Goal: Task Accomplishment & Management: Complete application form

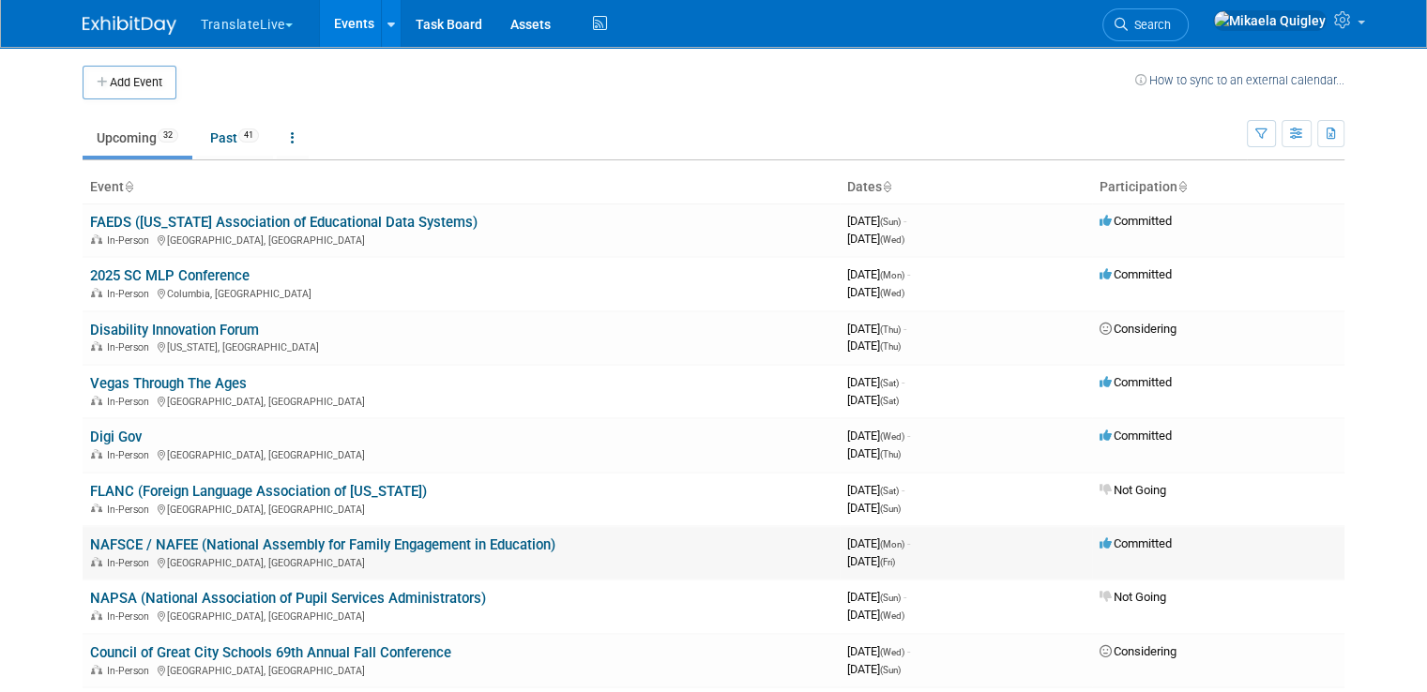
click at [405, 543] on link "NAFSCE / NAFEE (National Assembly for Family Engagement in Education)" at bounding box center [322, 545] width 465 height 17
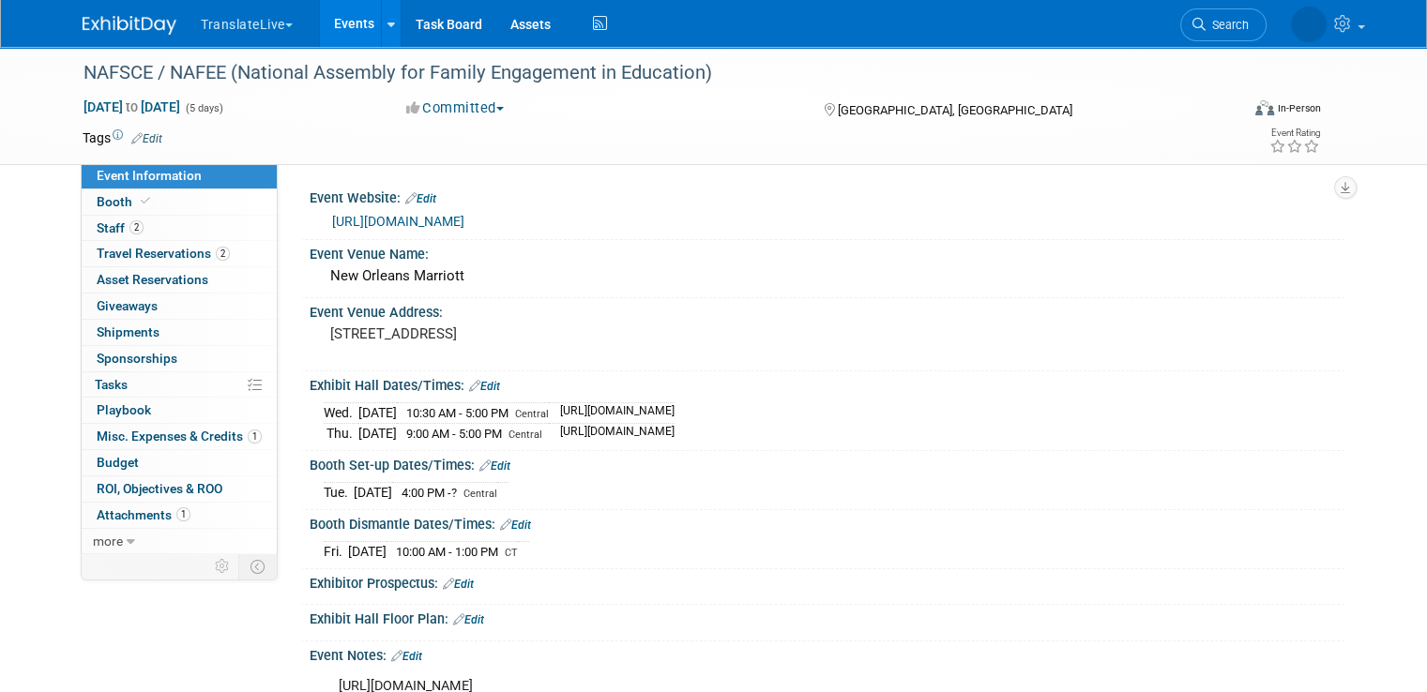
click at [338, 23] on link "Events" at bounding box center [354, 23] width 68 height 47
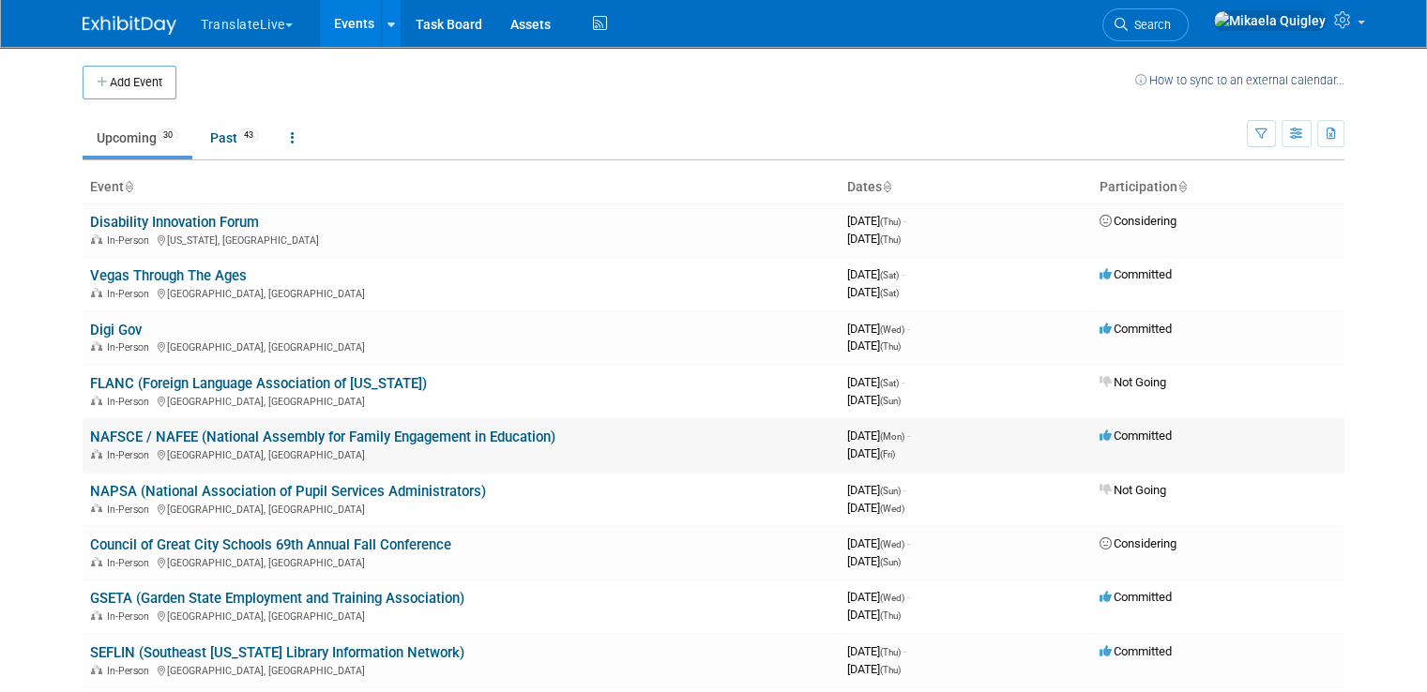
click at [288, 440] on link "NAFSCE / NAFEE (National Assembly for Family Engagement in Education)" at bounding box center [322, 437] width 465 height 17
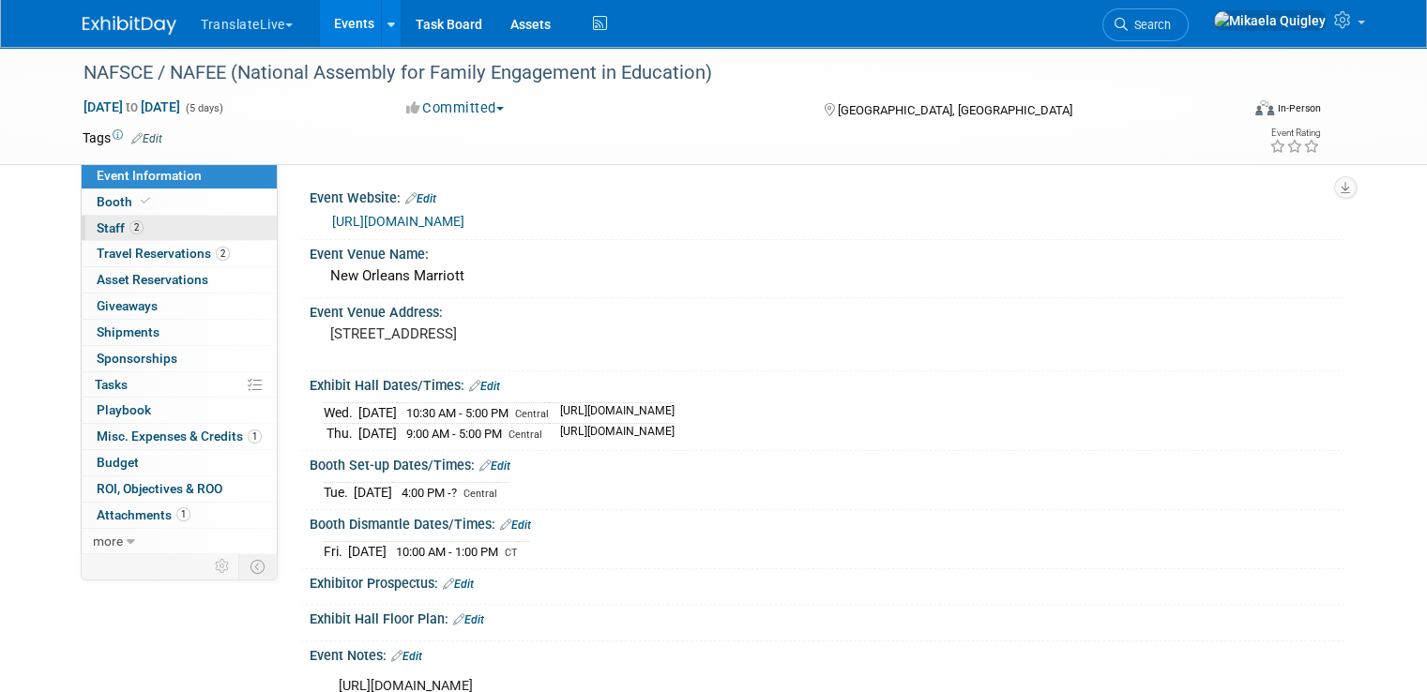
click at [154, 216] on link "2 Staff 2" at bounding box center [179, 228] width 195 height 25
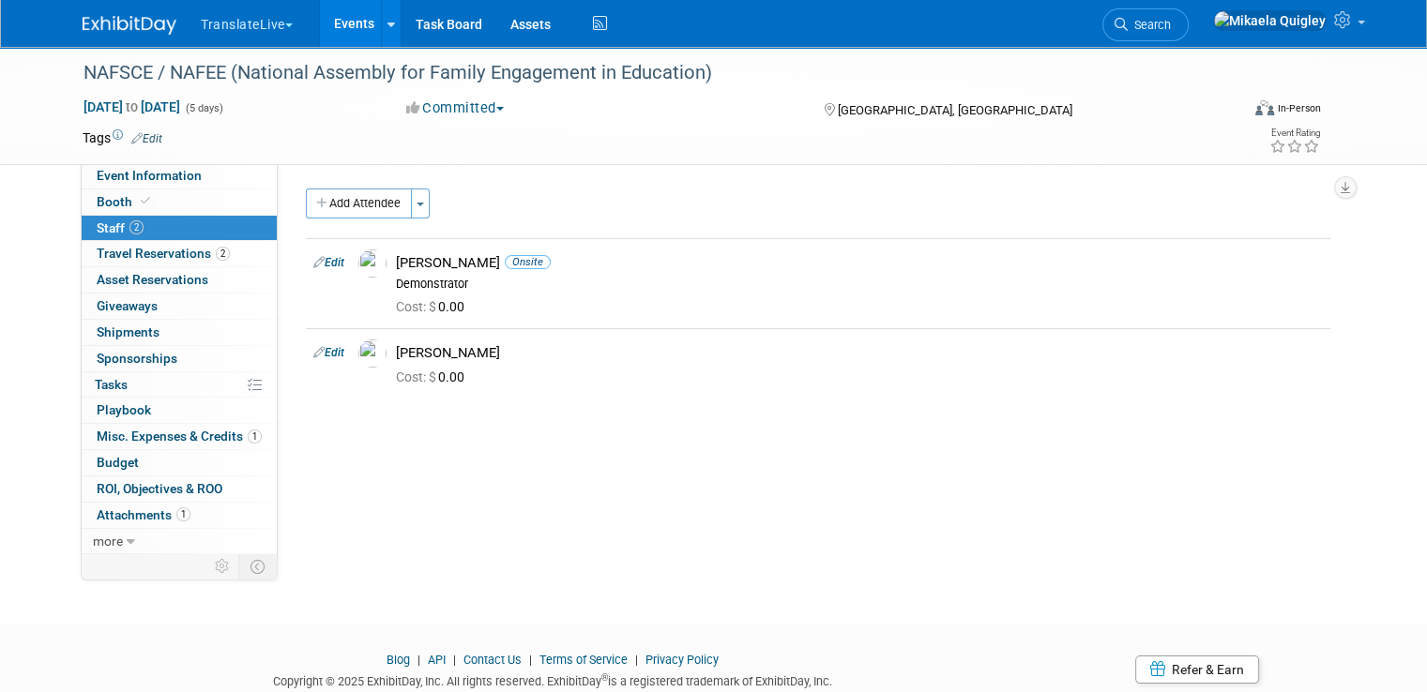
click at [338, 14] on link "Events" at bounding box center [354, 23] width 68 height 47
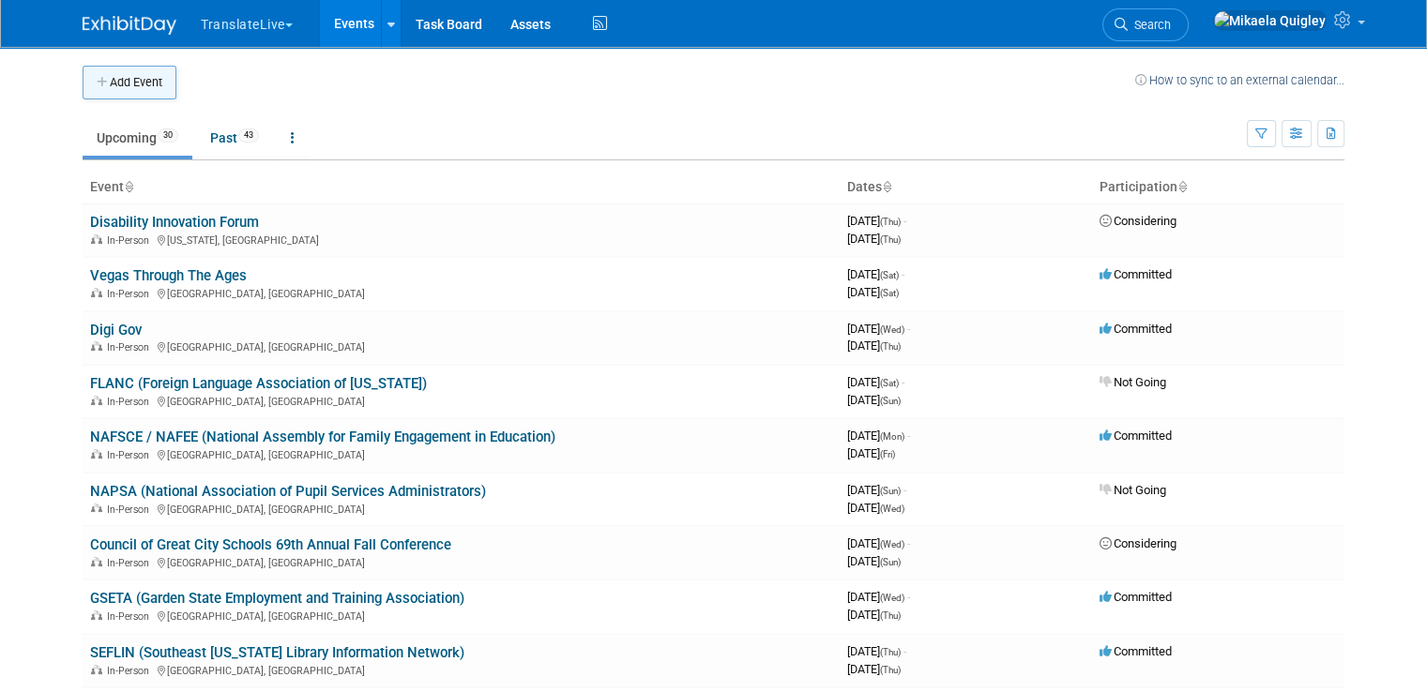
click at [120, 79] on button "Add Event" at bounding box center [130, 83] width 94 height 34
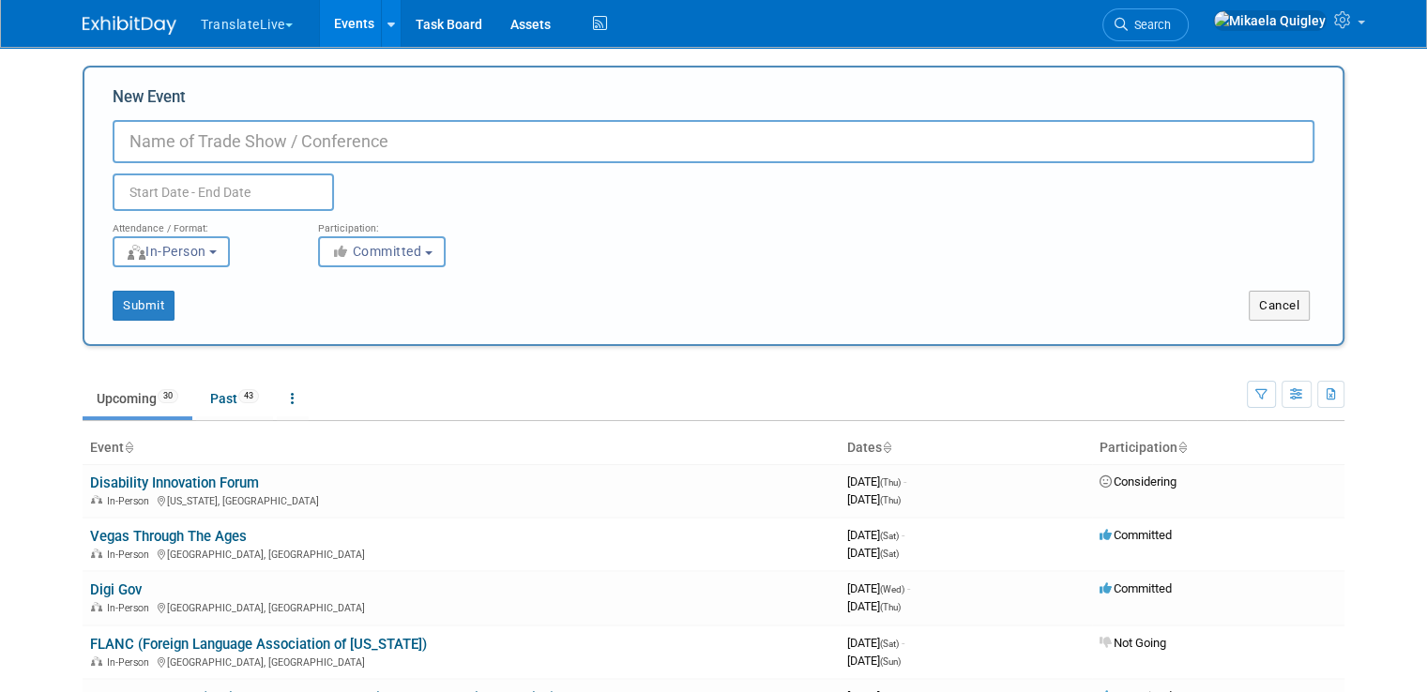
click at [311, 140] on input "New Event" at bounding box center [714, 141] width 1202 height 43
paste input "Multicultural CommUNITY Resource Fair"
type input "Multicultural CommUNITY Resource Fair"
click at [245, 181] on input "text" at bounding box center [223, 193] width 221 height 38
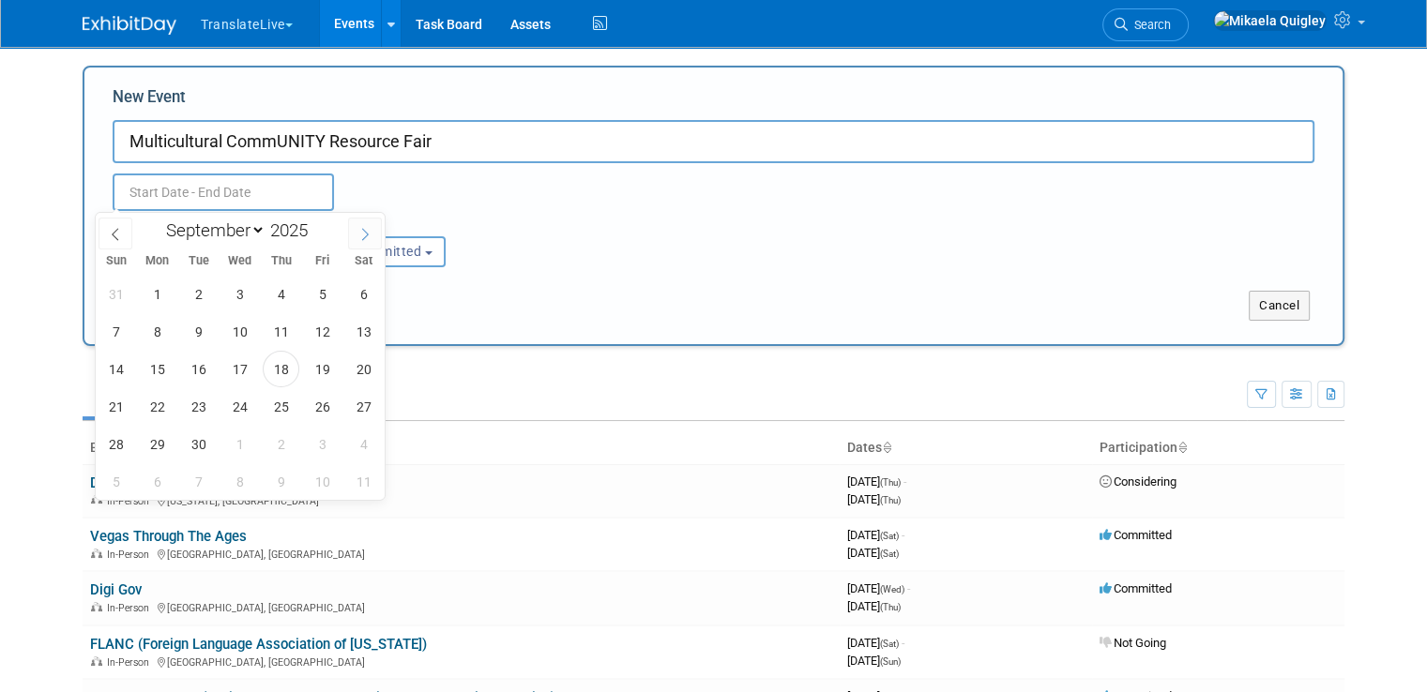
click at [368, 229] on icon at bounding box center [364, 234] width 13 height 13
select select "9"
click at [238, 410] on span "22" at bounding box center [239, 406] width 37 height 37
type input "[DATE] to [DATE]"
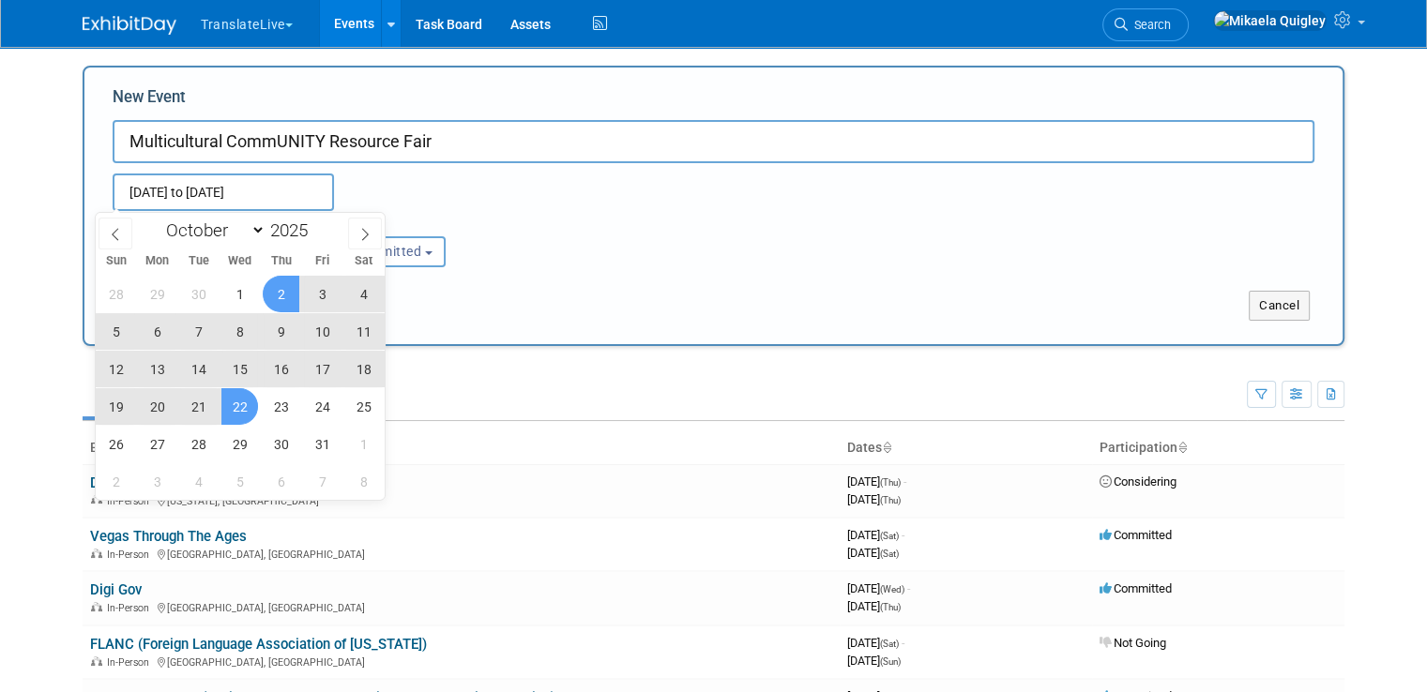
click at [399, 196] on div "[DATE] to [DATE]" at bounding box center [258, 193] width 319 height 38
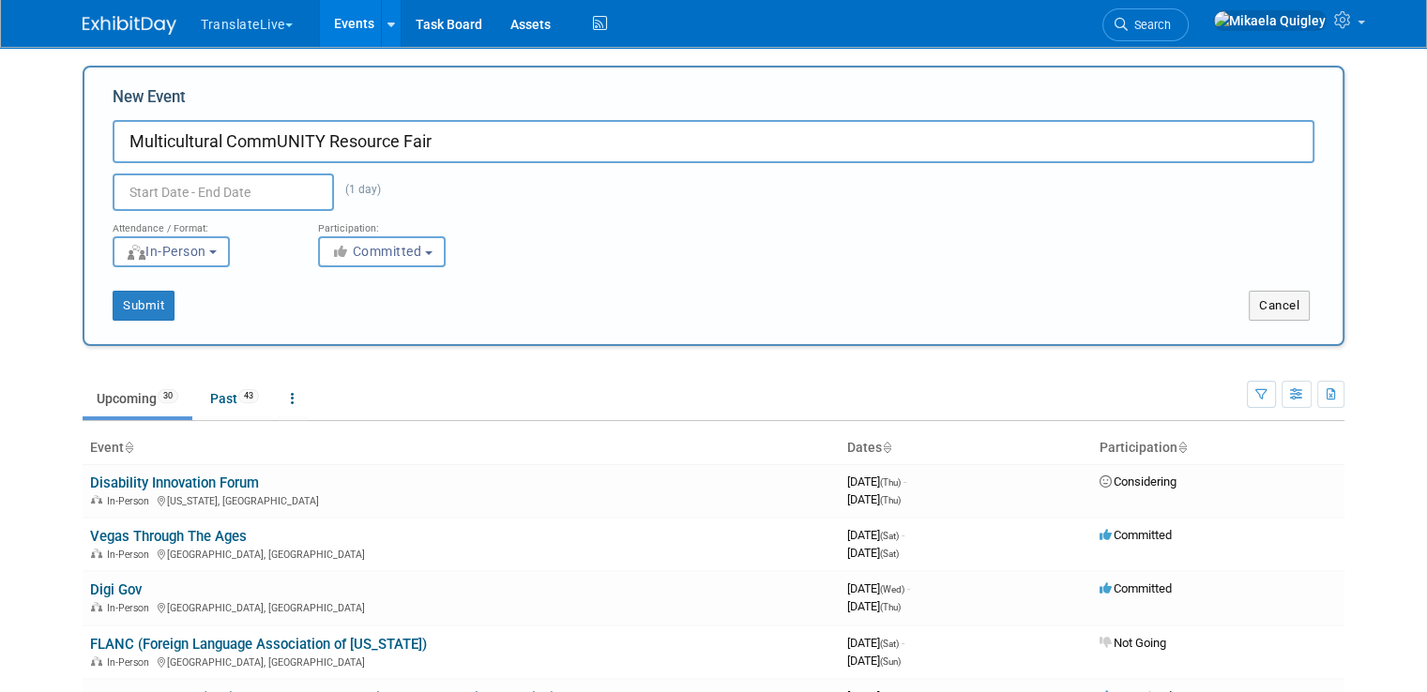
type input "[DATE] to [DATE]"
click at [131, 305] on button "Submit" at bounding box center [144, 306] width 62 height 30
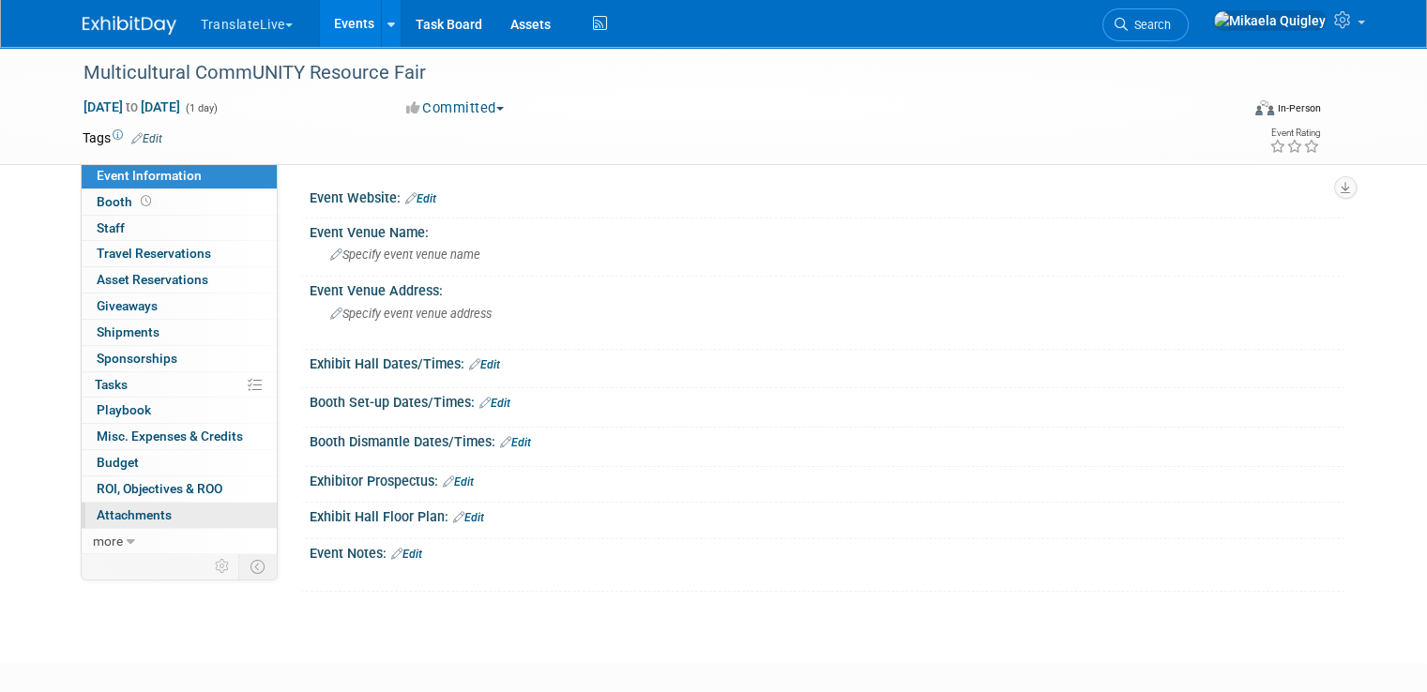
click at [122, 510] on span "Attachments 0" at bounding box center [134, 515] width 75 height 15
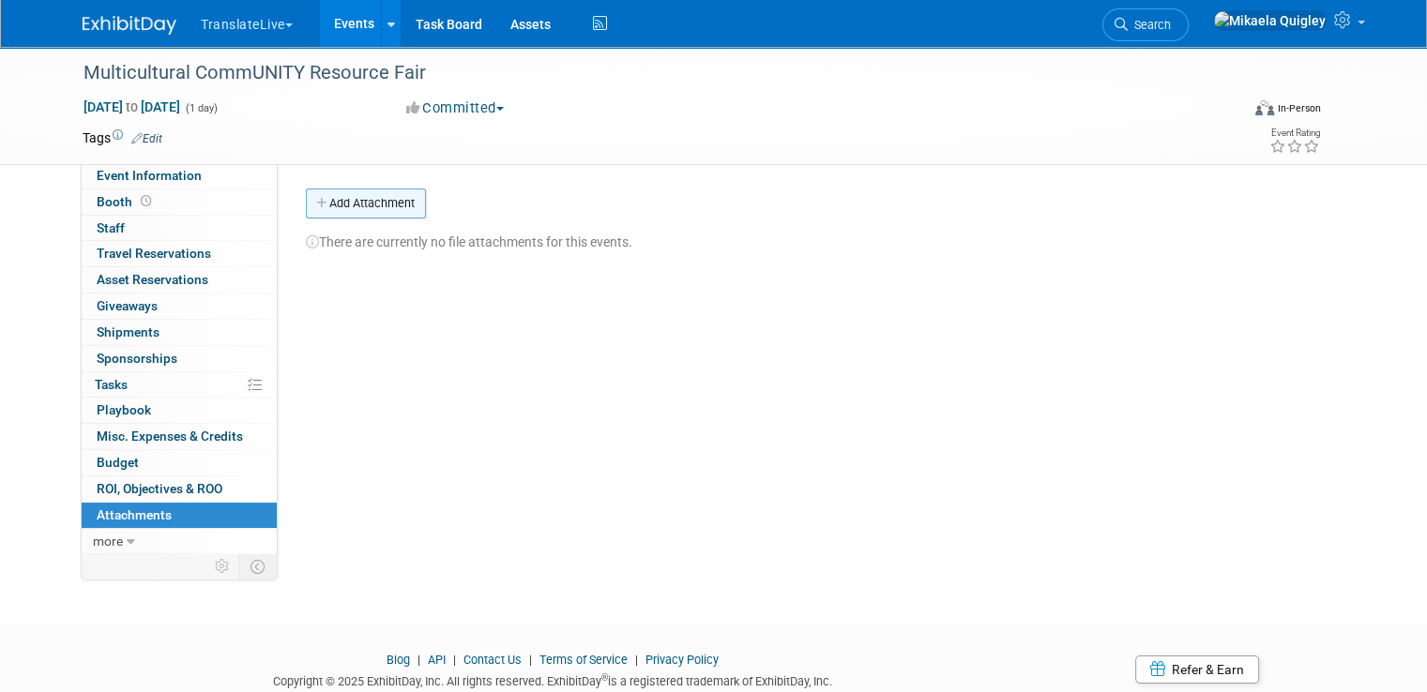
click at [342, 204] on button "Add Attachment" at bounding box center [366, 204] width 120 height 30
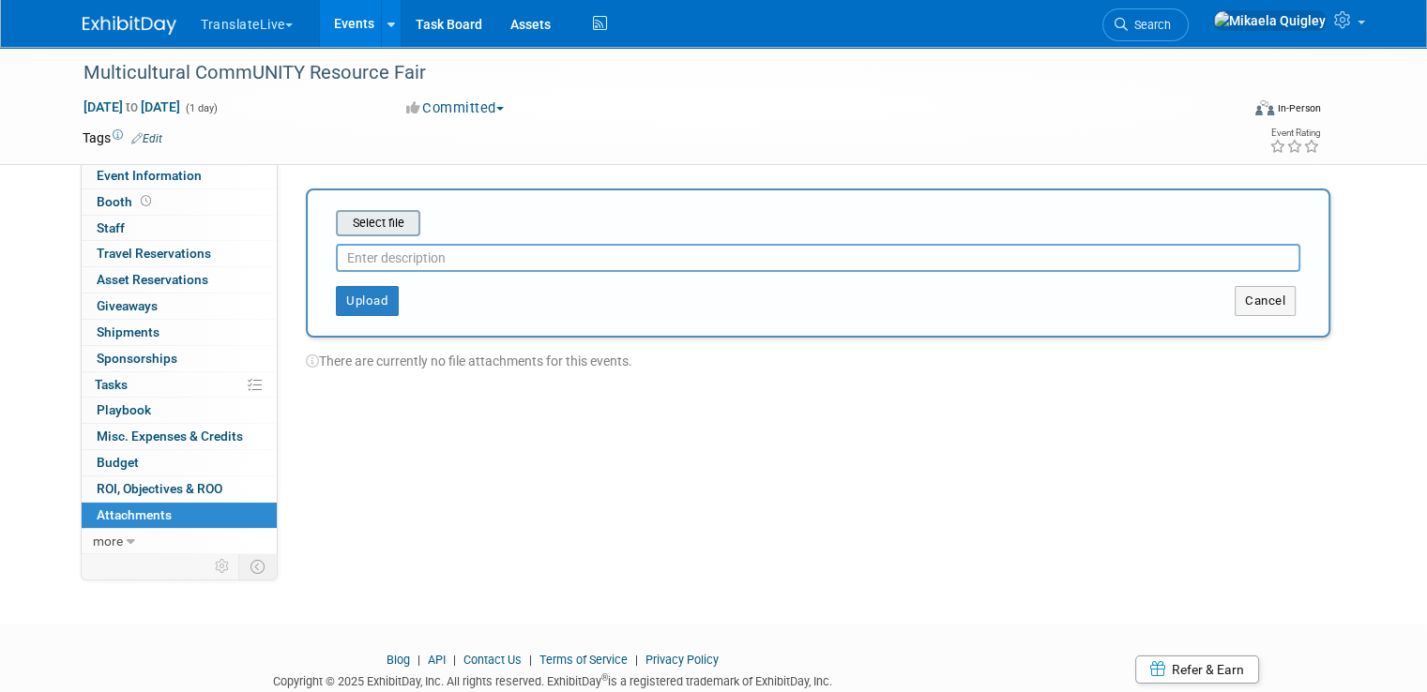
click at [370, 221] on input "file" at bounding box center [306, 223] width 223 height 23
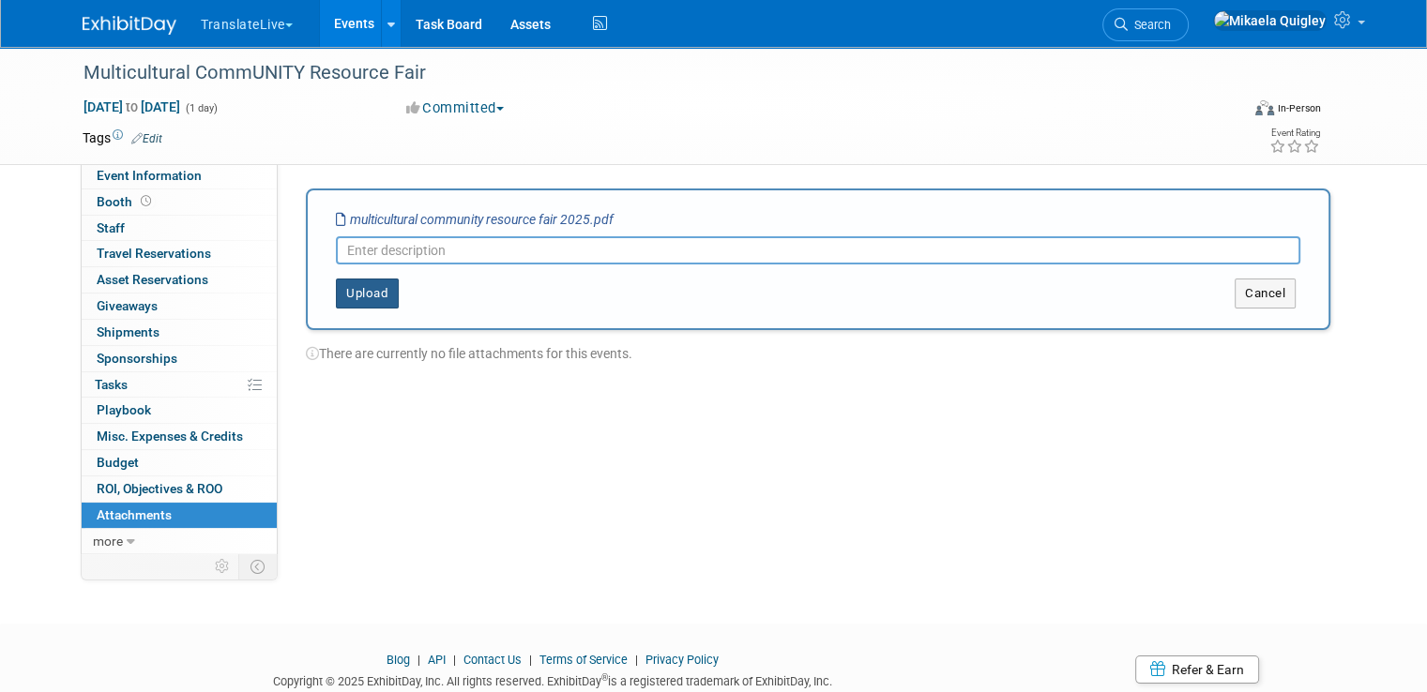
click at [346, 297] on button "Upload" at bounding box center [367, 294] width 63 height 30
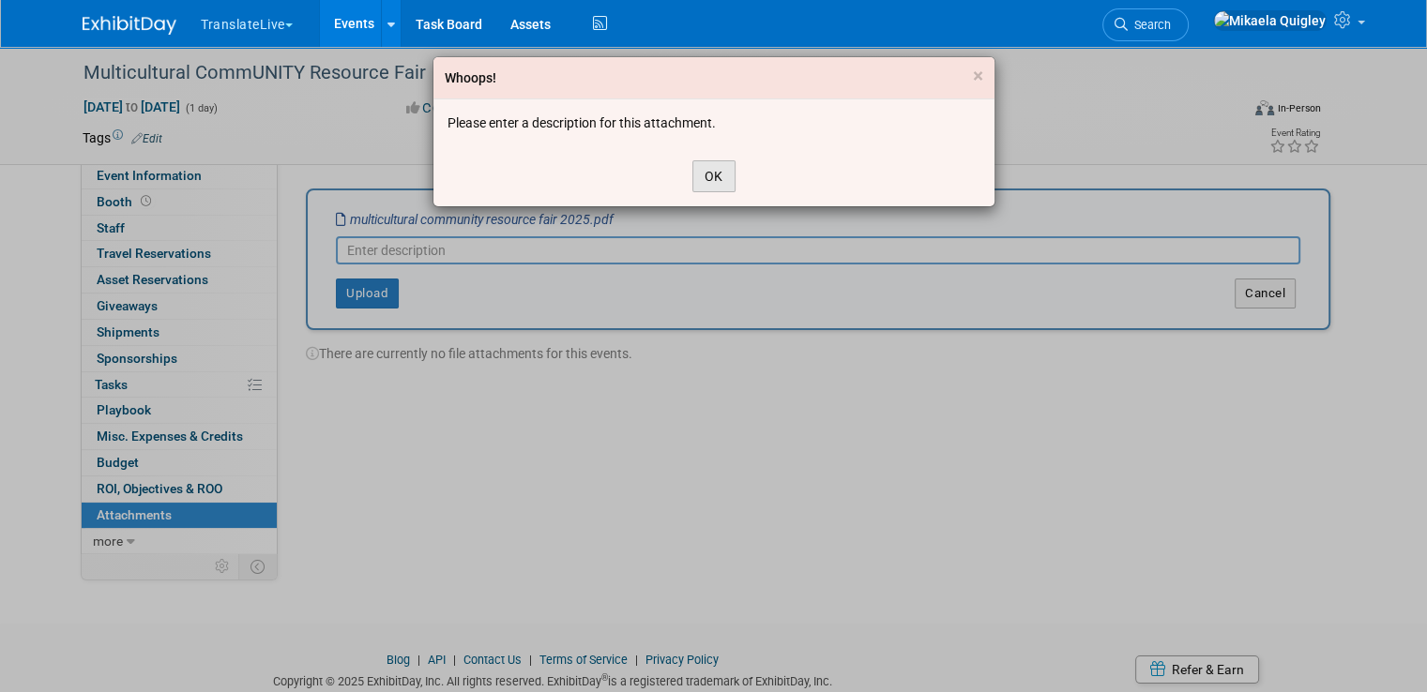
click at [704, 180] on button "OK" at bounding box center [713, 176] width 43 height 32
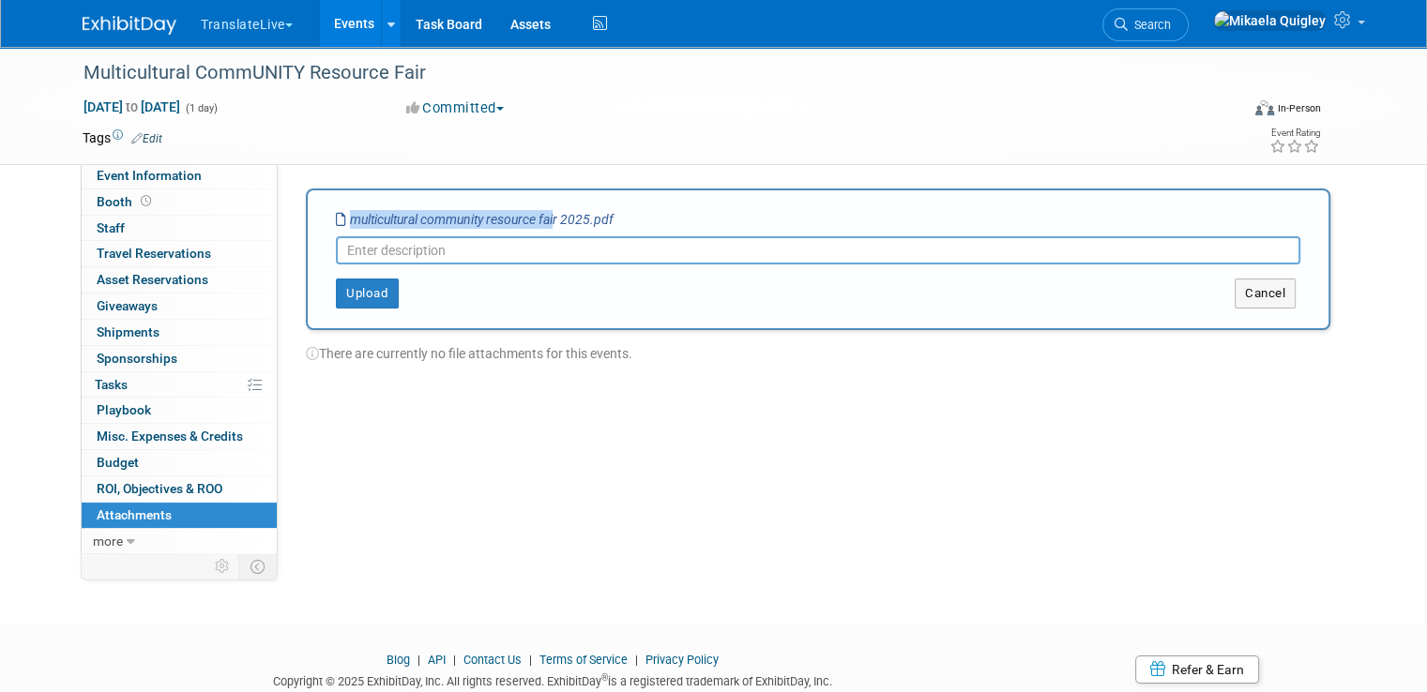
drag, startPoint x: 333, startPoint y: 220, endPoint x: 540, endPoint y: 228, distance: 206.6
click at [540, 228] on div "multicultural community resource fair 2025.pdf" at bounding box center [475, 219] width 278 height 19
drag, startPoint x: 543, startPoint y: 215, endPoint x: 334, endPoint y: 220, distance: 209.3
click at [336, 220] on icon "multicultural community resource fair 2025.pdf" at bounding box center [475, 219] width 278 height 15
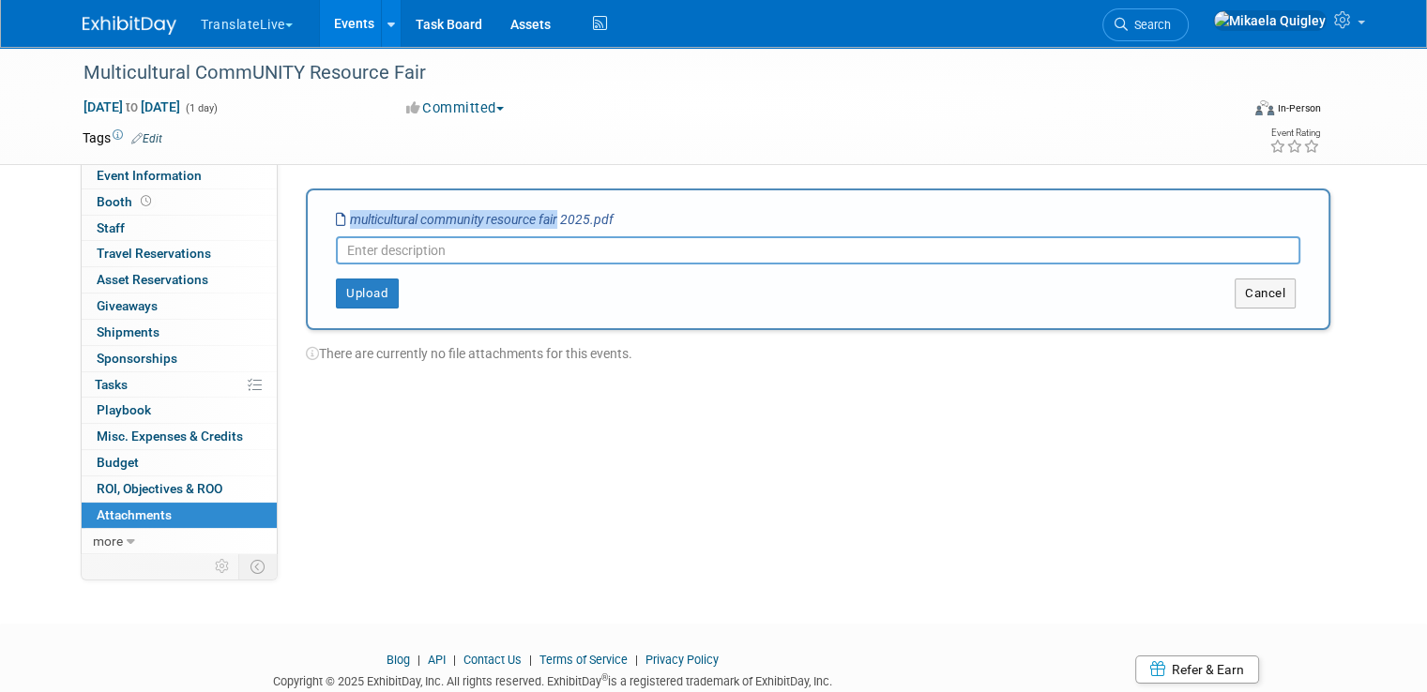
copy icon "multicultural community resource fair"
click at [432, 256] on input "text" at bounding box center [818, 250] width 965 height 28
paste input "multicultural community resource fair"
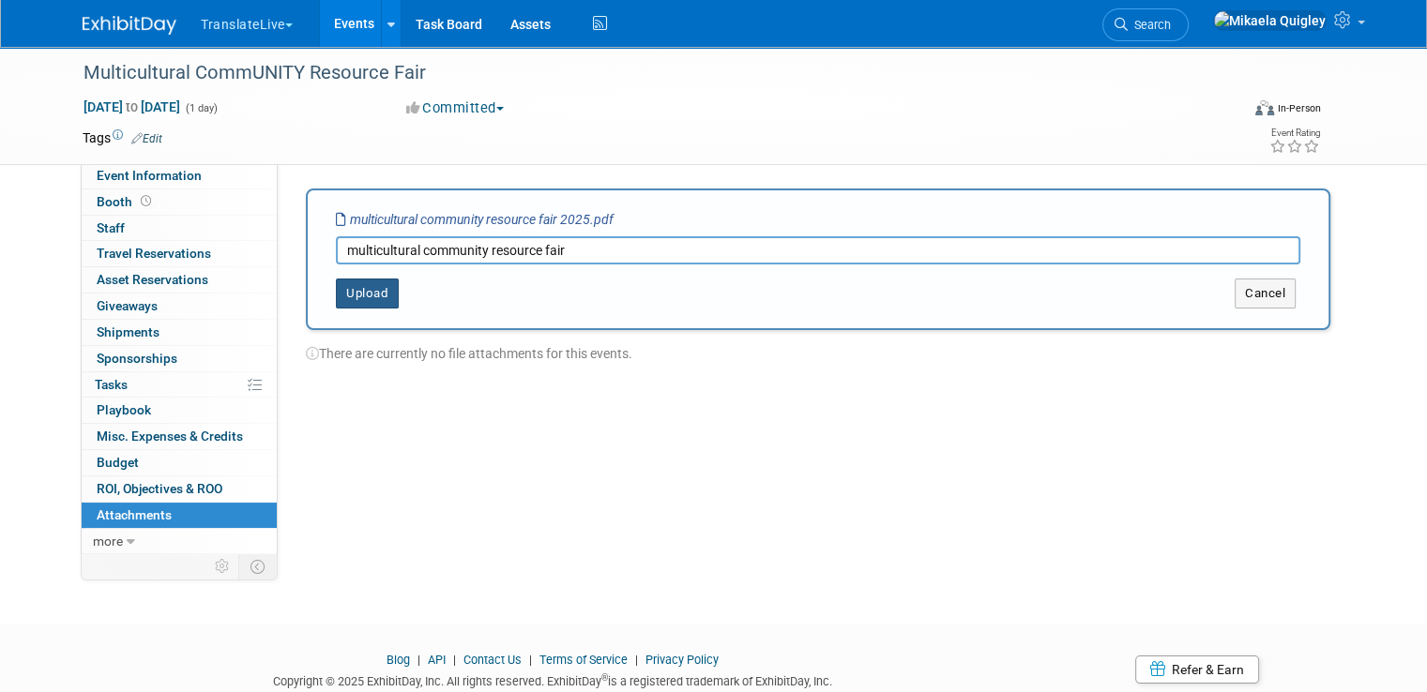
type input "multicultural community resource fair"
click at [353, 300] on button "Upload" at bounding box center [367, 294] width 63 height 30
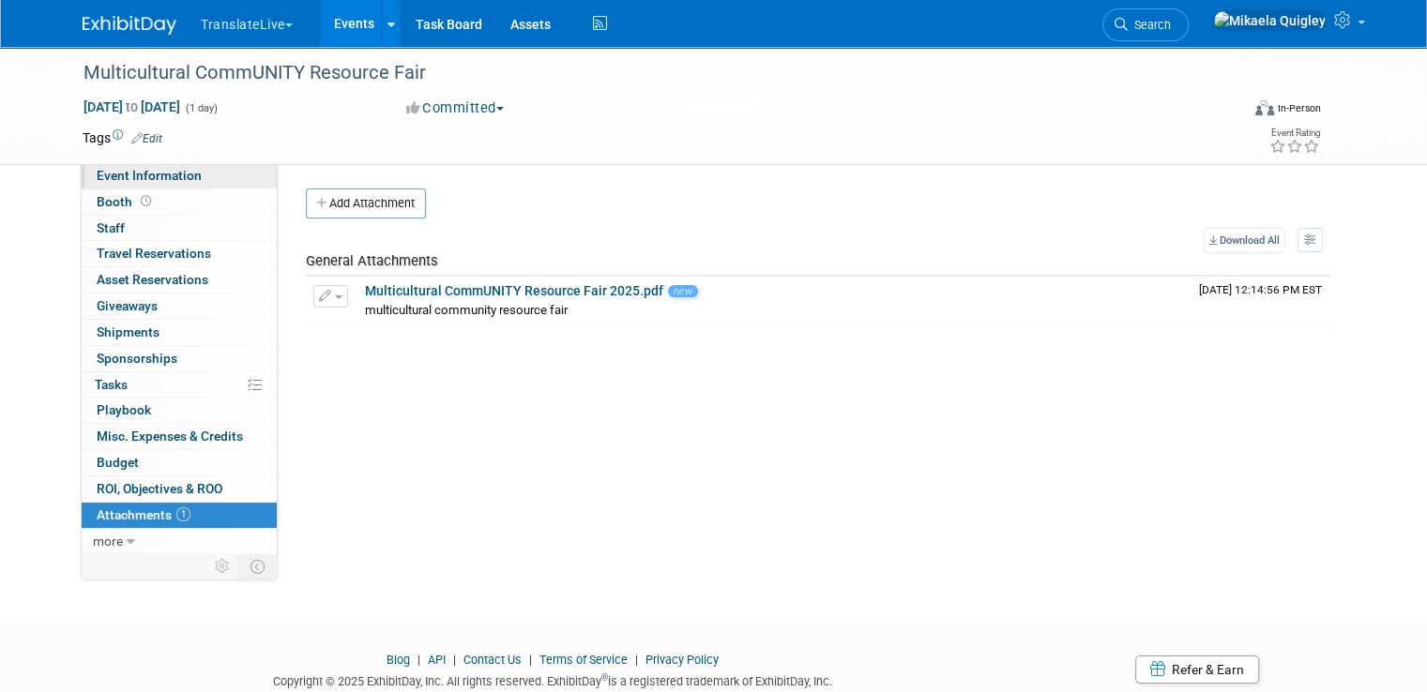
click at [139, 167] on link "Event Information" at bounding box center [179, 175] width 195 height 25
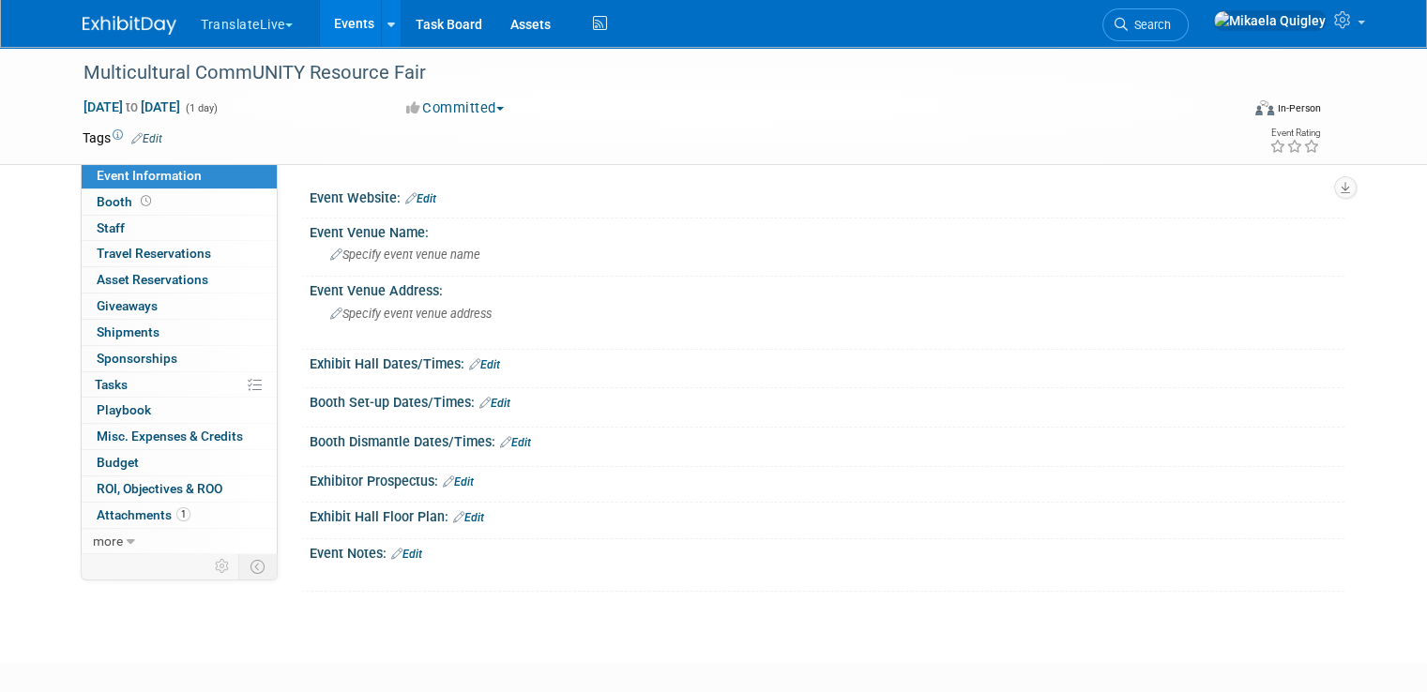
click at [413, 201] on link "Edit" at bounding box center [420, 198] width 31 height 13
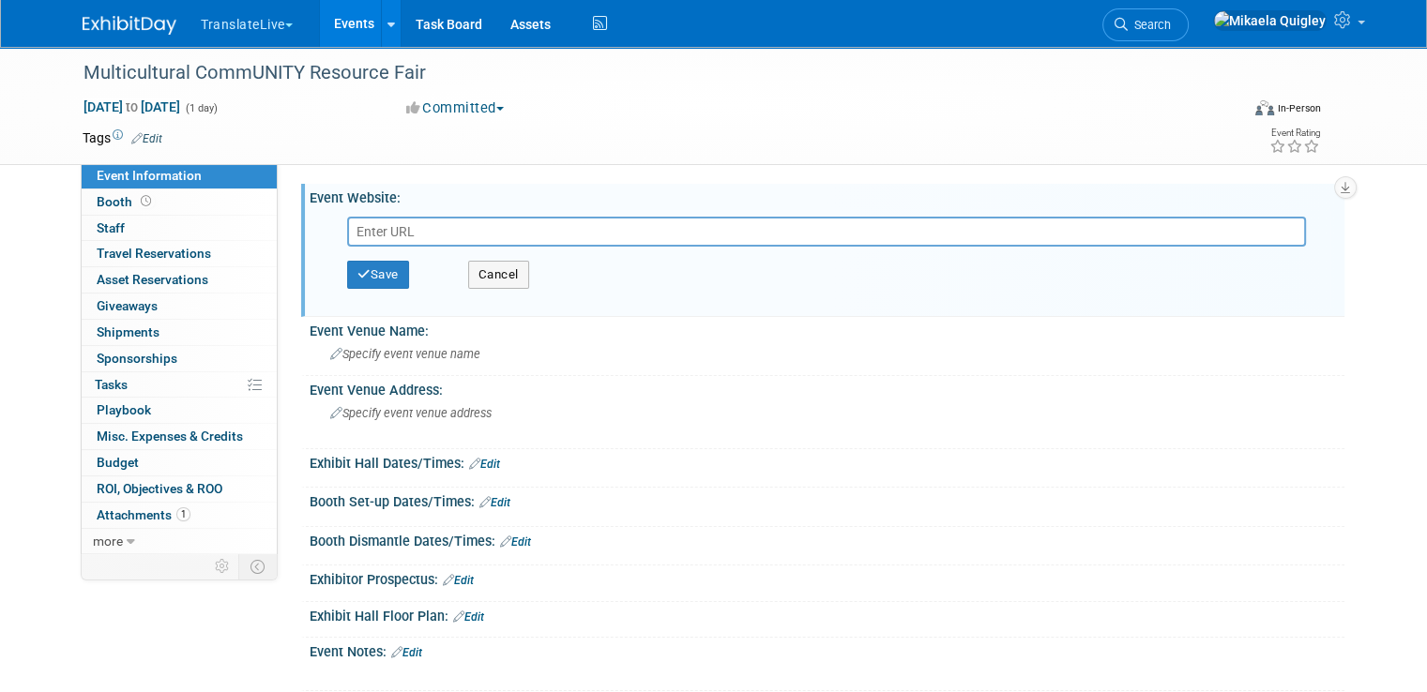
click at [385, 221] on input "text" at bounding box center [826, 232] width 959 height 30
type input "https://www.escco.org/"
click at [357, 275] on icon "button" at bounding box center [363, 274] width 13 height 12
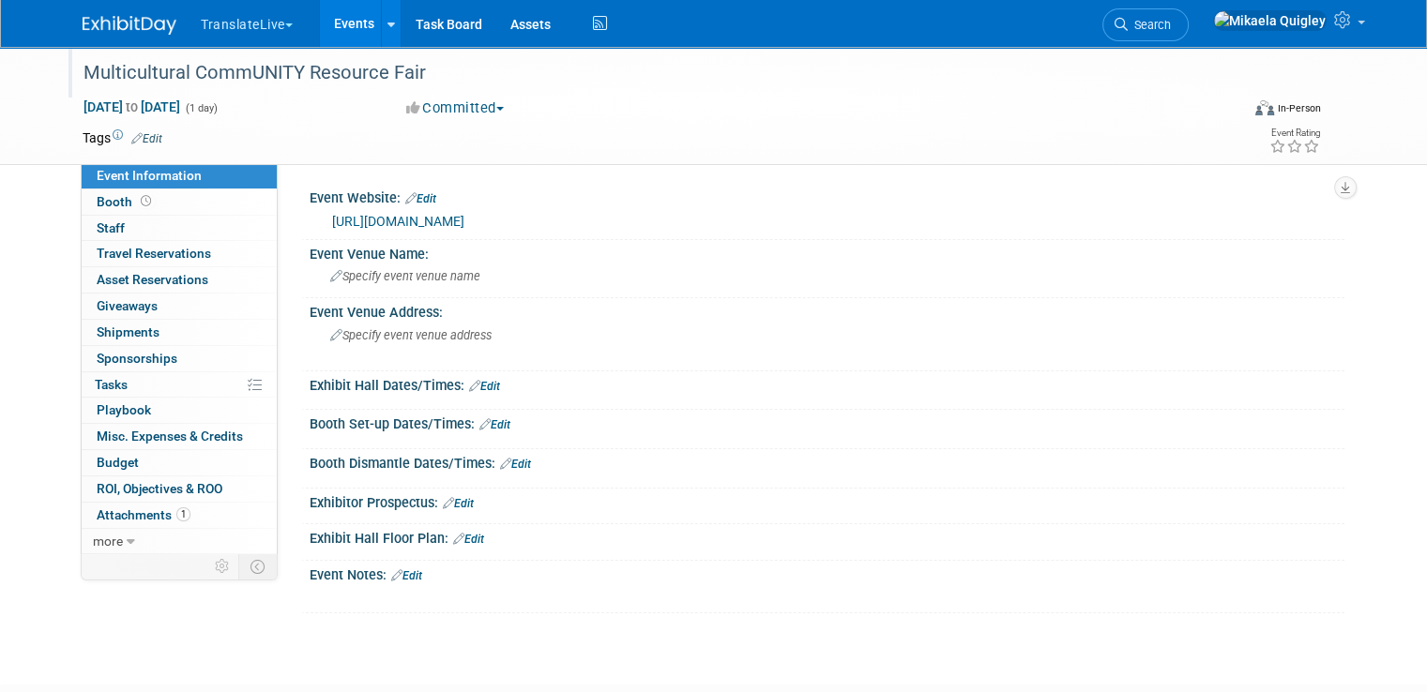
drag, startPoint x: 66, startPoint y: 65, endPoint x: 426, endPoint y: 74, distance: 360.4
click at [426, 74] on div "Multicultural CommUNITY Resource Fair" at bounding box center [646, 73] width 1139 height 34
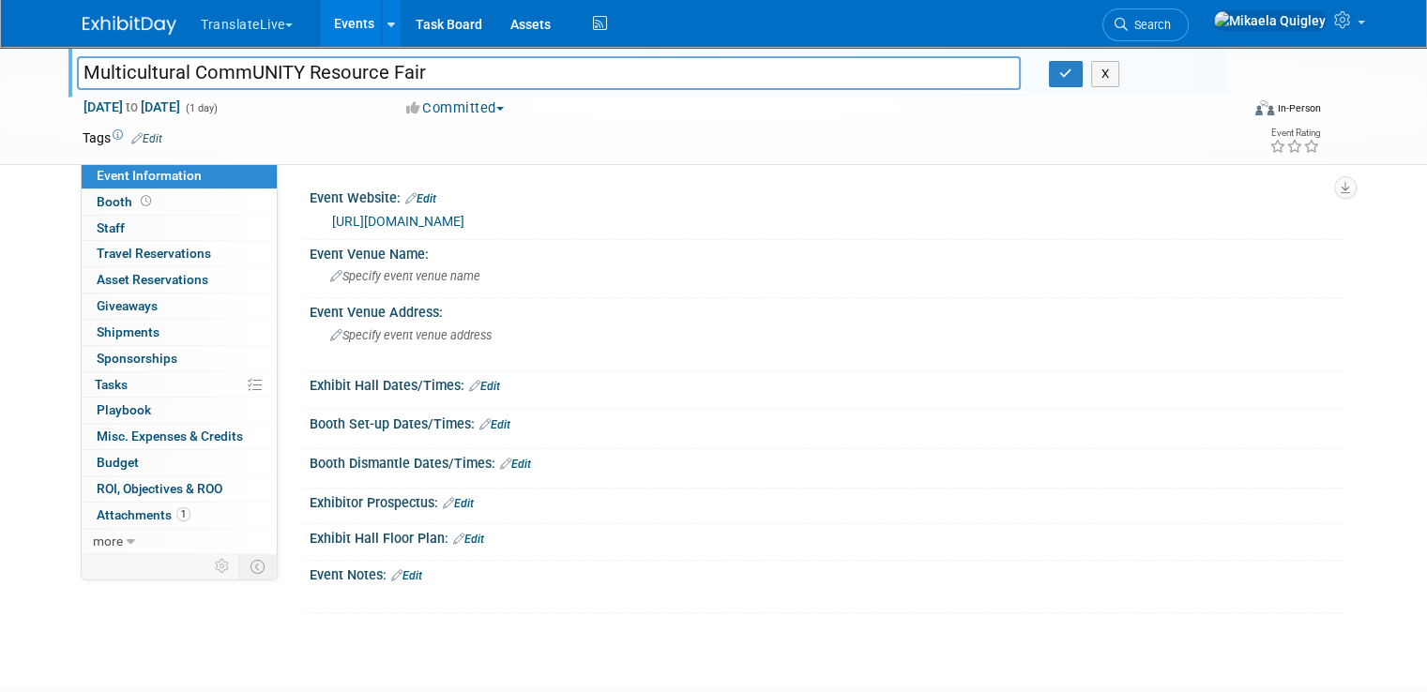
drag, startPoint x: 428, startPoint y: 80, endPoint x: 306, endPoint y: 61, distance: 123.4
click at [306, 61] on input "Multicultural CommUNITY Resource Fair" at bounding box center [549, 72] width 944 height 33
click at [442, 64] on input "Multicultural CommUNITY Resource Fair" at bounding box center [549, 72] width 944 height 33
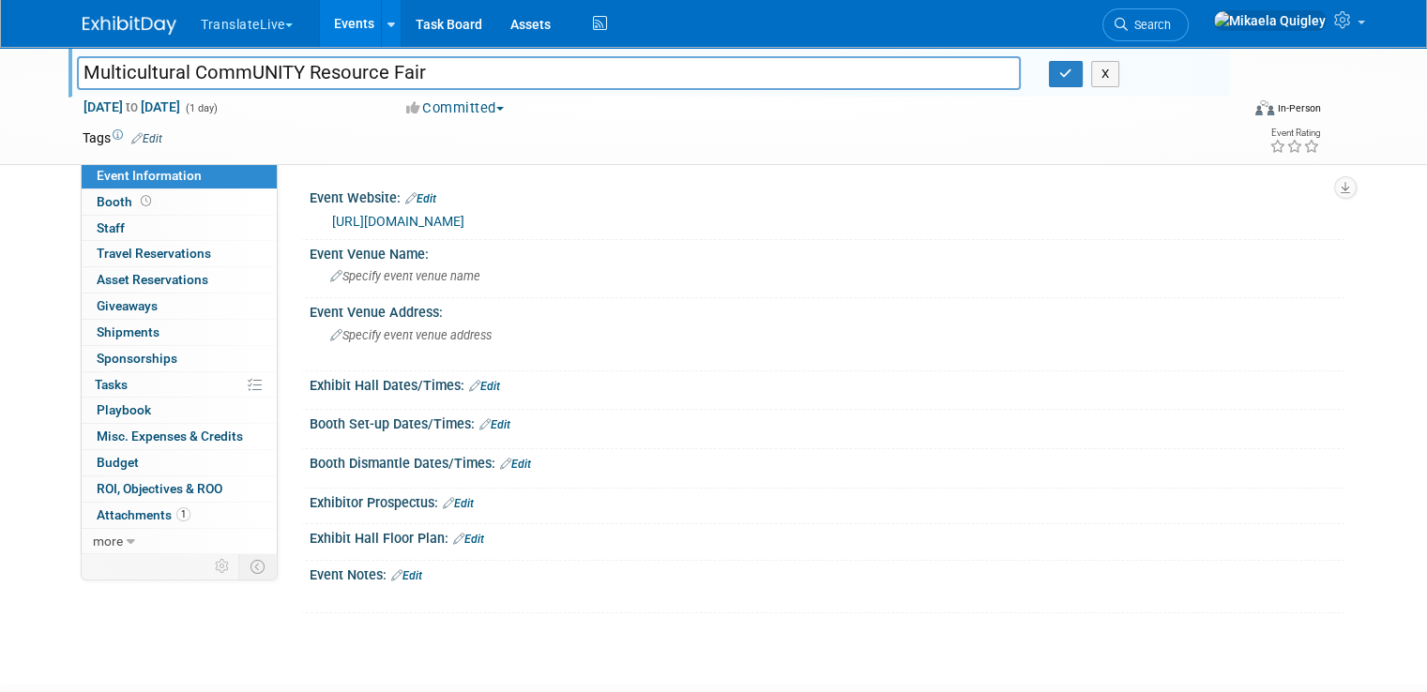
click at [442, 64] on input "Multicultural CommUNITY Resource Fair" at bounding box center [549, 72] width 944 height 33
click at [1111, 75] on button "X" at bounding box center [1105, 74] width 29 height 26
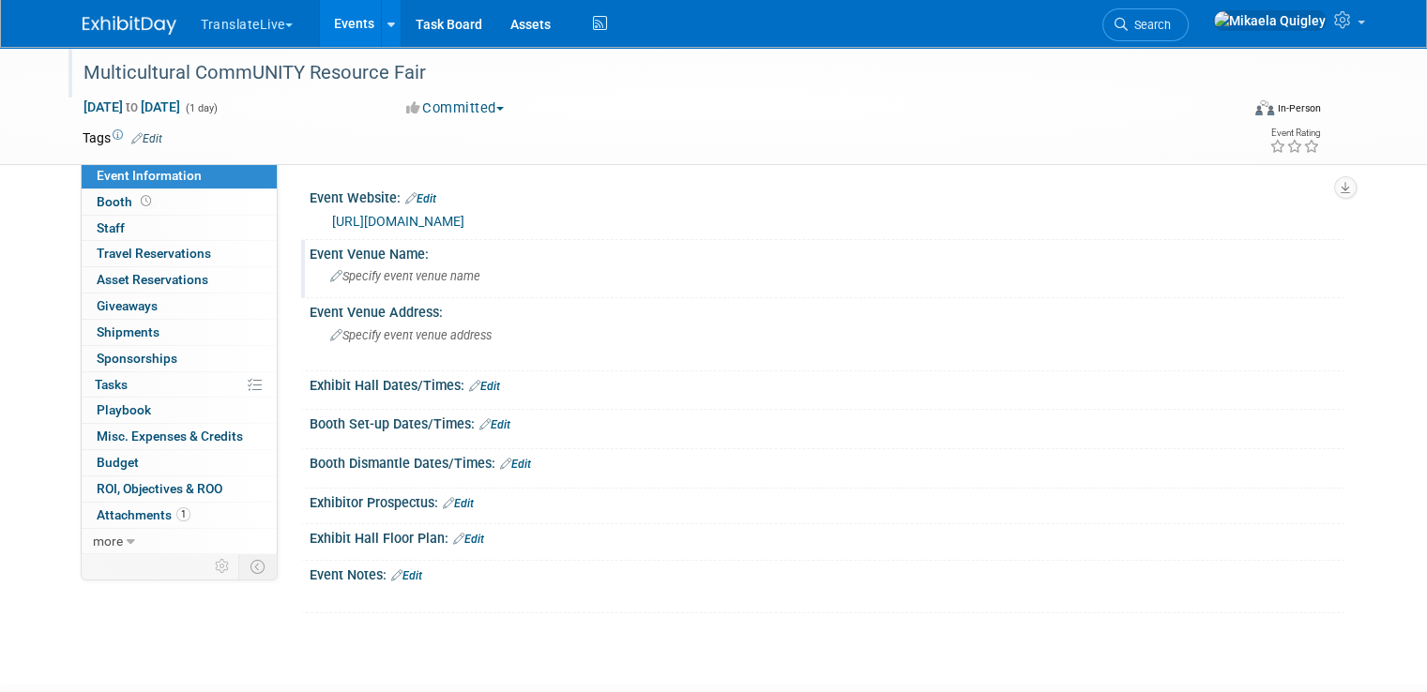
click at [332, 262] on div "Specify event venue name" at bounding box center [827, 276] width 1007 height 29
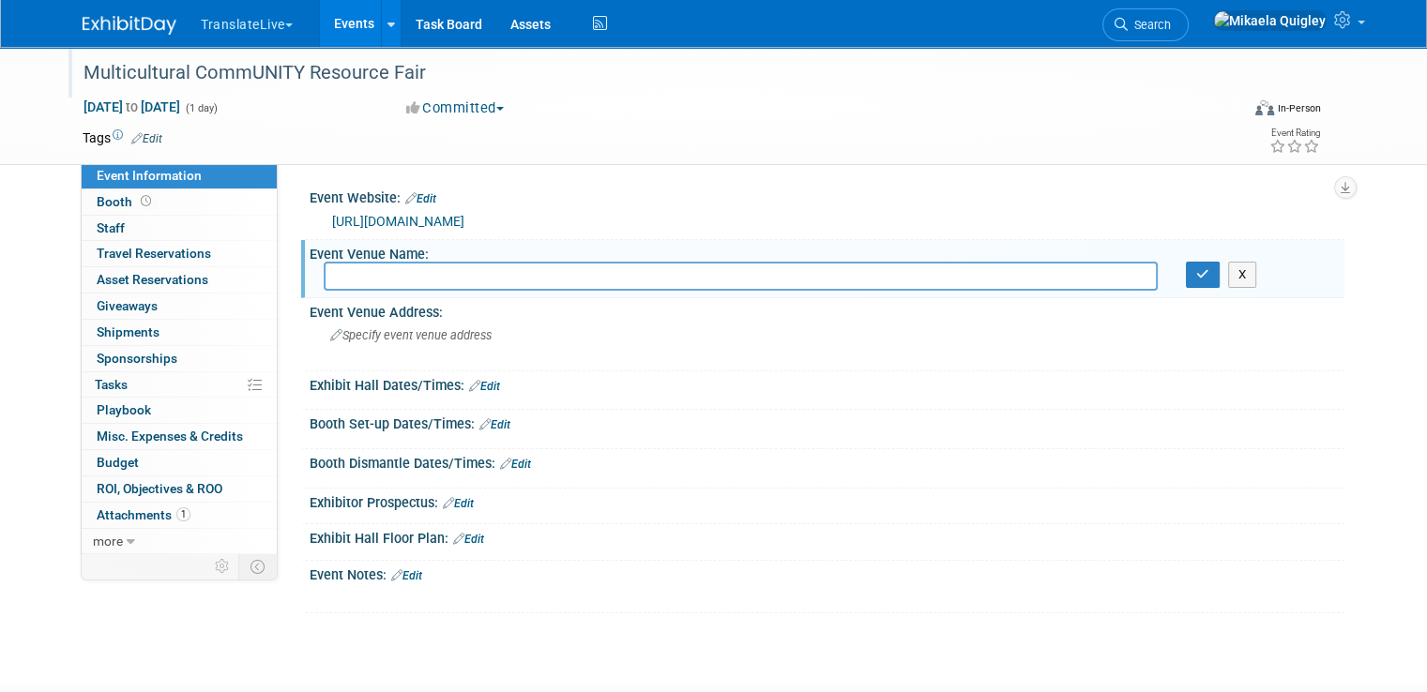
click at [396, 271] on input "text" at bounding box center [741, 276] width 834 height 29
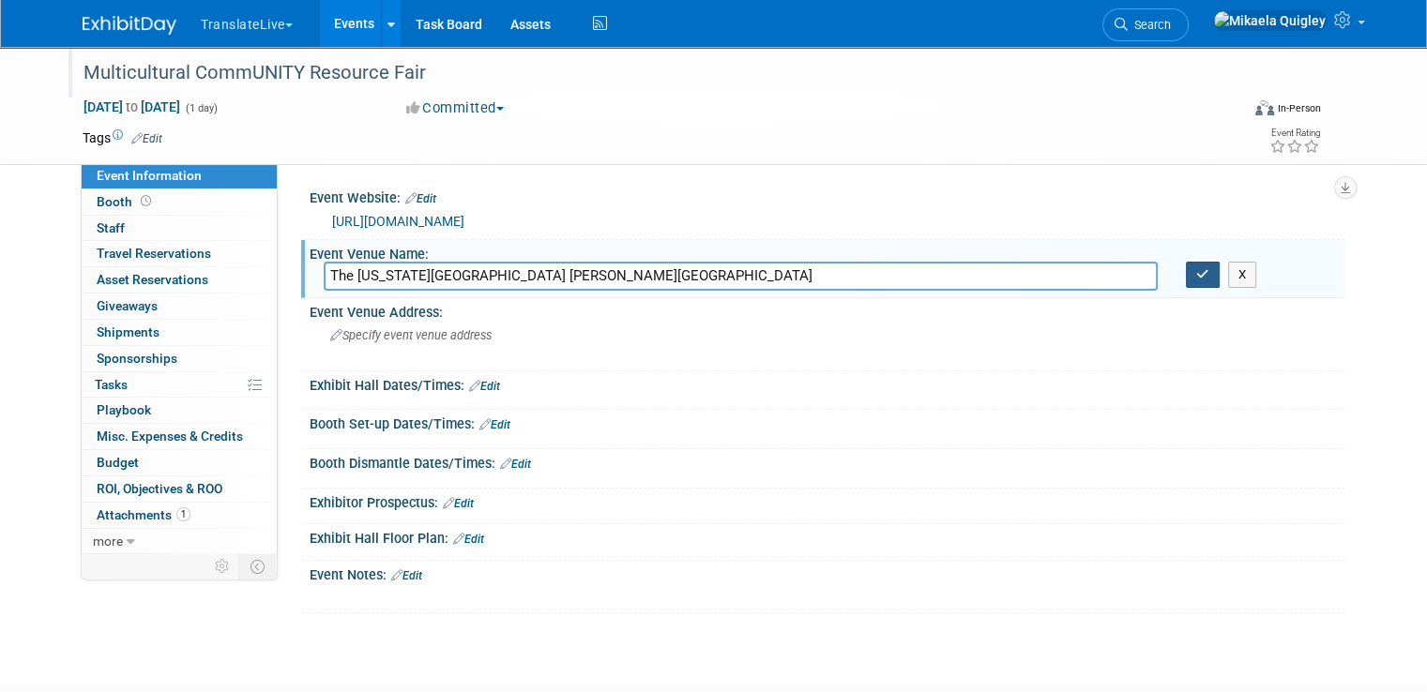
type input "The Ohio State University Fawcett Center"
click at [1209, 269] on icon "button" at bounding box center [1202, 274] width 13 height 12
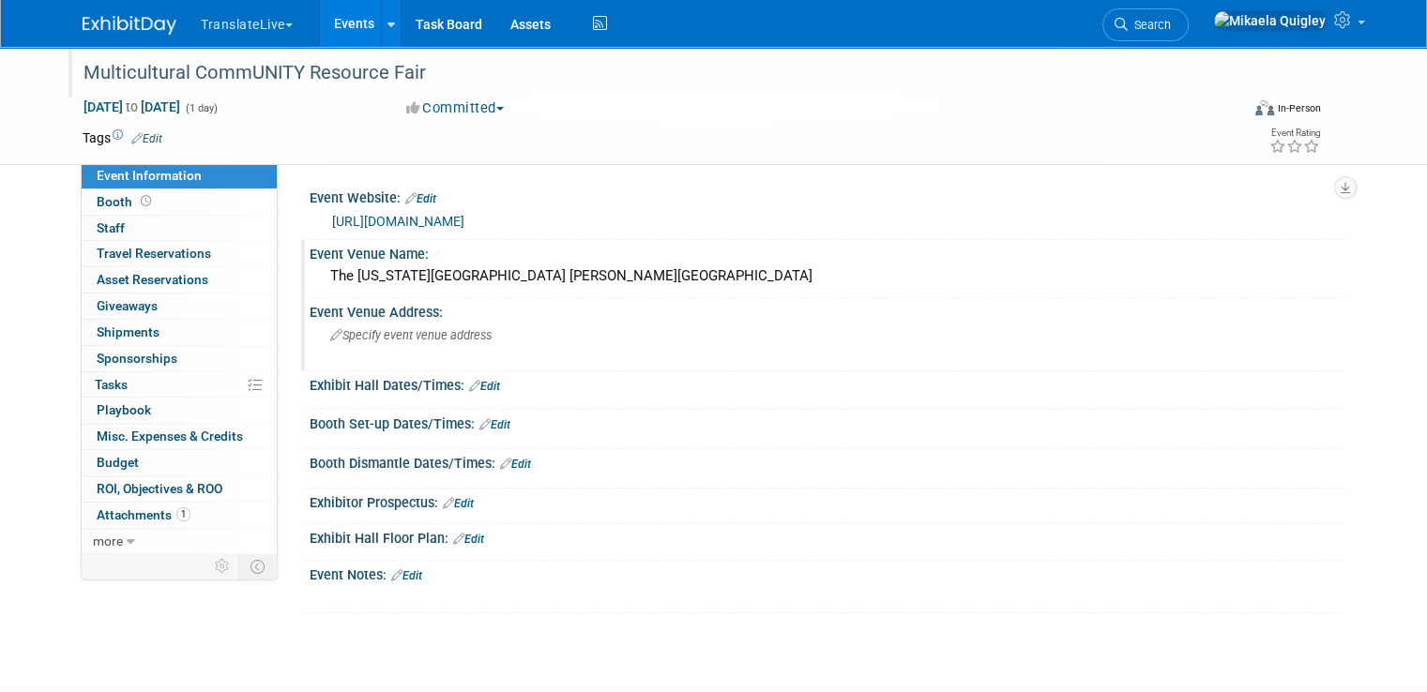
drag, startPoint x: 1217, startPoint y: 269, endPoint x: 950, endPoint y: 347, distance: 278.5
click at [950, 347] on div "Event Website: Edit https://www.escco.org/ https://www.escco.org/ Save Cancel E…" at bounding box center [818, 399] width 1025 height 430
click at [649, 308] on div "Event Venue Address:" at bounding box center [827, 309] width 1035 height 23
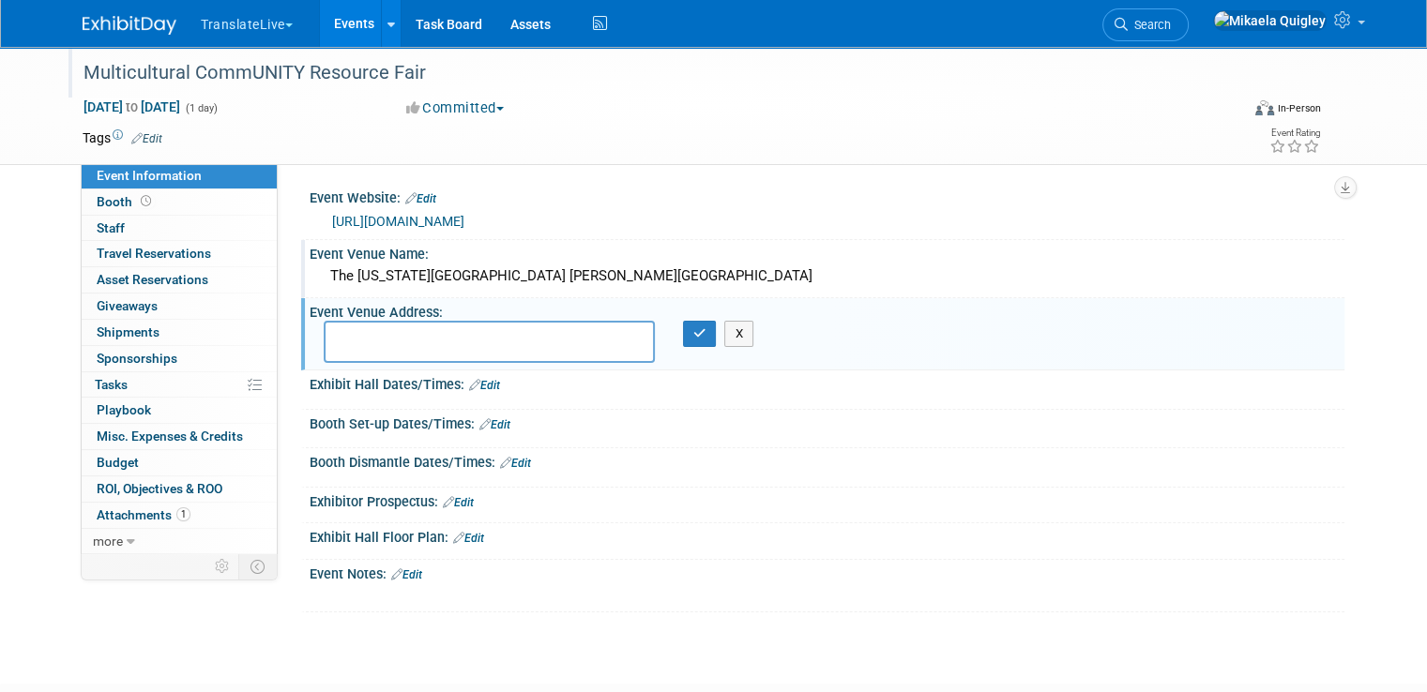
click at [367, 344] on textarea at bounding box center [489, 342] width 331 height 42
paste textarea "2400 Olentangy River Road Columbus, OH 43210"
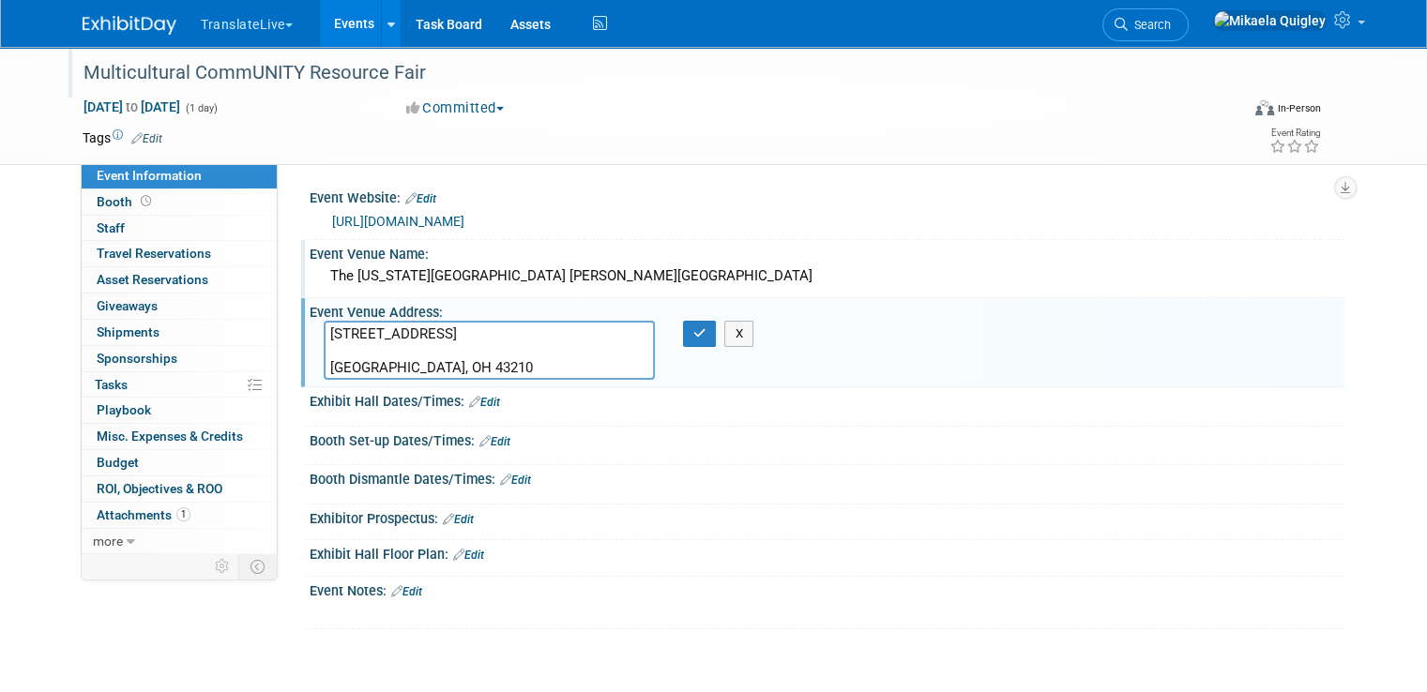
click at [324, 369] on textarea "2400 Olentangy River Road Columbus, OH 43210" at bounding box center [489, 350] width 331 height 59
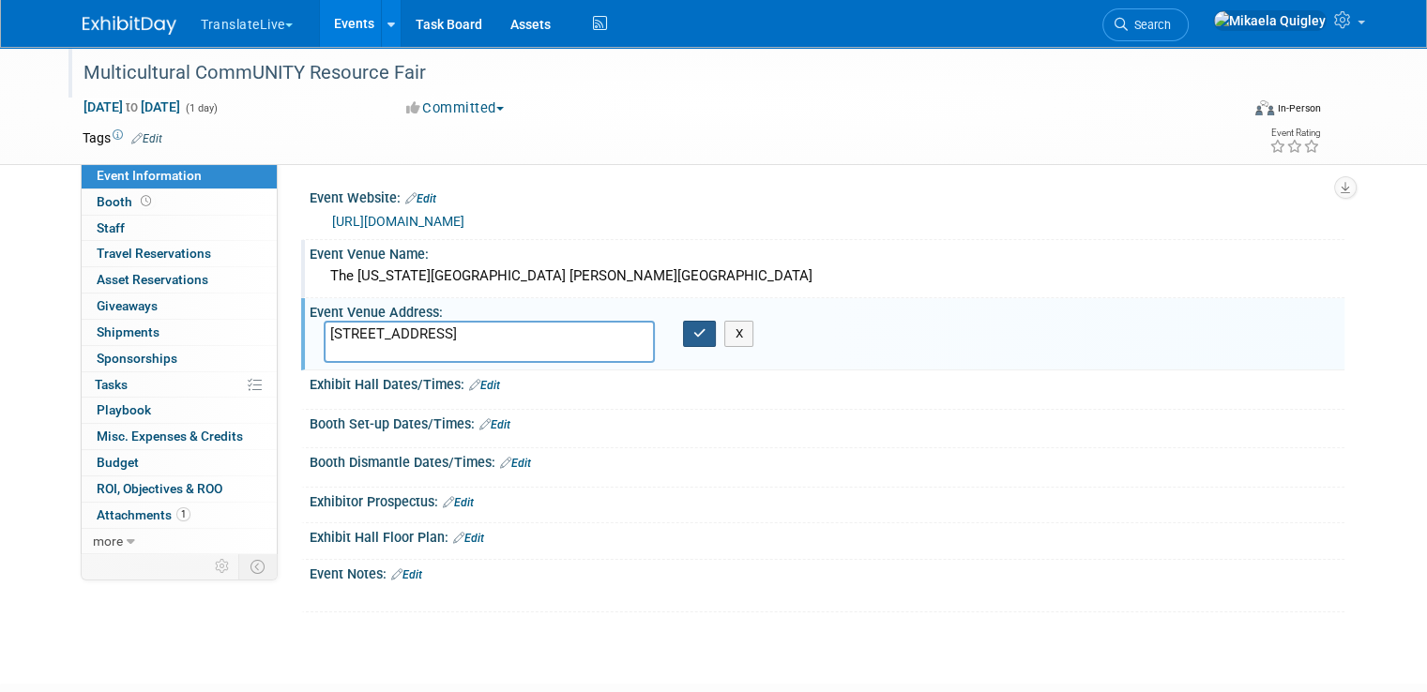
type textarea "2400 Olentangy River Road, Columbus, OH 43210"
click at [686, 335] on button "button" at bounding box center [700, 334] width 34 height 26
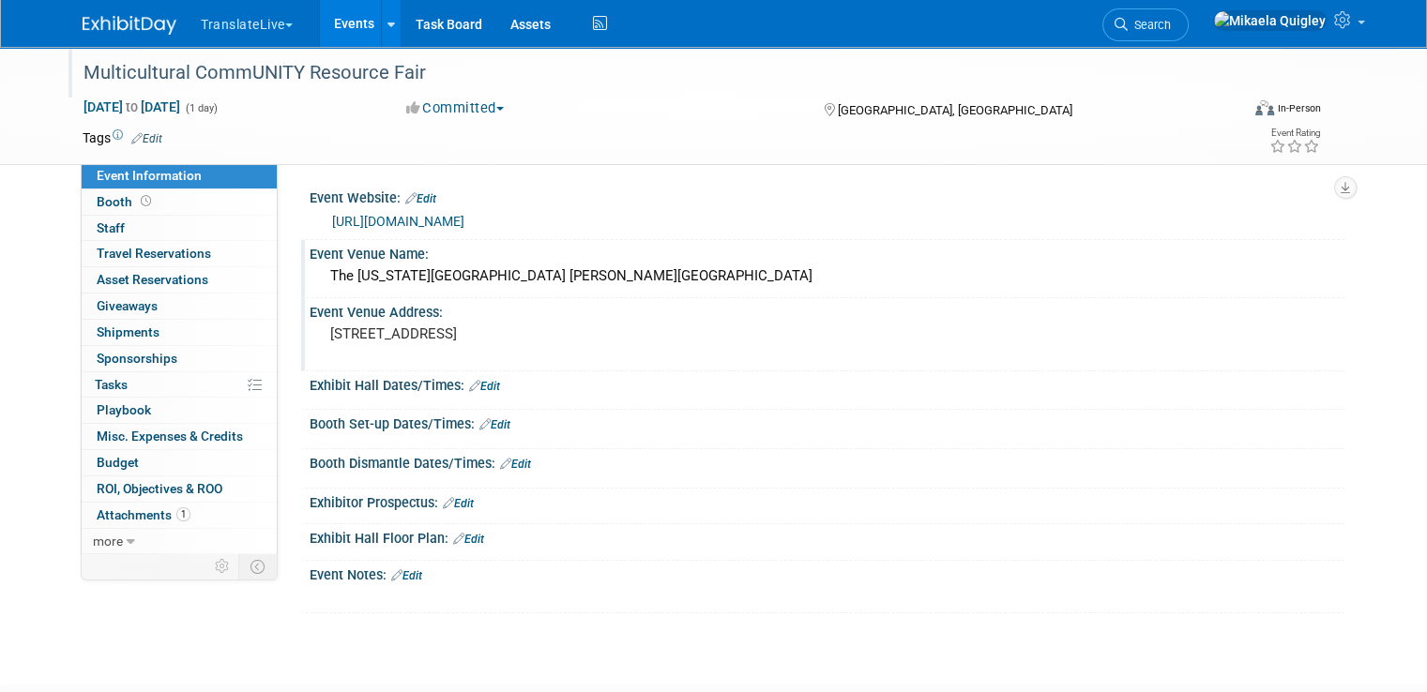
click at [477, 388] on link "Edit" at bounding box center [484, 386] width 31 height 13
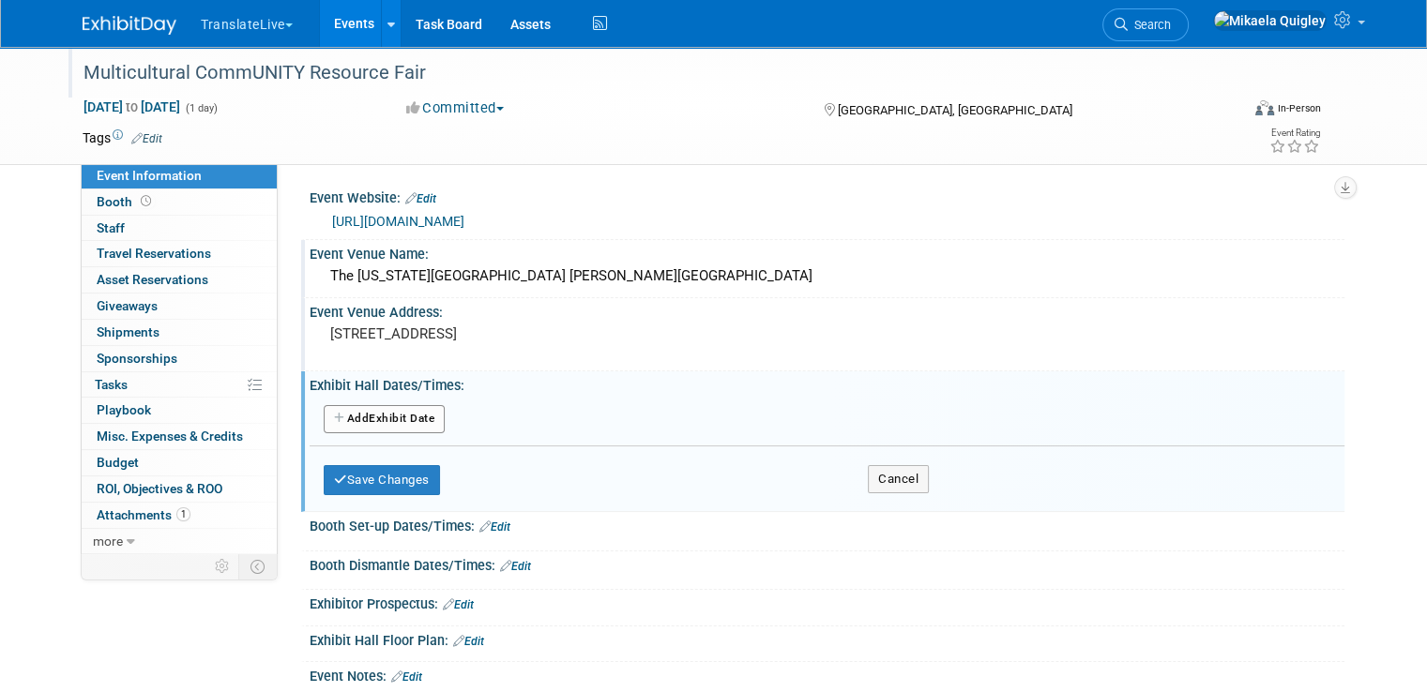
click at [371, 414] on button "Add Another Exhibit Date" at bounding box center [384, 419] width 121 height 28
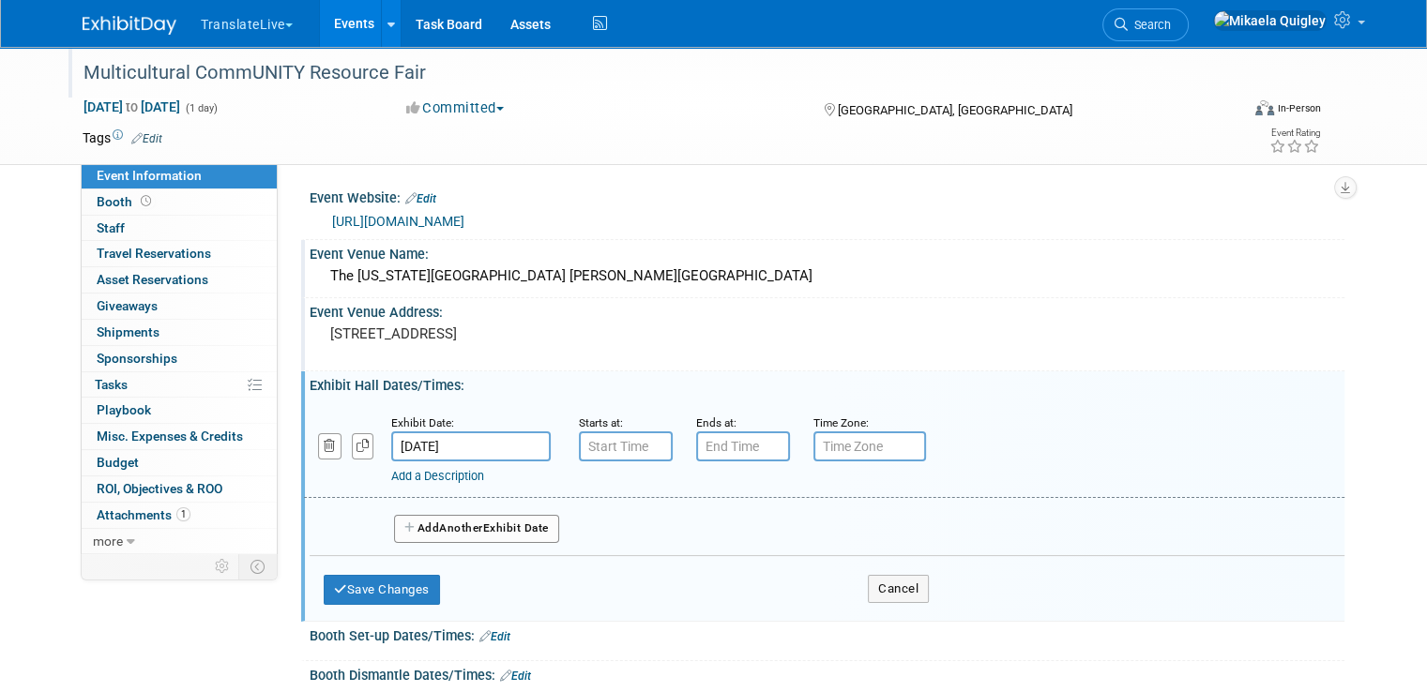
click at [604, 435] on input "text" at bounding box center [626, 447] width 94 height 30
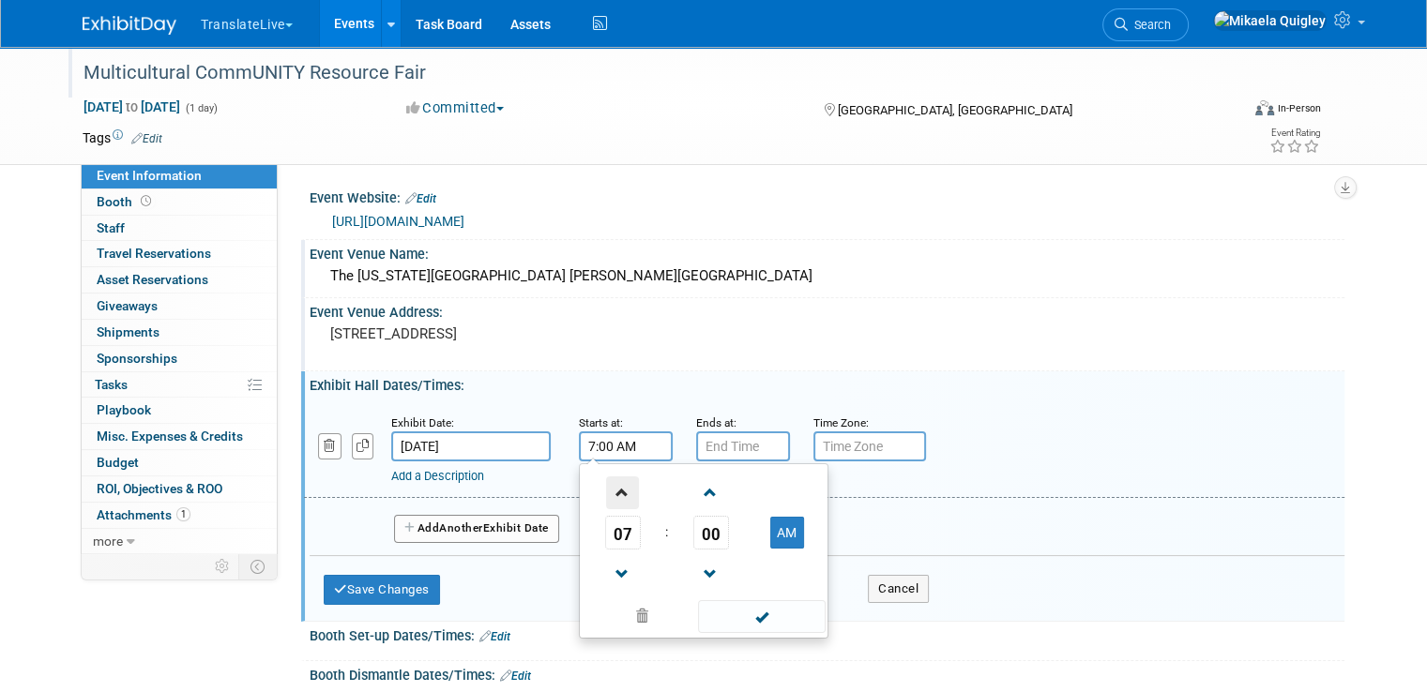
click at [606, 493] on span at bounding box center [622, 493] width 33 height 33
click at [606, 490] on span at bounding box center [622, 493] width 33 height 33
type input "9:00 AM"
click at [706, 448] on input "text" at bounding box center [743, 447] width 94 height 30
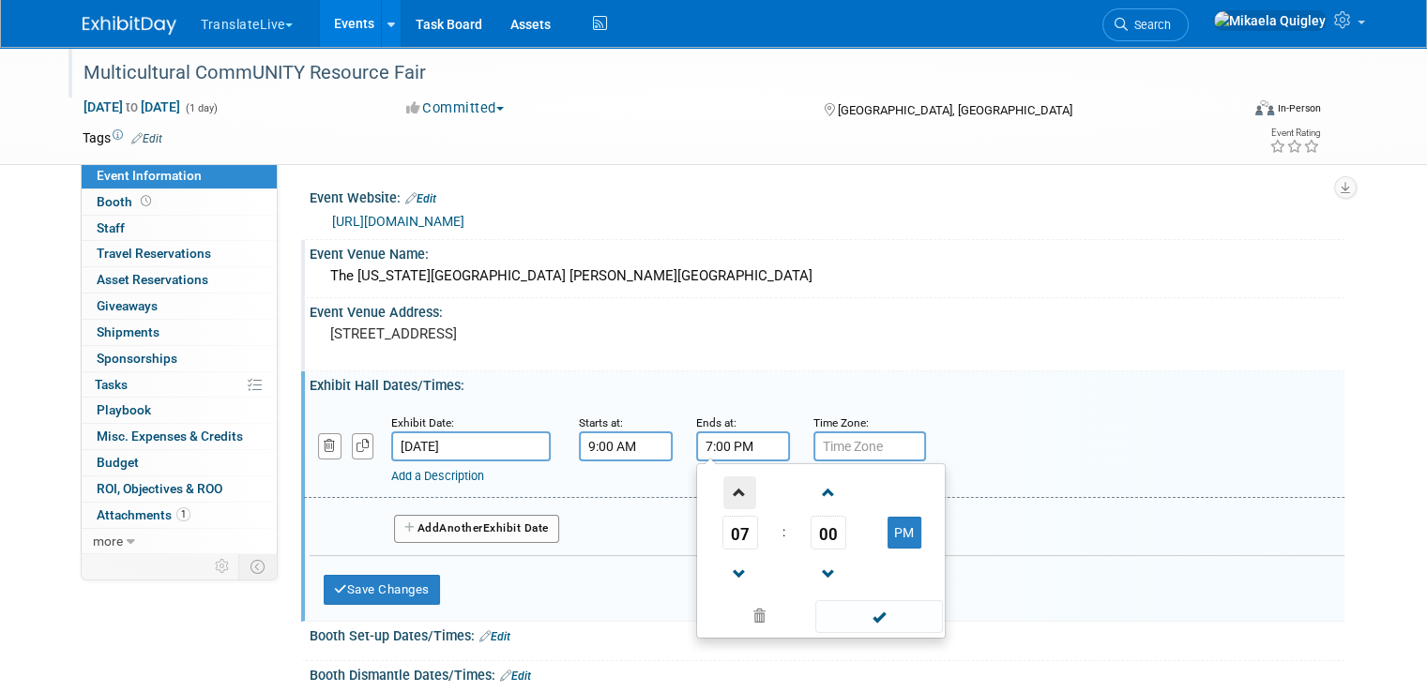
click at [723, 500] on span at bounding box center [739, 493] width 33 height 33
click at [723, 497] on span at bounding box center [739, 493] width 33 height 33
click at [723, 570] on span at bounding box center [739, 574] width 33 height 33
click at [723, 569] on span at bounding box center [739, 574] width 33 height 33
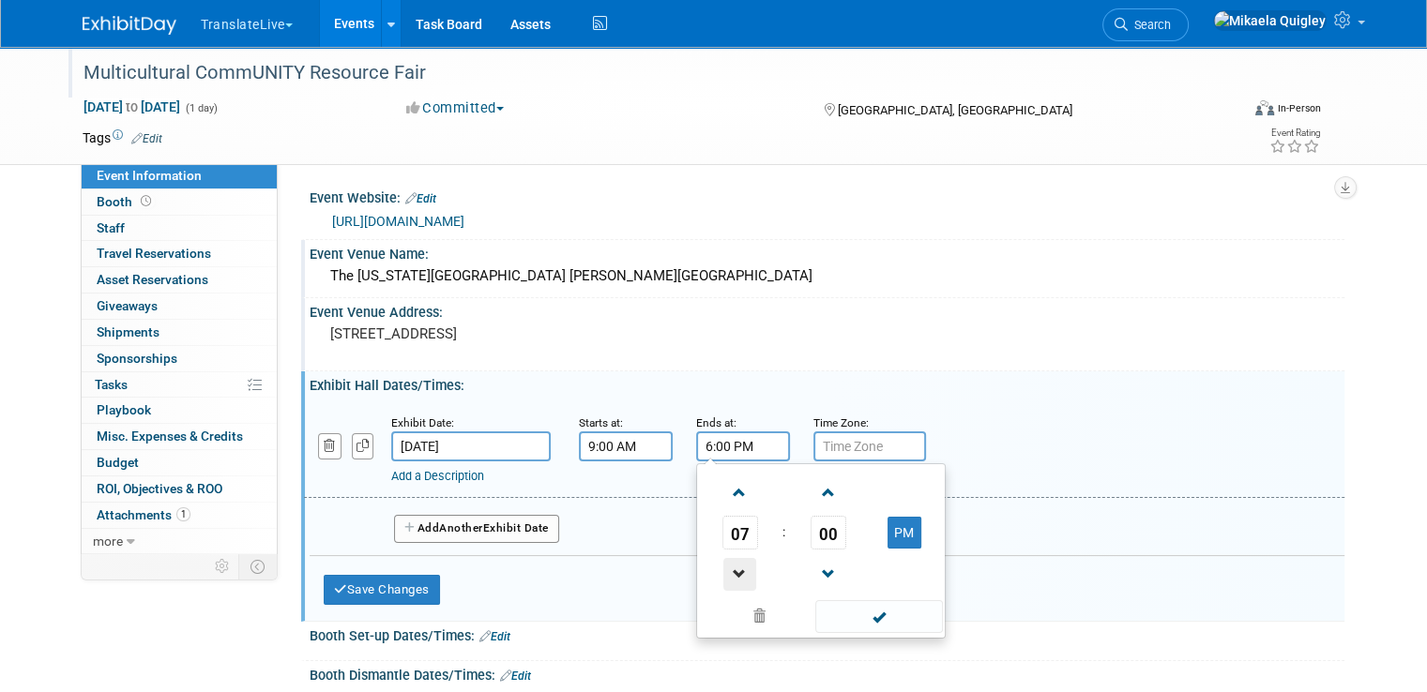
click at [723, 569] on span at bounding box center [739, 574] width 33 height 33
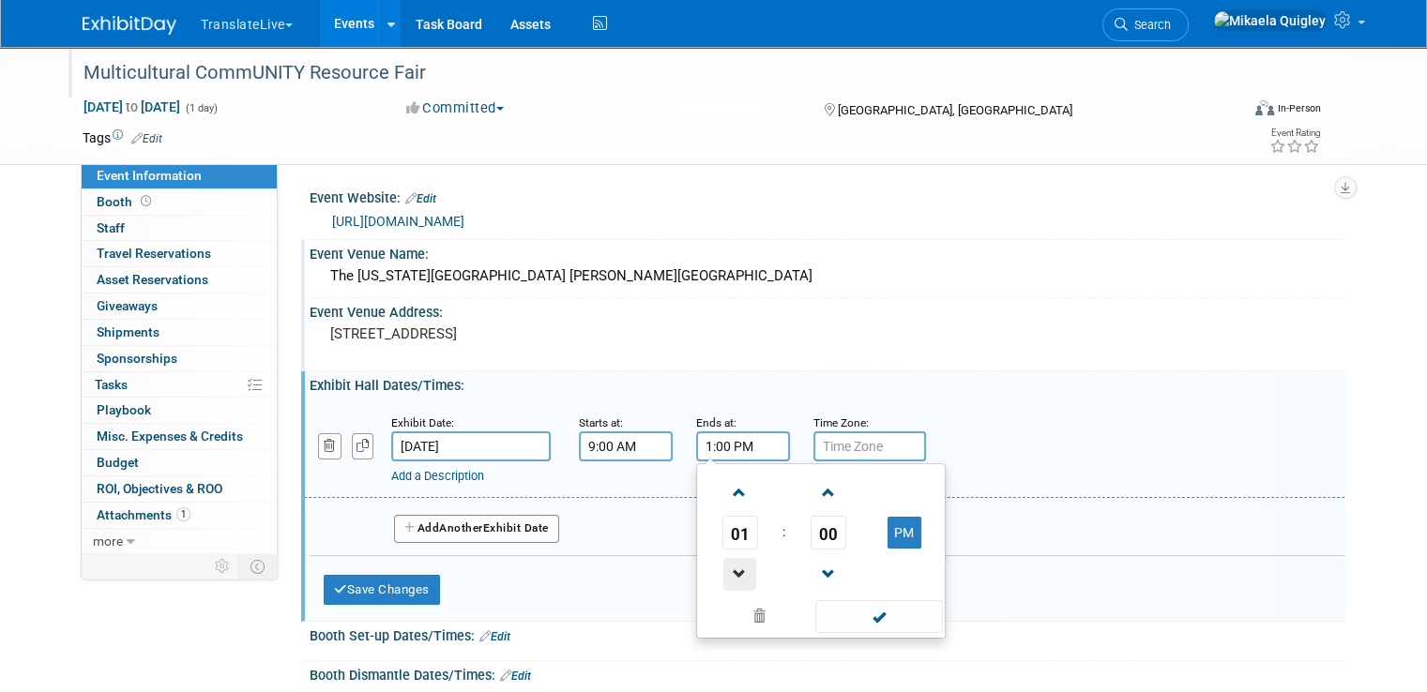
click at [723, 569] on span at bounding box center [739, 574] width 33 height 33
click at [723, 493] on span at bounding box center [739, 493] width 33 height 33
click at [732, 570] on span at bounding box center [739, 574] width 33 height 33
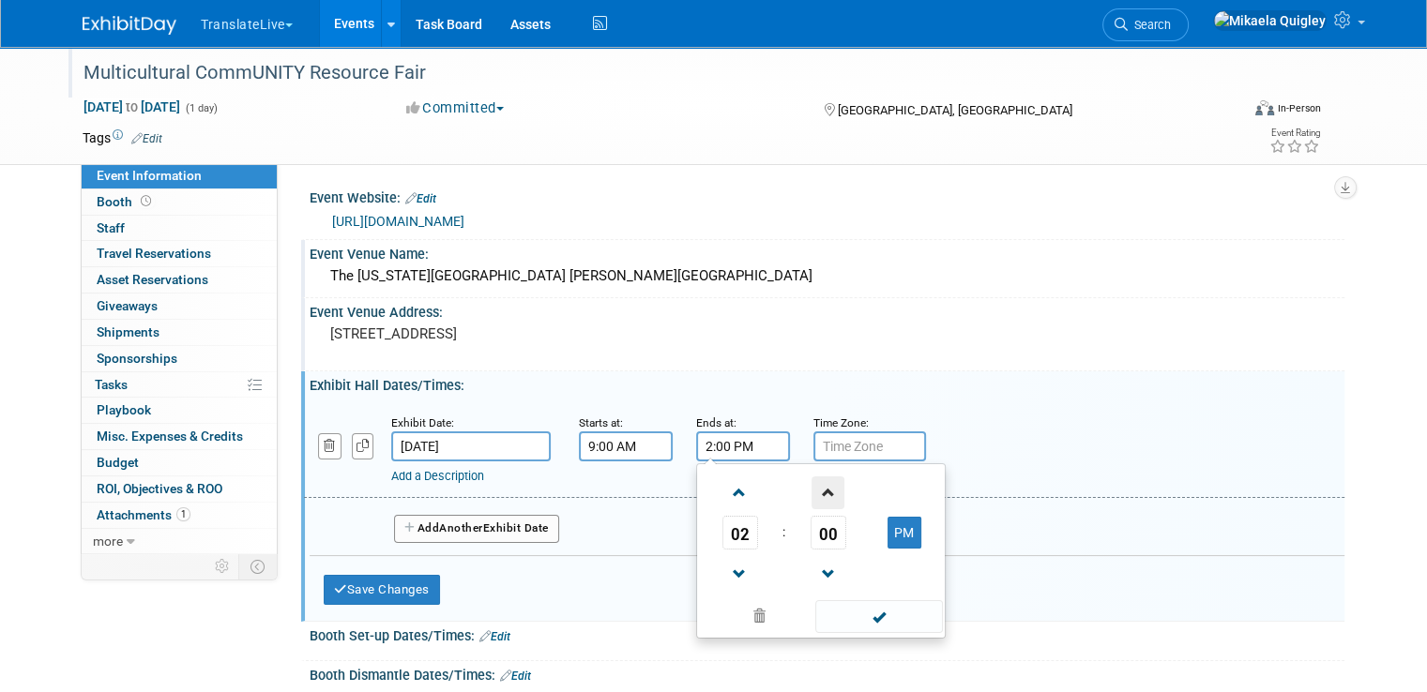
click at [812, 489] on span at bounding box center [828, 493] width 33 height 33
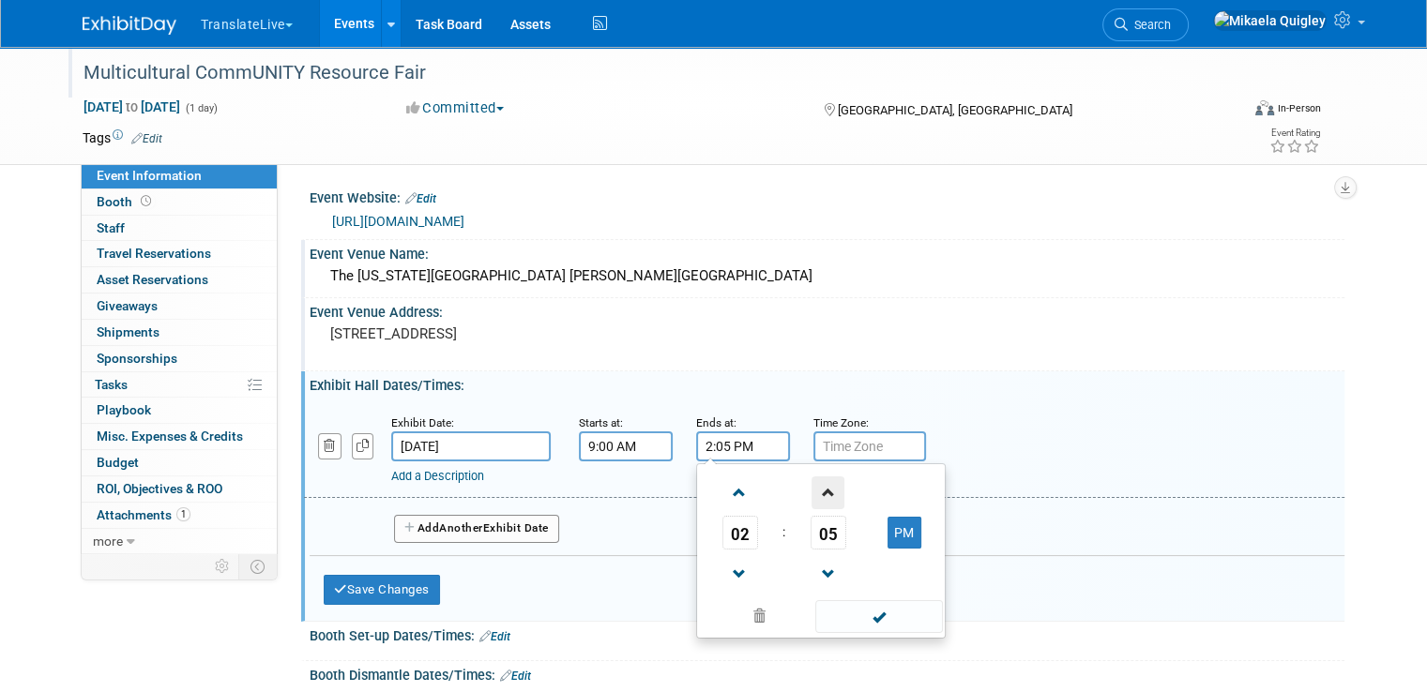
click at [812, 489] on span at bounding box center [828, 493] width 33 height 33
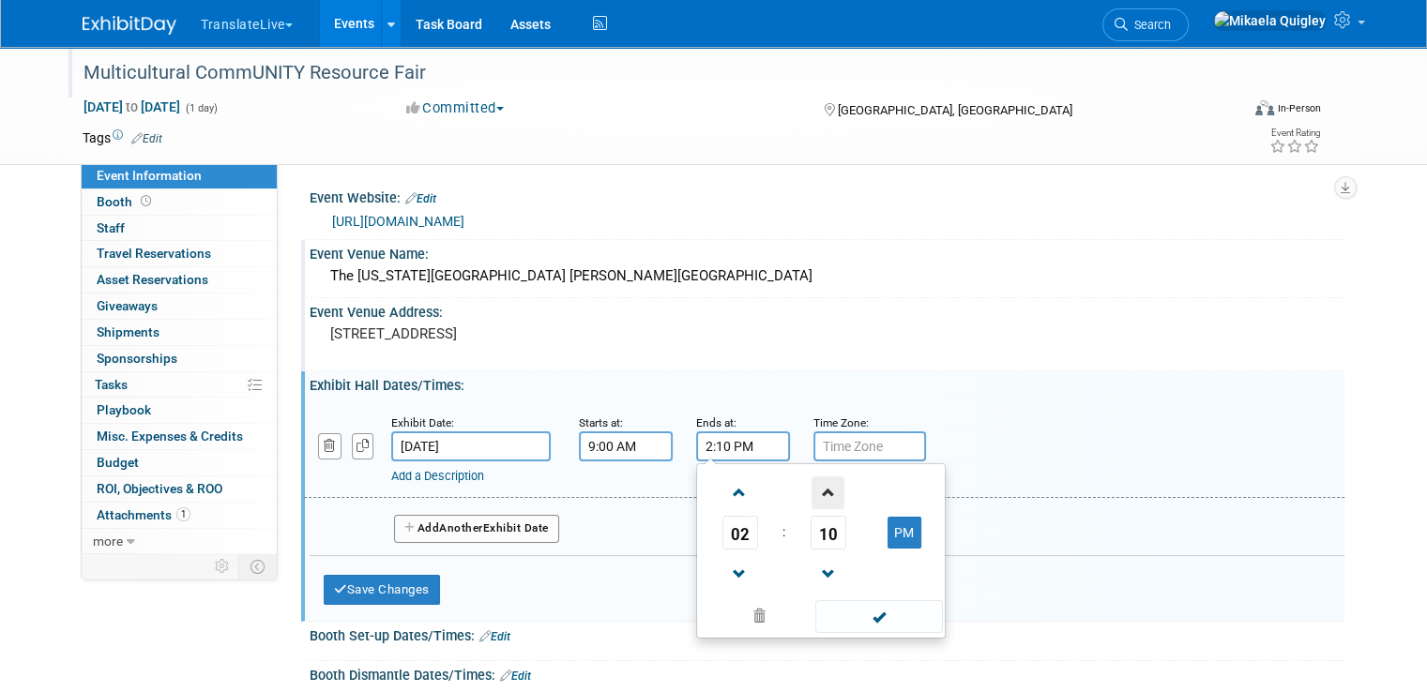
click at [812, 489] on span at bounding box center [828, 493] width 33 height 33
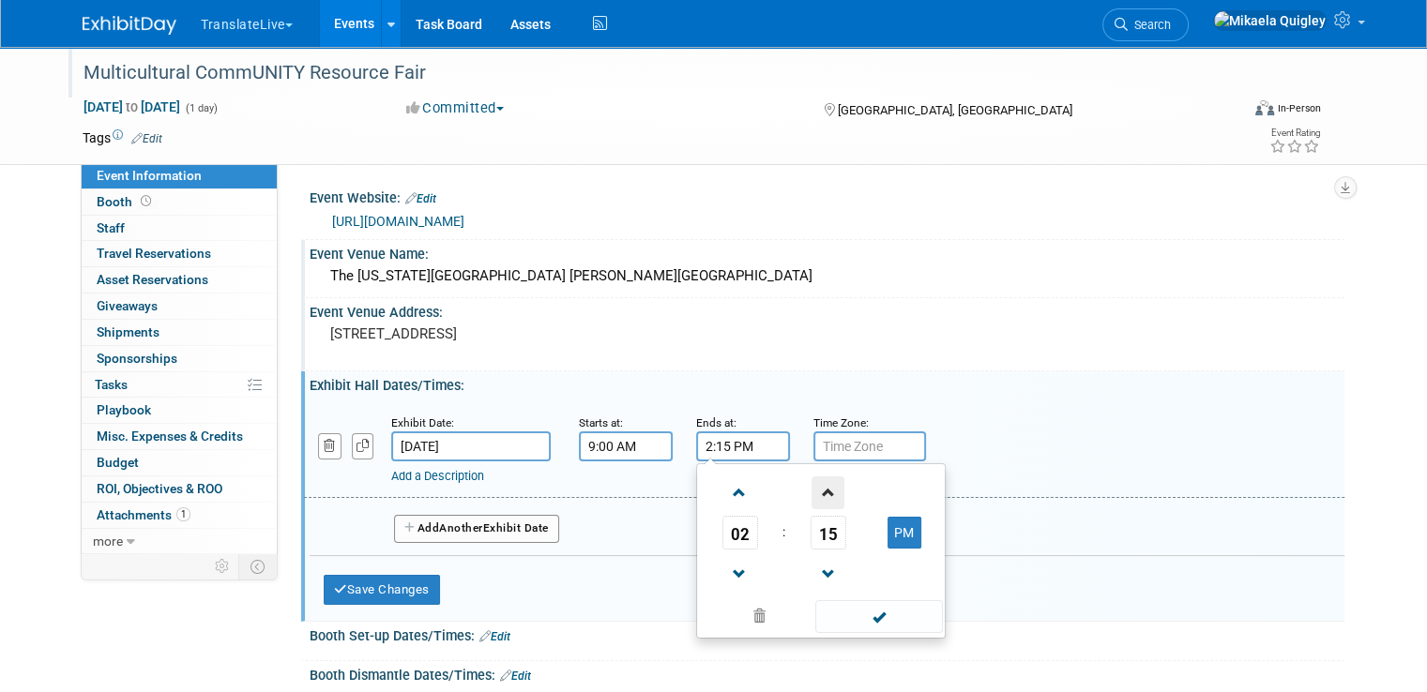
click at [812, 489] on span at bounding box center [828, 493] width 33 height 33
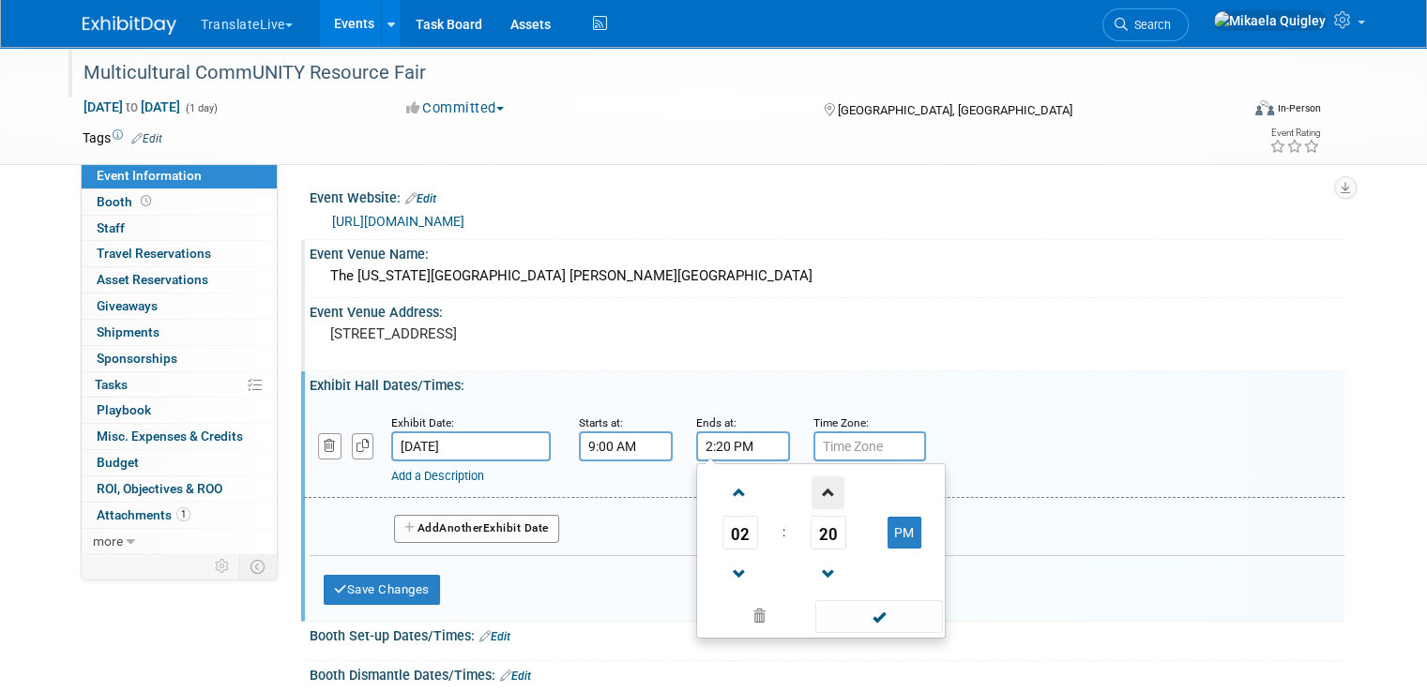
click at [812, 489] on span at bounding box center [828, 493] width 33 height 33
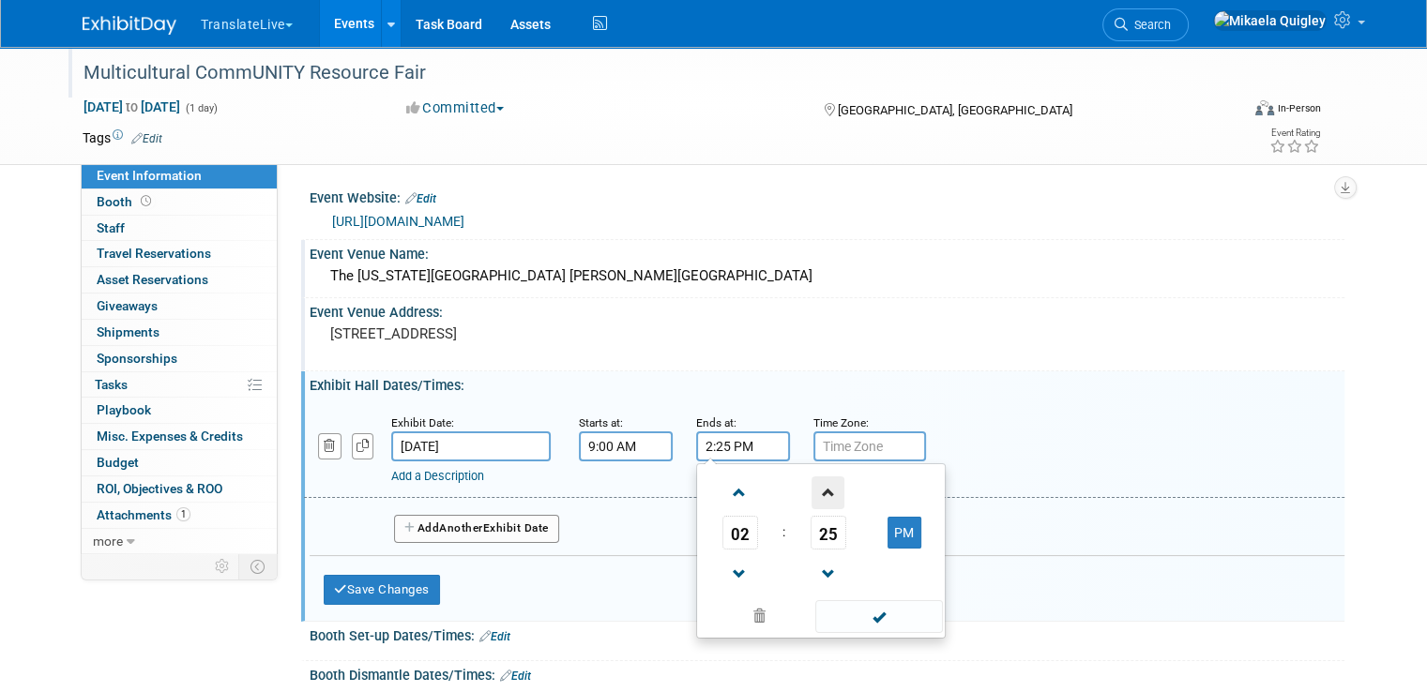
click at [812, 489] on span at bounding box center [828, 493] width 33 height 33
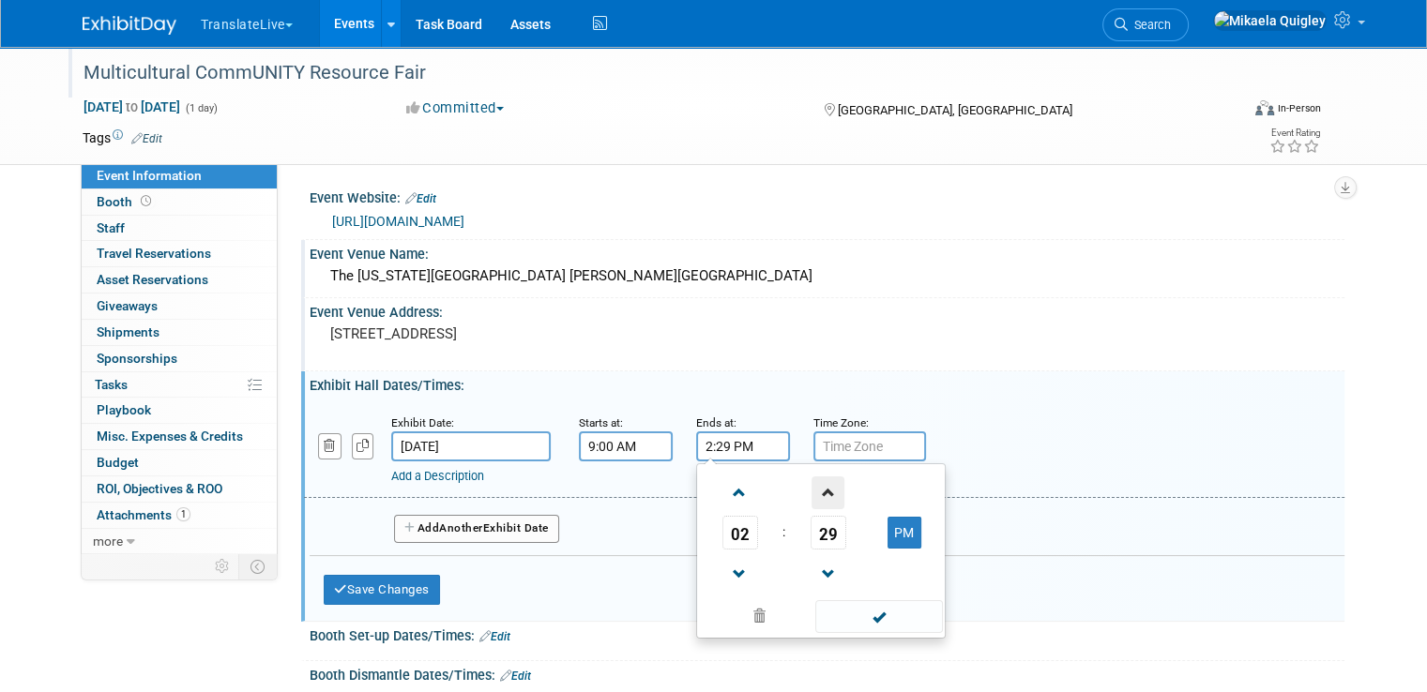
type input "2:30 PM"
click at [1042, 350] on div "Event Venue Address: 2400 Olentangy River Road, Columbus, OH 43210" at bounding box center [822, 334] width 1043 height 72
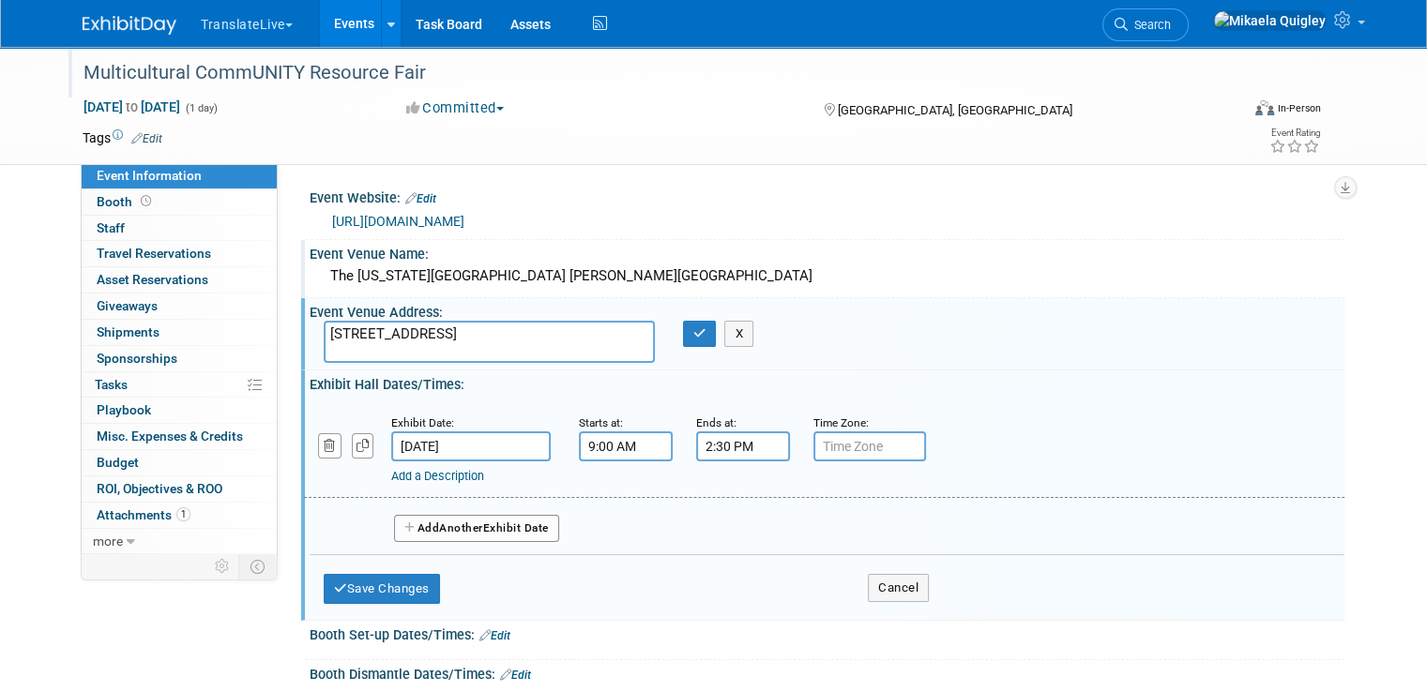
click at [841, 442] on input "text" at bounding box center [870, 447] width 113 height 30
type input "EST"
click at [684, 332] on button "button" at bounding box center [700, 334] width 34 height 26
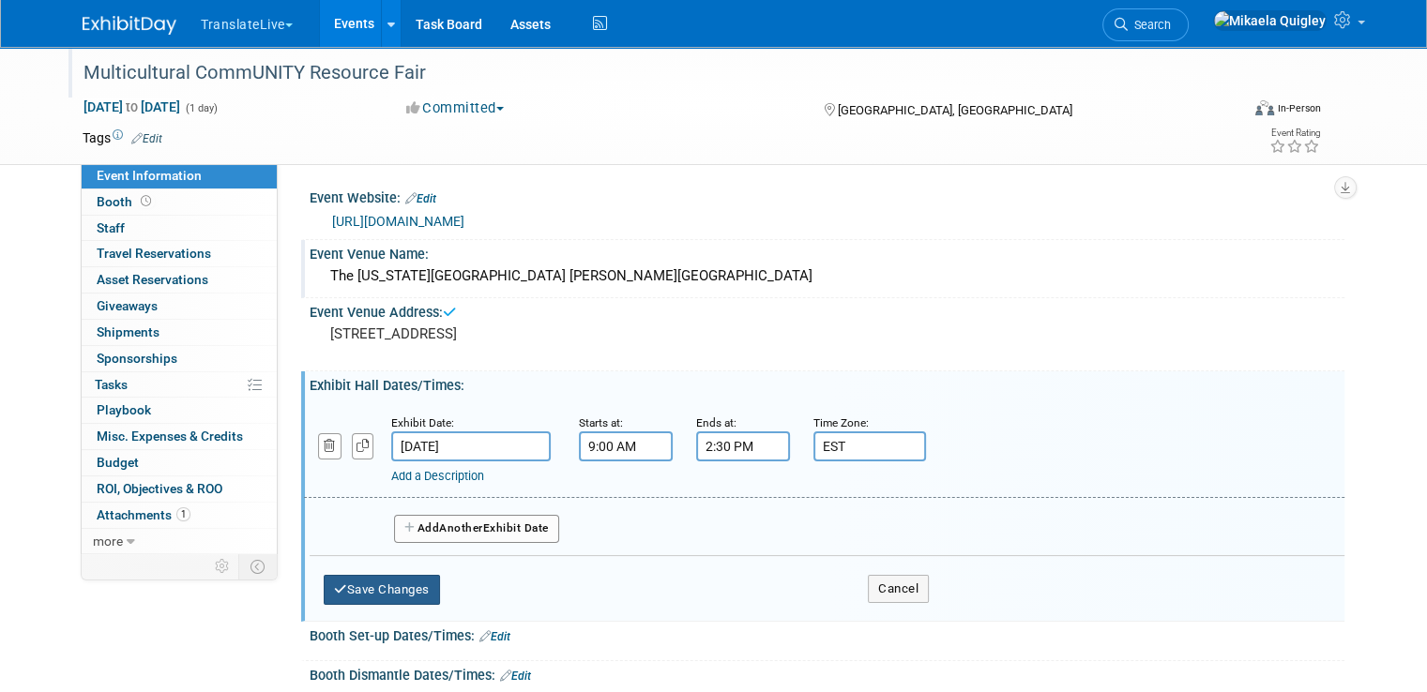
click at [363, 586] on button "Save Changes" at bounding box center [382, 590] width 116 height 30
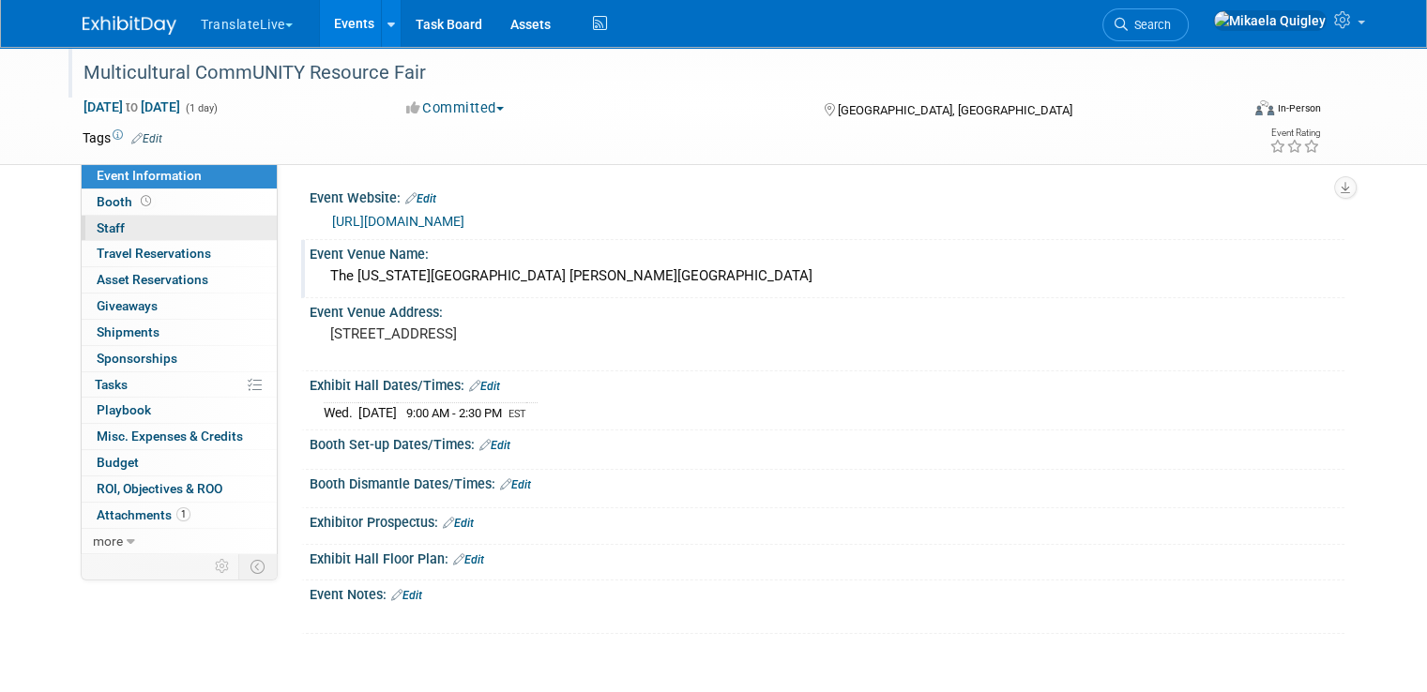
click at [174, 236] on link "0 Staff 0" at bounding box center [179, 228] width 195 height 25
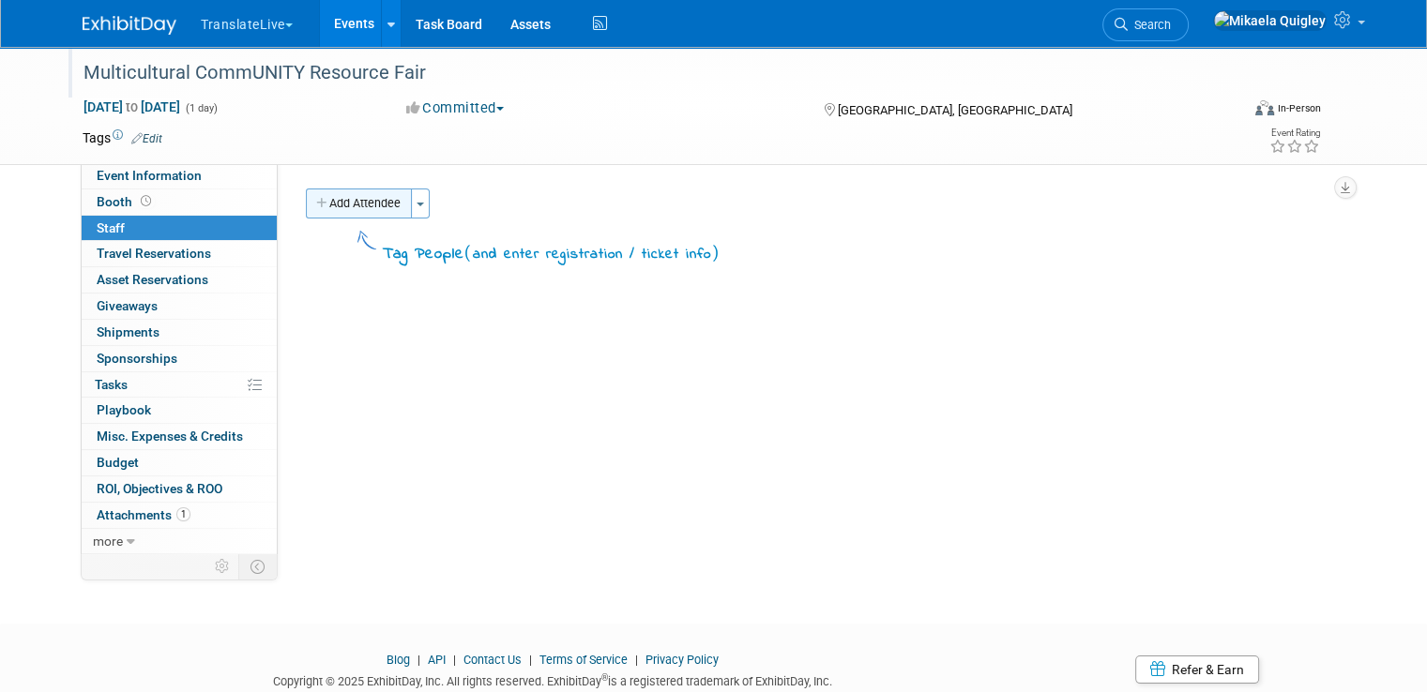
click at [342, 206] on button "Add Attendee" at bounding box center [359, 204] width 106 height 30
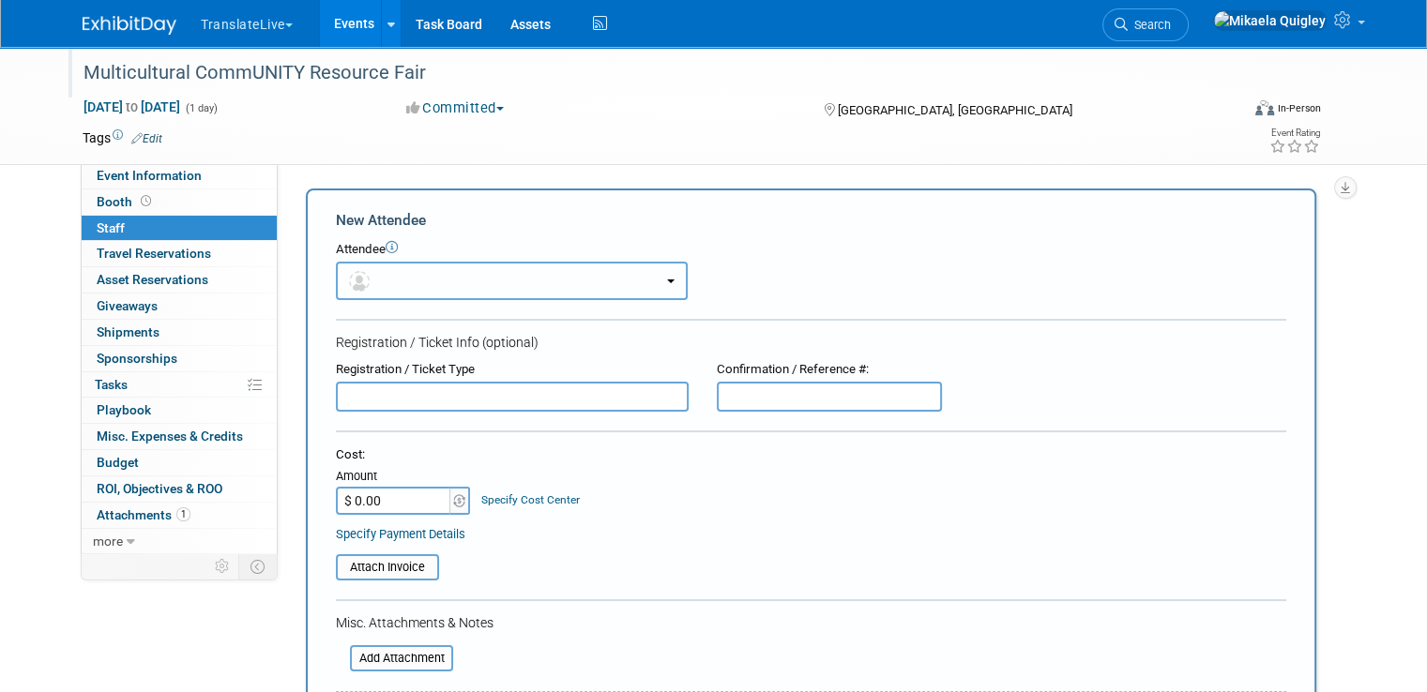
click at [403, 266] on button "button" at bounding box center [512, 281] width 352 height 38
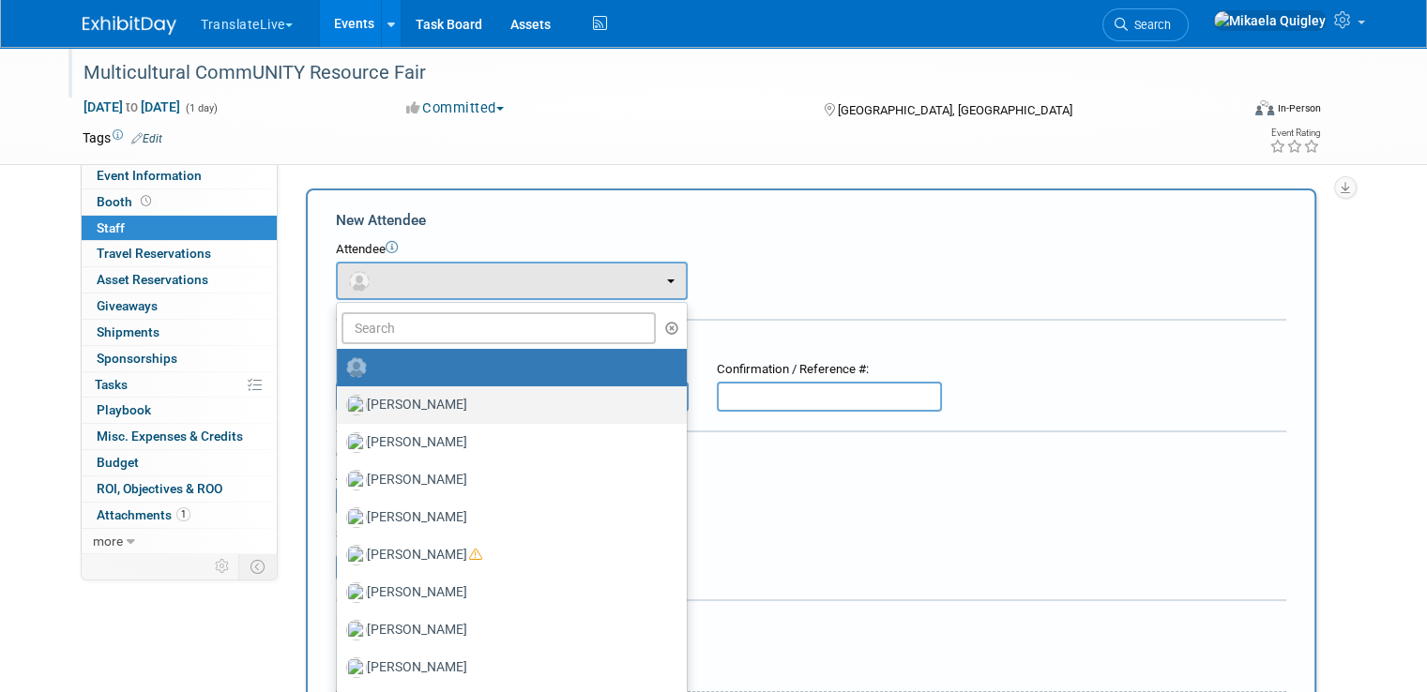
click at [418, 401] on label "Becky Copeland" at bounding box center [507, 405] width 322 height 30
click at [340, 401] on input "Becky Copeland" at bounding box center [333, 403] width 12 height 12
select select "37de1007-815f-4e52-8c4d-c51821dd4c02"
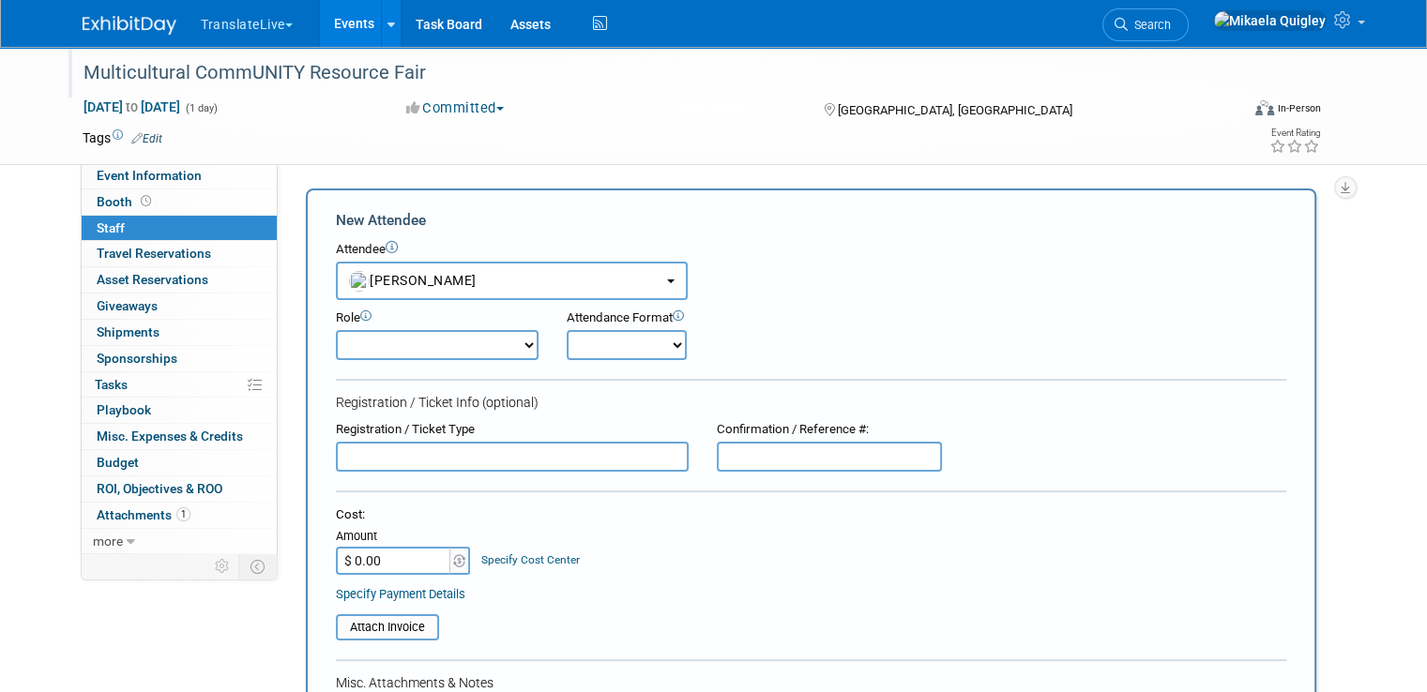
click at [507, 342] on select "Demonstrator Host Planner Presenter Sales Representative Set-up/Dismantle Crew …" at bounding box center [437, 345] width 203 height 30
click at [510, 344] on select "Demonstrator Host Planner Presenter Sales Representative Set-up/Dismantle Crew …" at bounding box center [437, 345] width 203 height 30
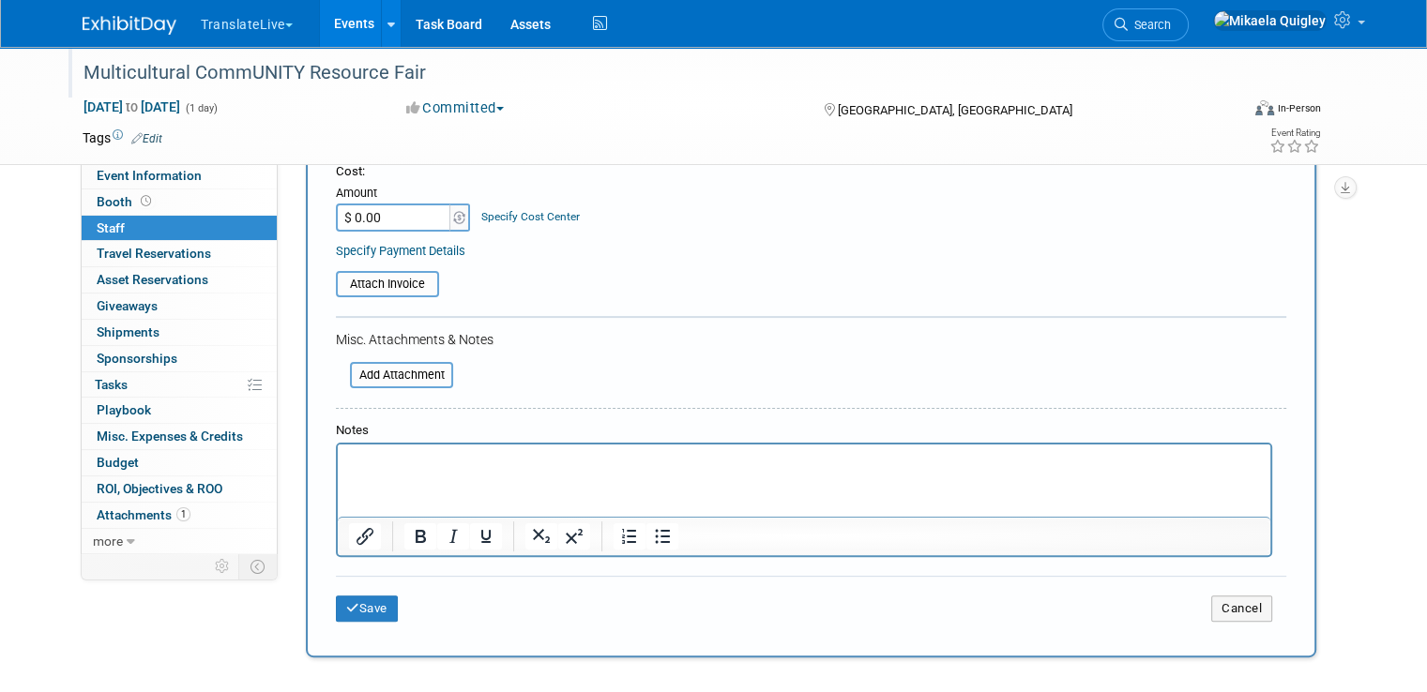
scroll to position [361, 0]
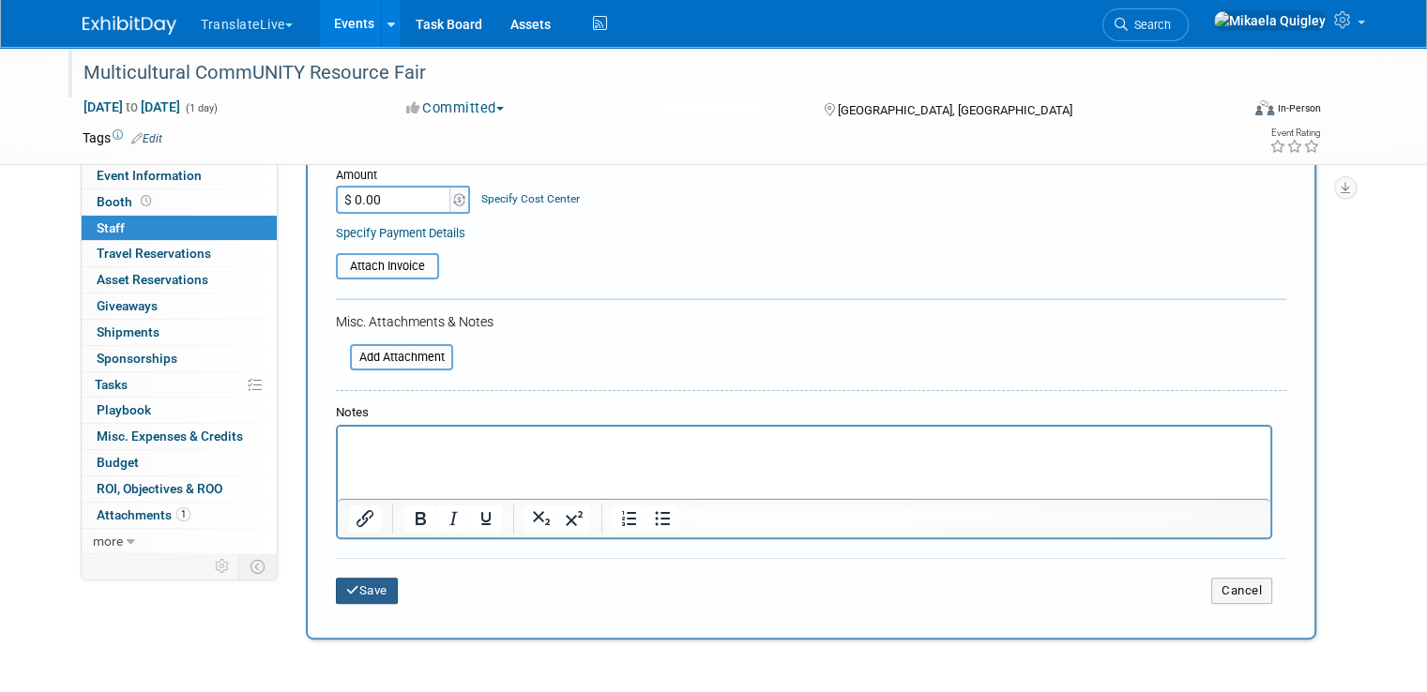
click at [347, 578] on button "Save" at bounding box center [367, 591] width 62 height 26
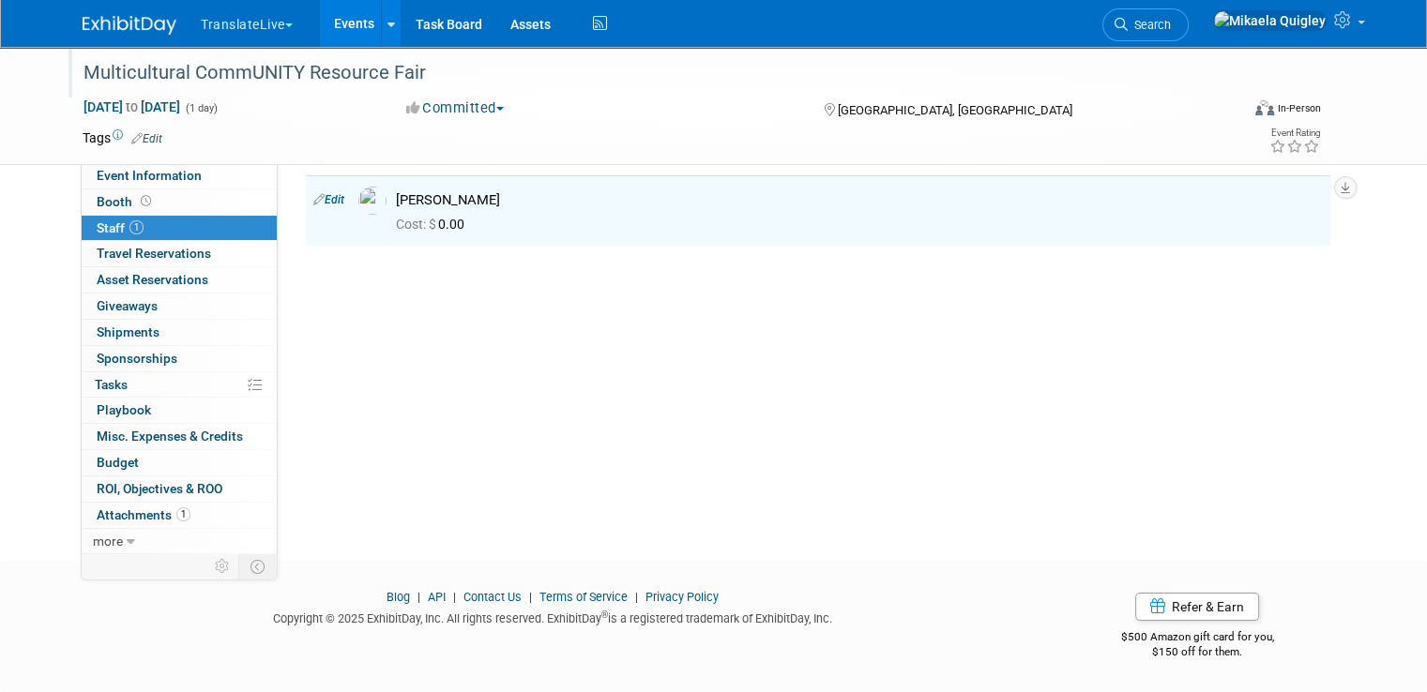
scroll to position [0, 0]
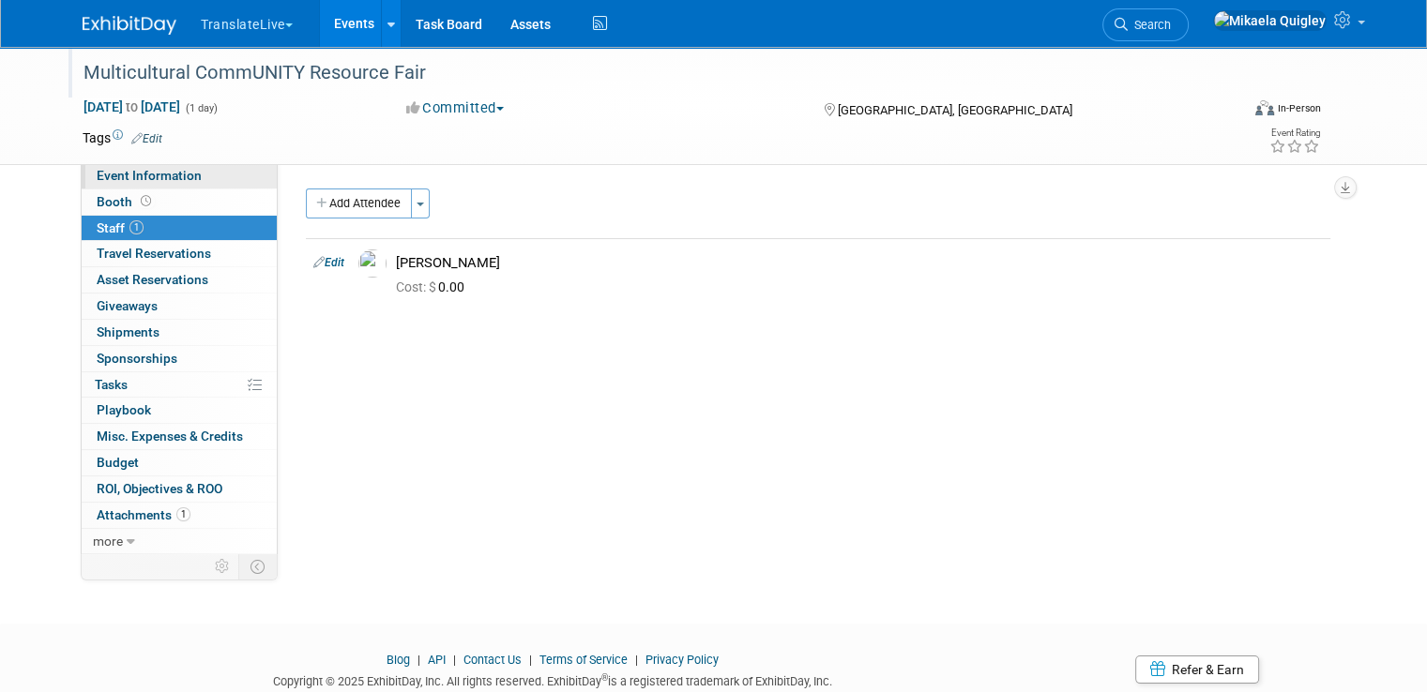
click at [165, 174] on span "Event Information" at bounding box center [149, 175] width 105 height 15
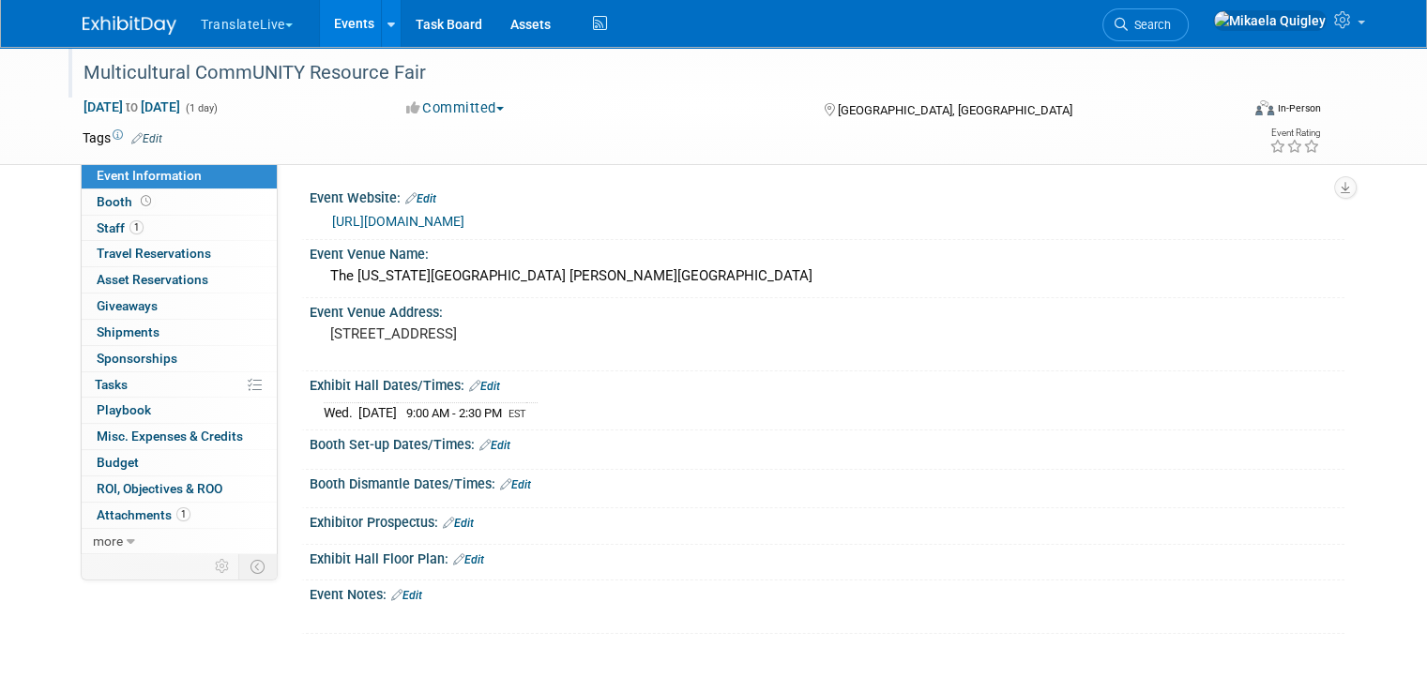
click at [339, 23] on link "Events" at bounding box center [354, 23] width 68 height 47
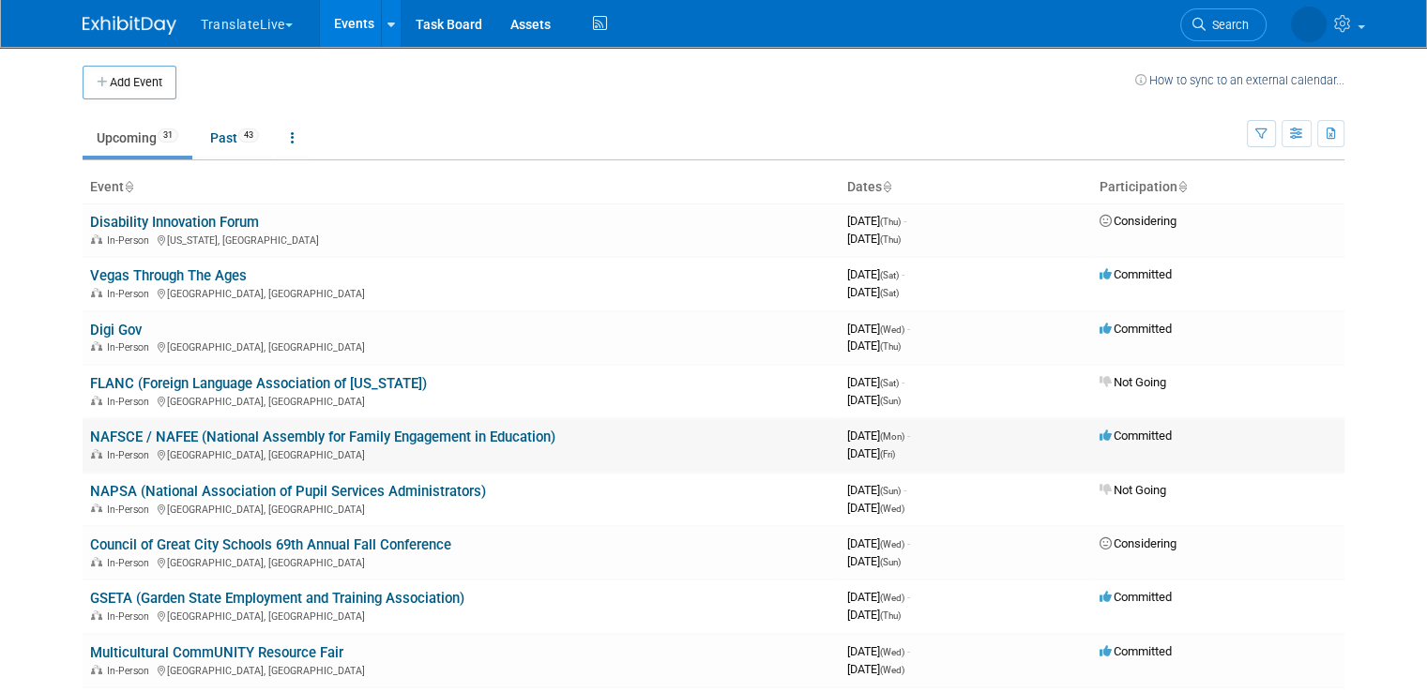
click at [312, 440] on link "NAFSCE / NAFEE (National Assembly for Family Engagement in Education)" at bounding box center [322, 437] width 465 height 17
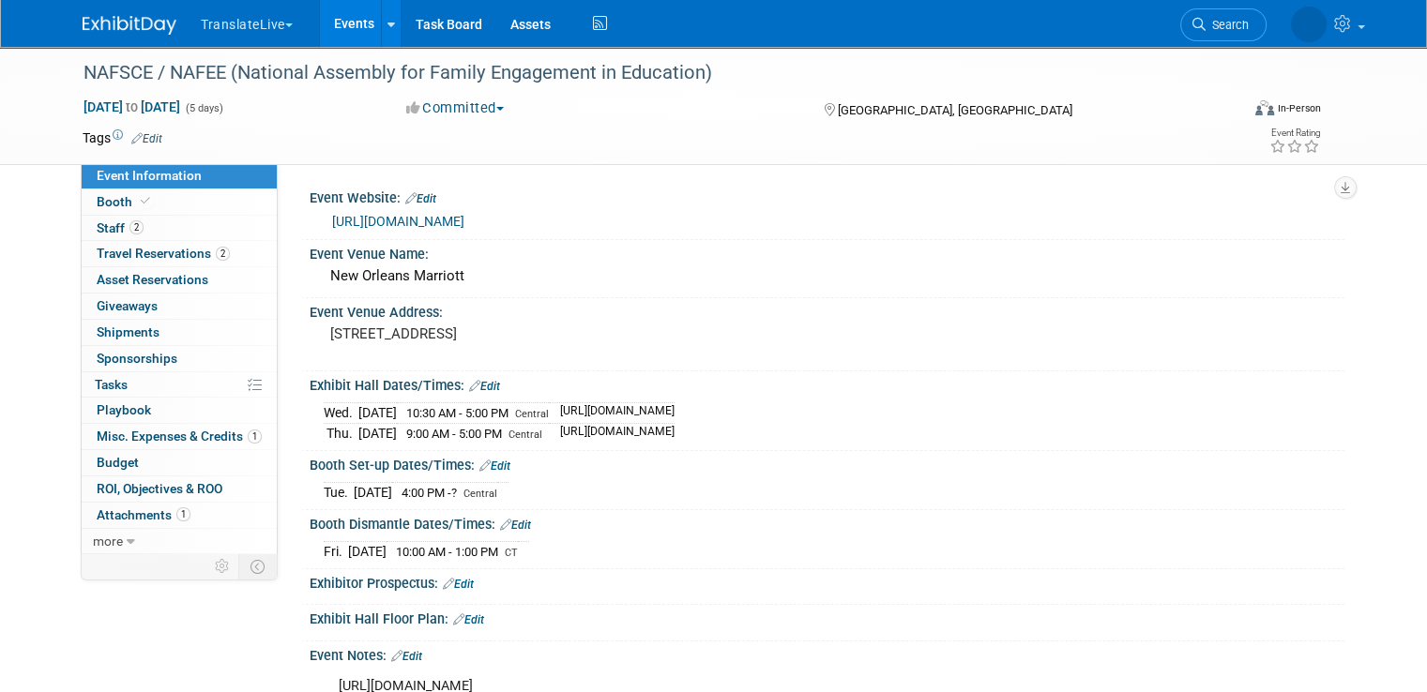
click at [180, 251] on span "Travel Reservations 2" at bounding box center [163, 253] width 133 height 15
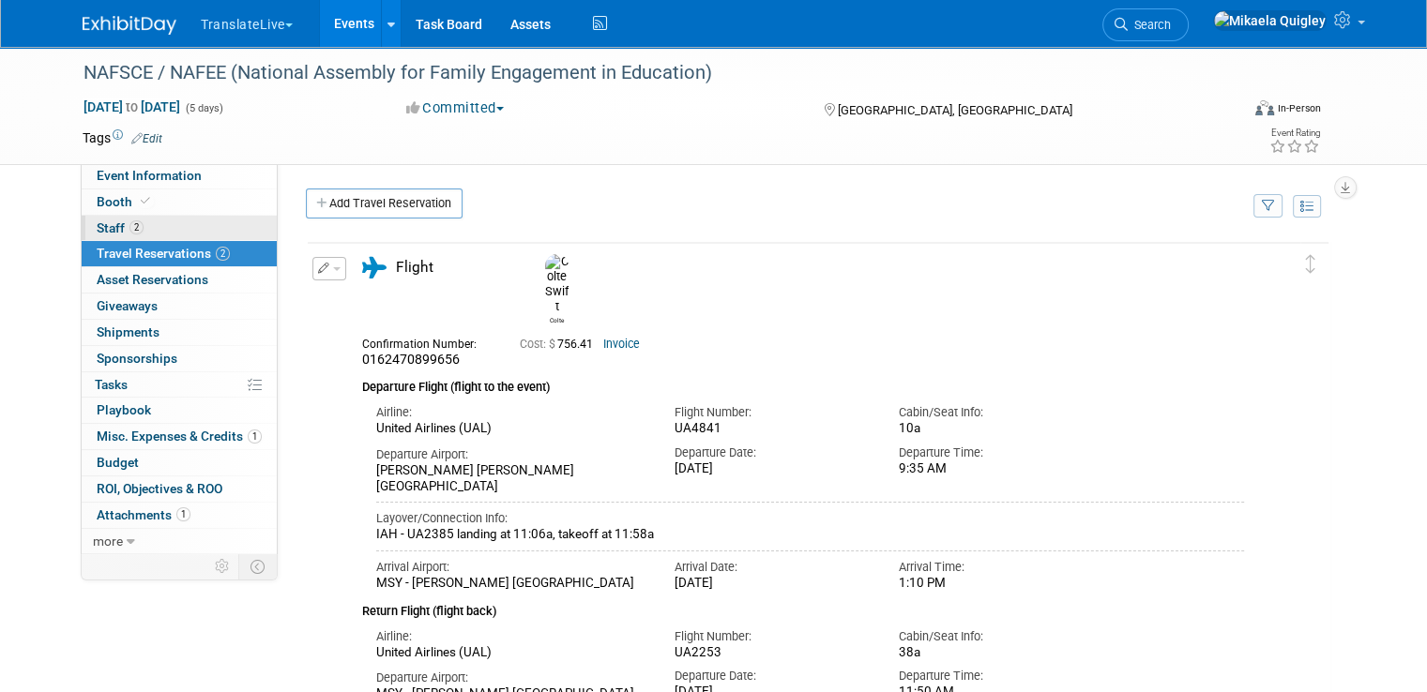
click at [169, 227] on link "2 Staff 2" at bounding box center [179, 228] width 195 height 25
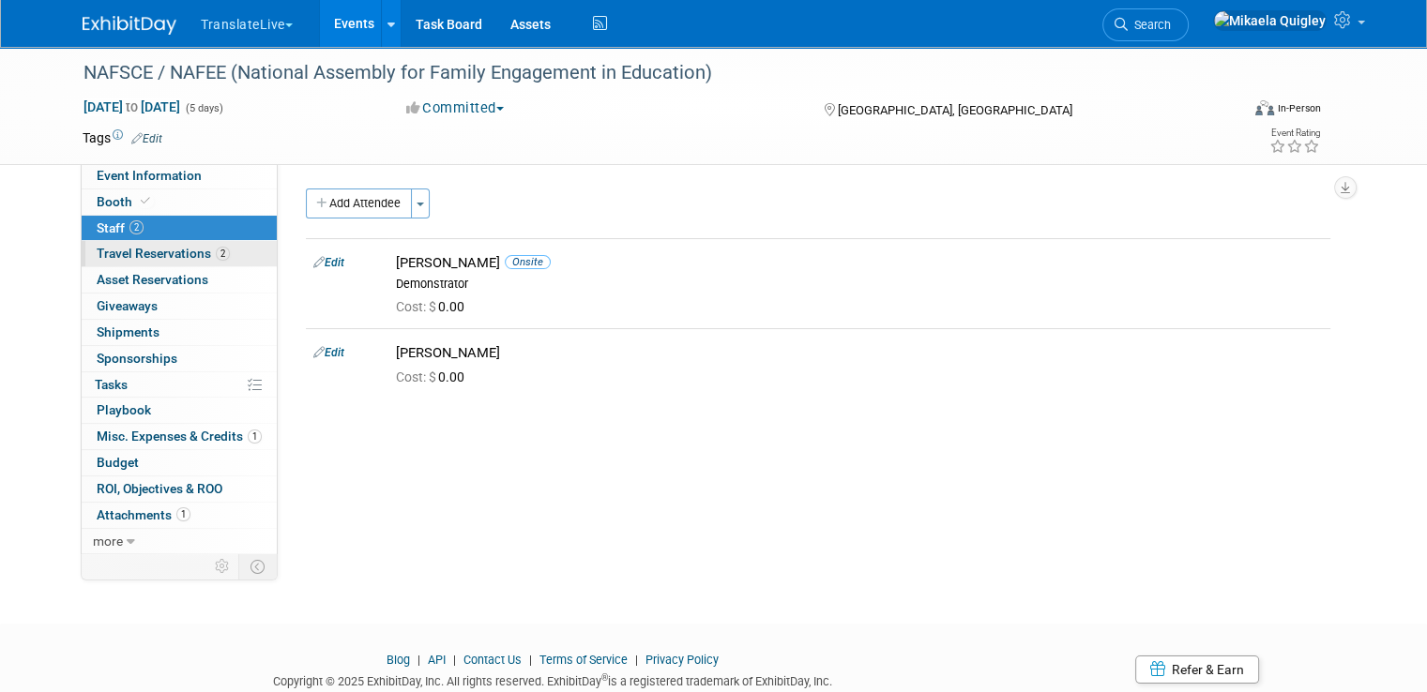
click at [161, 251] on span "Travel Reservations 2" at bounding box center [163, 253] width 133 height 15
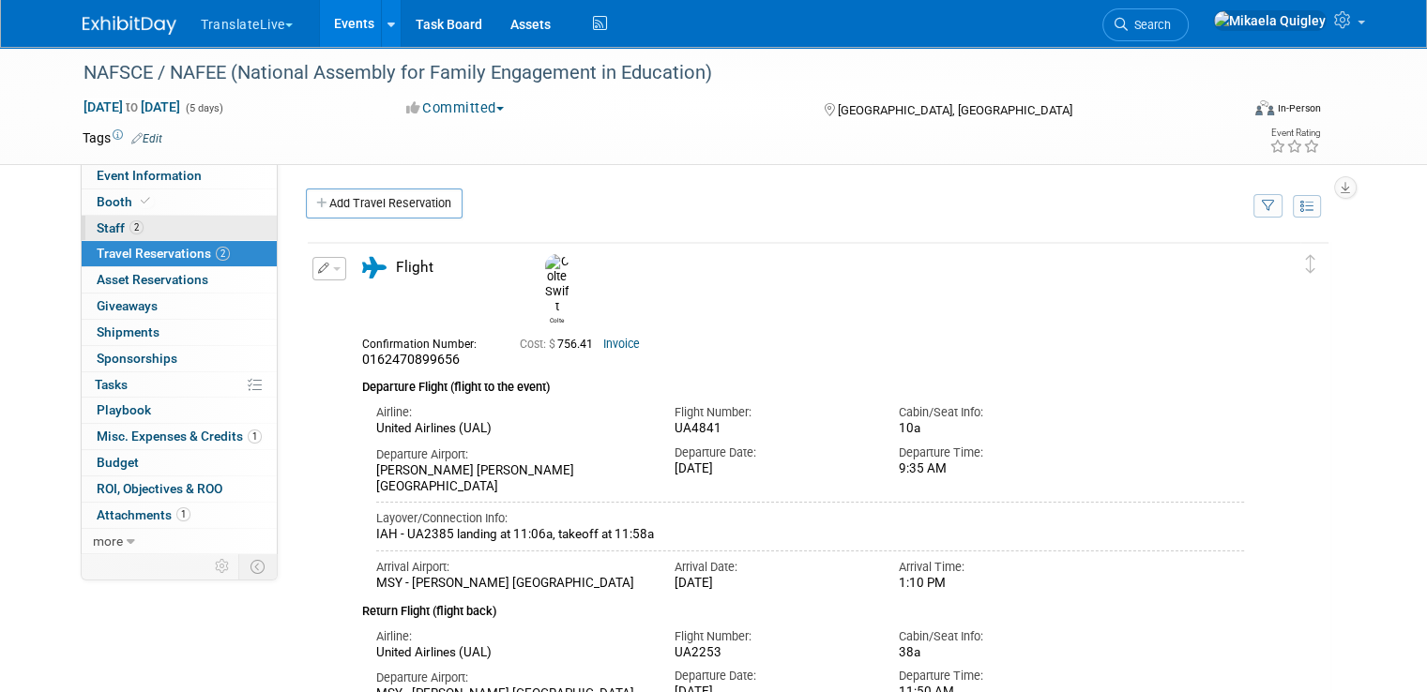
click at [190, 230] on link "2 Staff 2" at bounding box center [179, 228] width 195 height 25
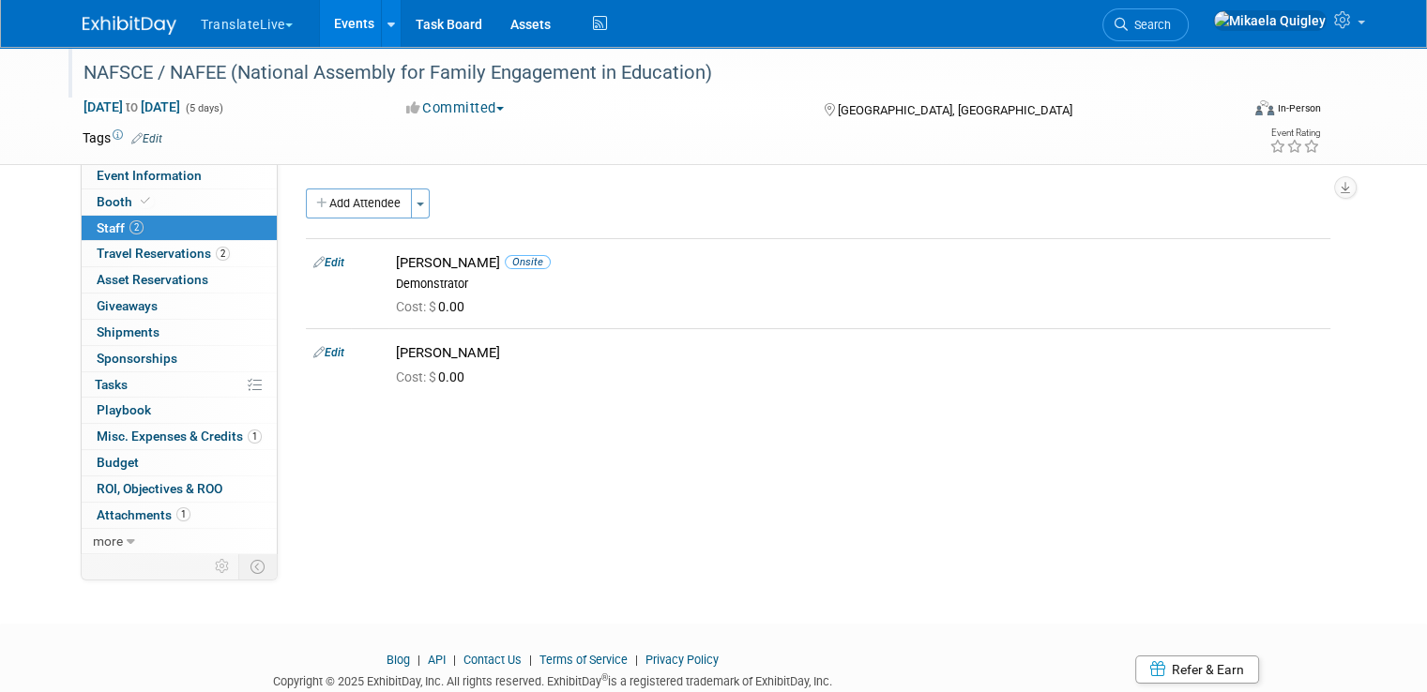
drag, startPoint x: 68, startPoint y: 69, endPoint x: 702, endPoint y: 69, distance: 634.3
click at [702, 69] on div "NAFSCE / NAFEE (National Assembly for Family Engagement in Education)" at bounding box center [646, 73] width 1139 height 34
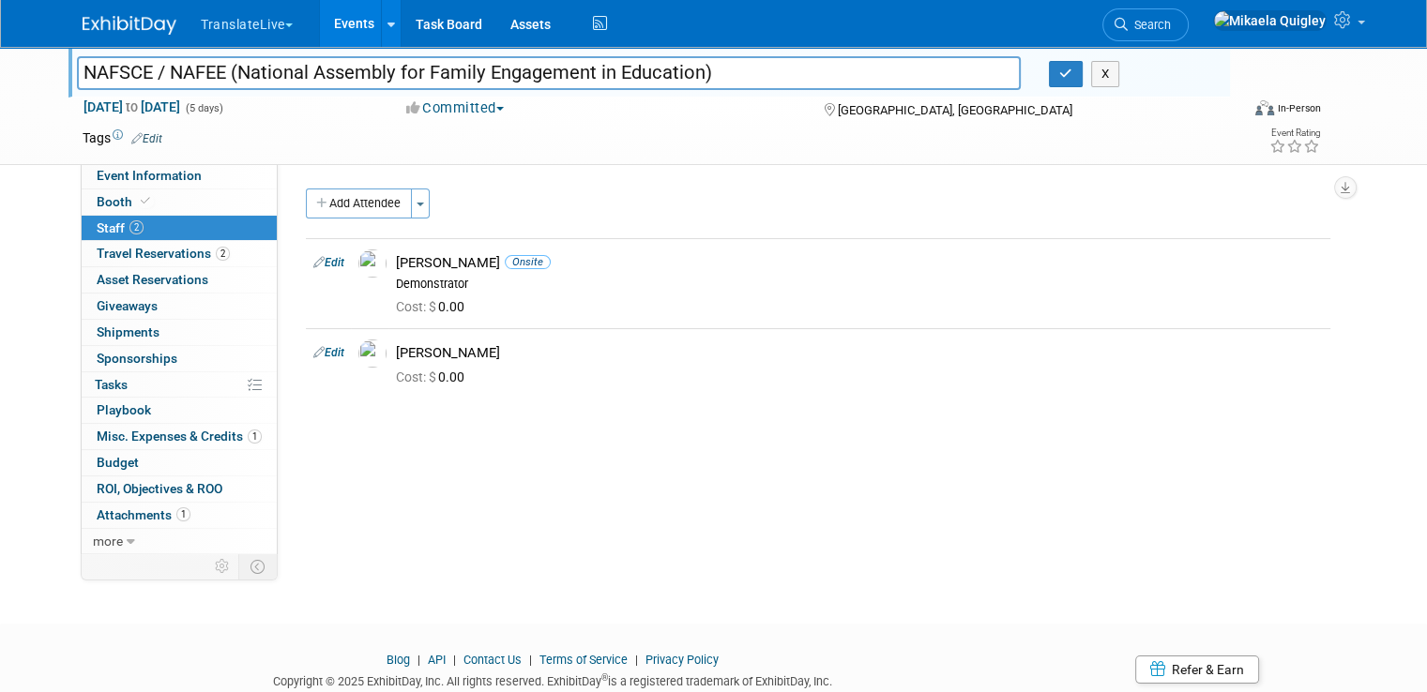
click at [702, 68] on input "NAFSCE / NAFEE (National Assembly for Family Engagement in Education)" at bounding box center [549, 72] width 944 height 33
click at [1113, 80] on button "X" at bounding box center [1105, 74] width 29 height 26
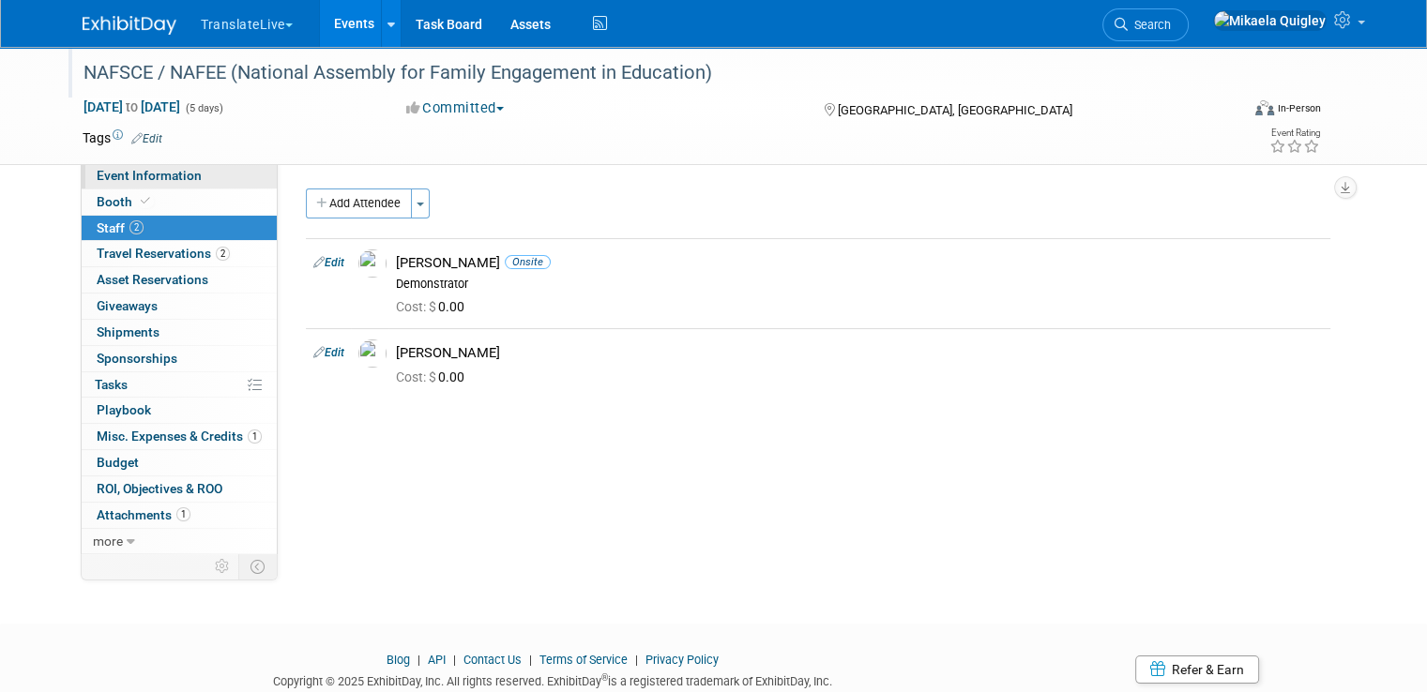
click at [144, 170] on span "Event Information" at bounding box center [149, 175] width 105 height 15
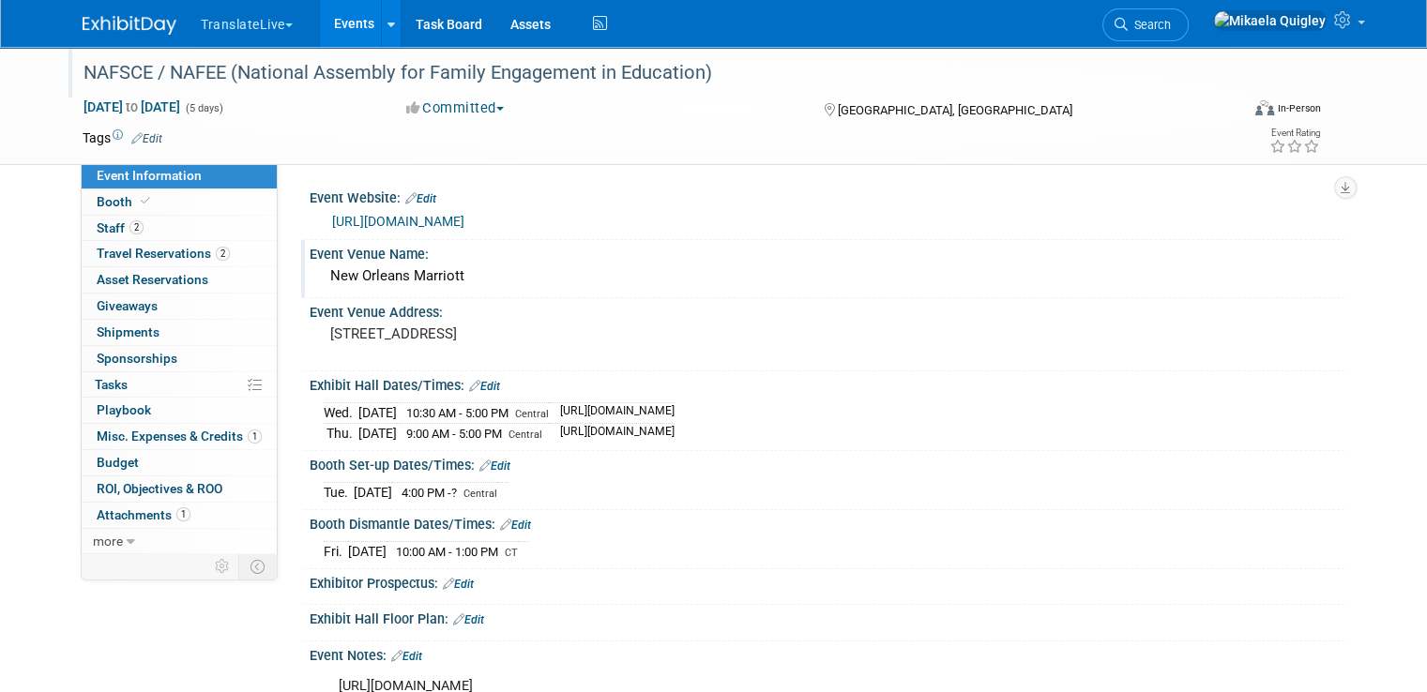
click at [324, 281] on div "New Orleans Marriott" at bounding box center [827, 276] width 1007 height 29
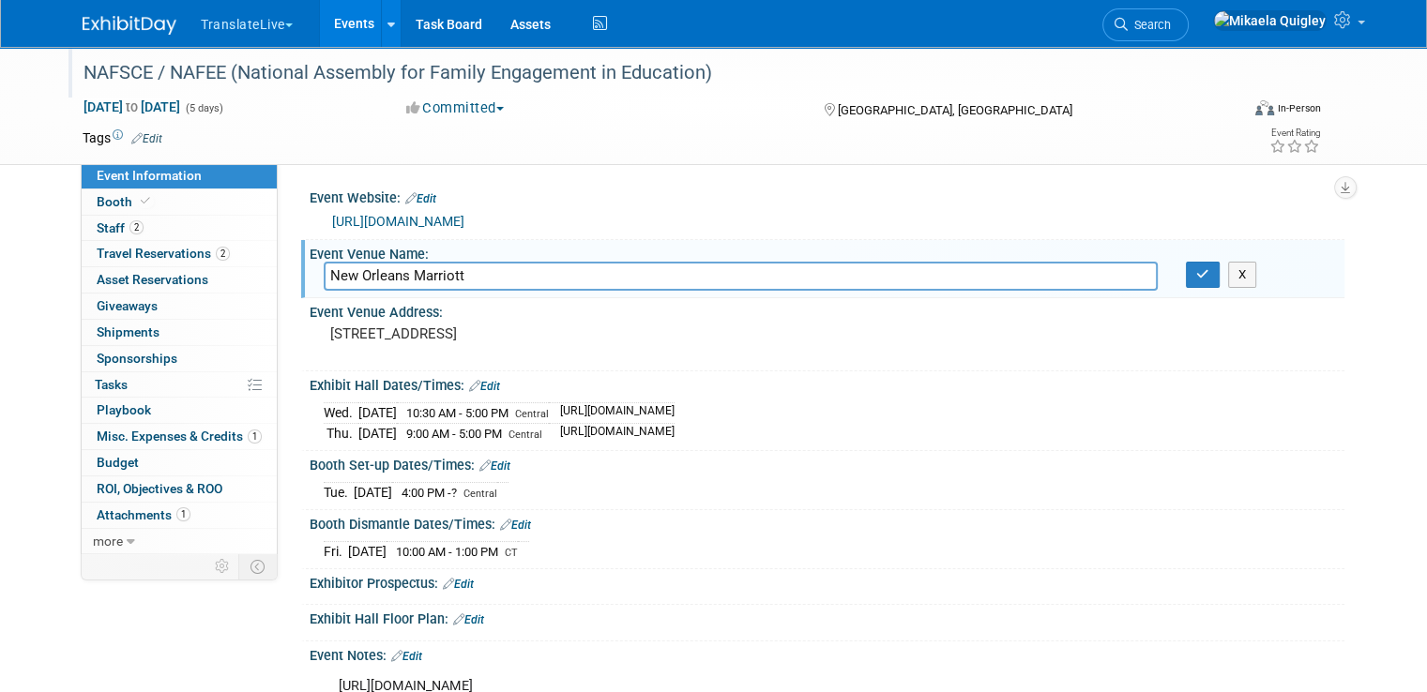
click at [324, 275] on input "New Orleans Marriott" at bounding box center [741, 276] width 834 height 29
drag, startPoint x: 396, startPoint y: 274, endPoint x: 291, endPoint y: 282, distance: 105.4
click at [310, 282] on div "New Orleans Marriott" at bounding box center [741, 276] width 862 height 29
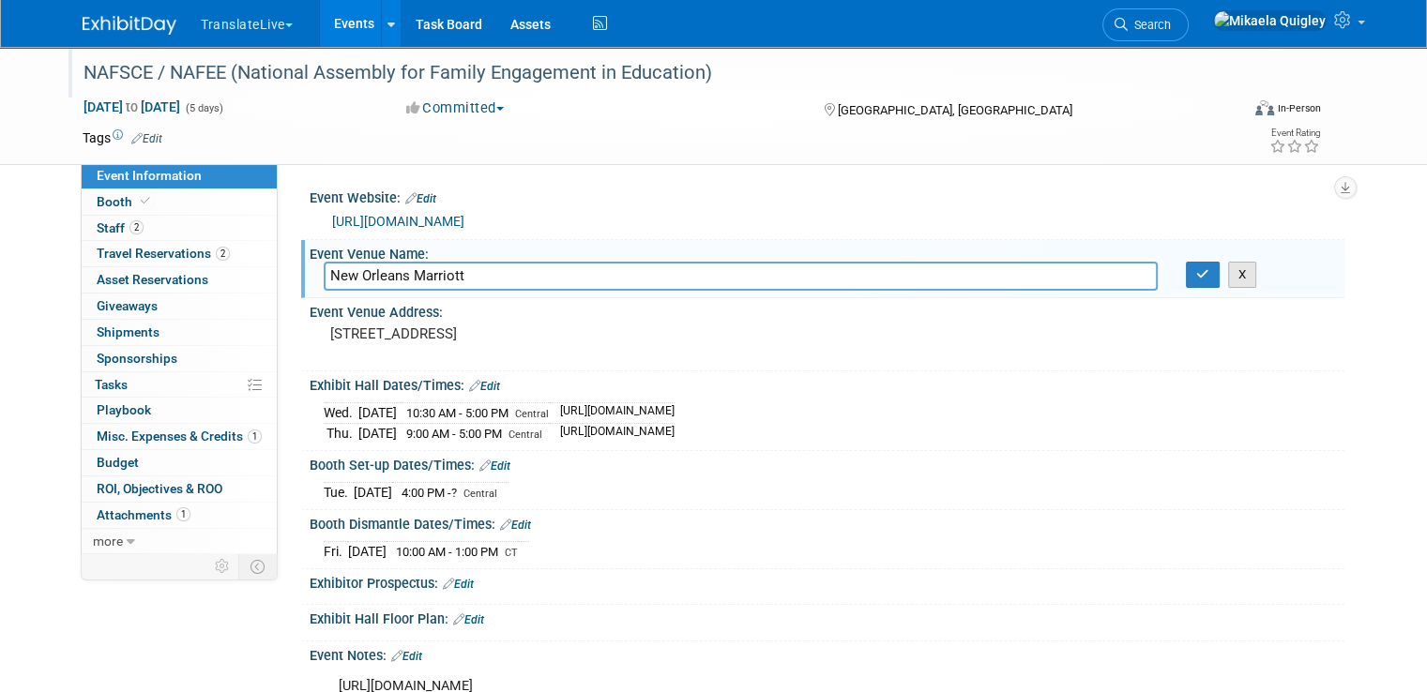
click at [1257, 280] on button "X" at bounding box center [1242, 275] width 29 height 26
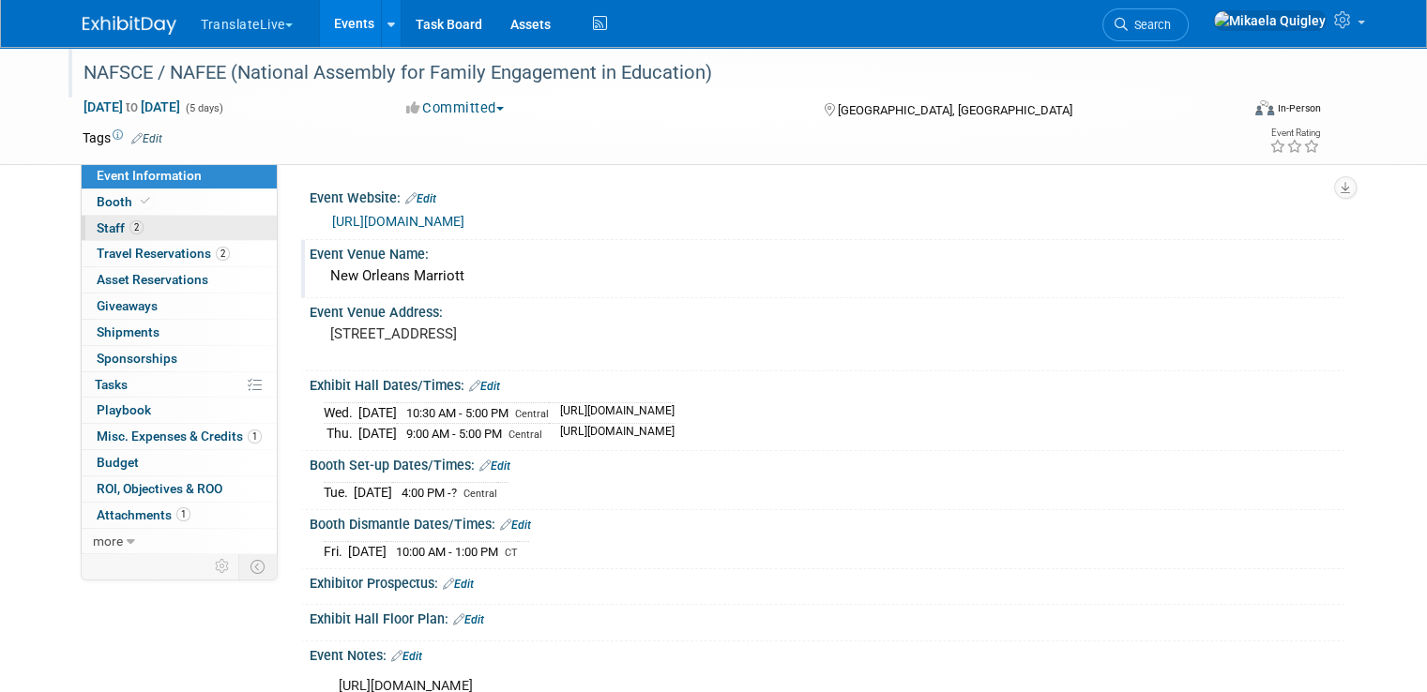
click at [164, 220] on link "2 Staff 2" at bounding box center [179, 228] width 195 height 25
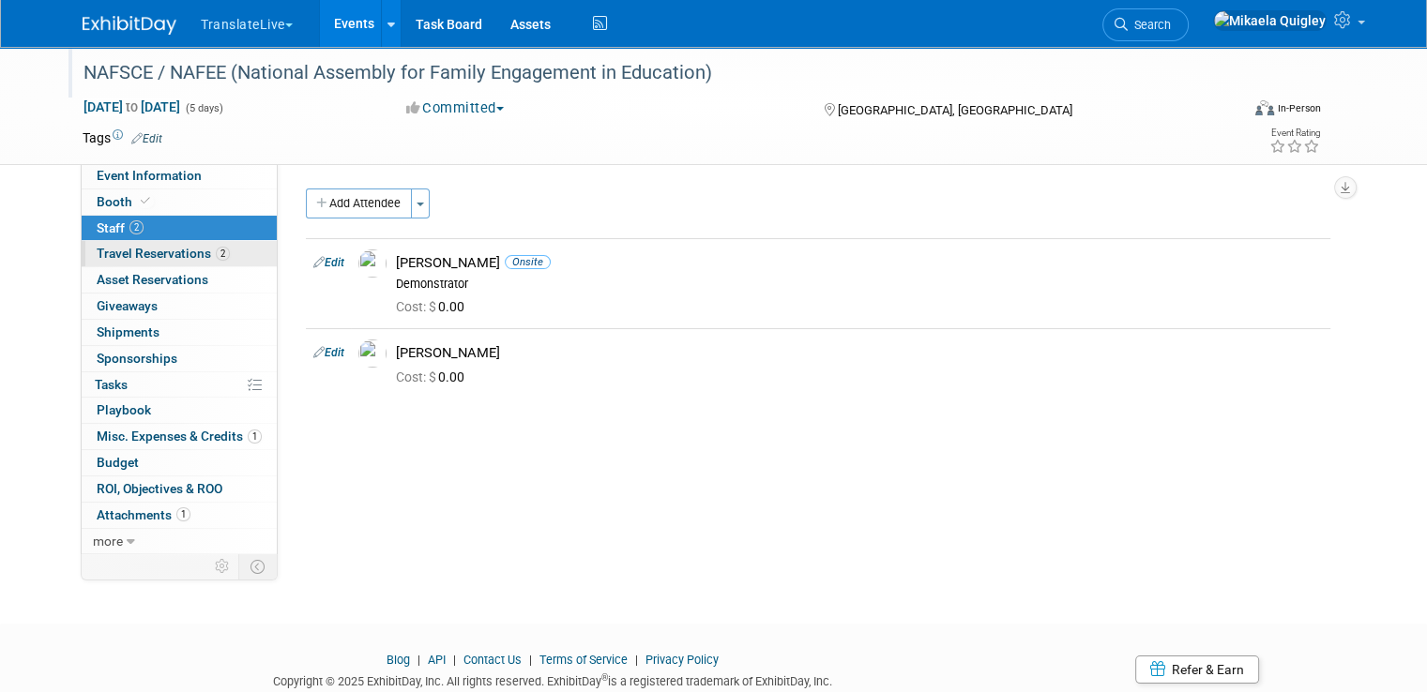
click at [167, 262] on link "2 Travel Reservations 2" at bounding box center [179, 253] width 195 height 25
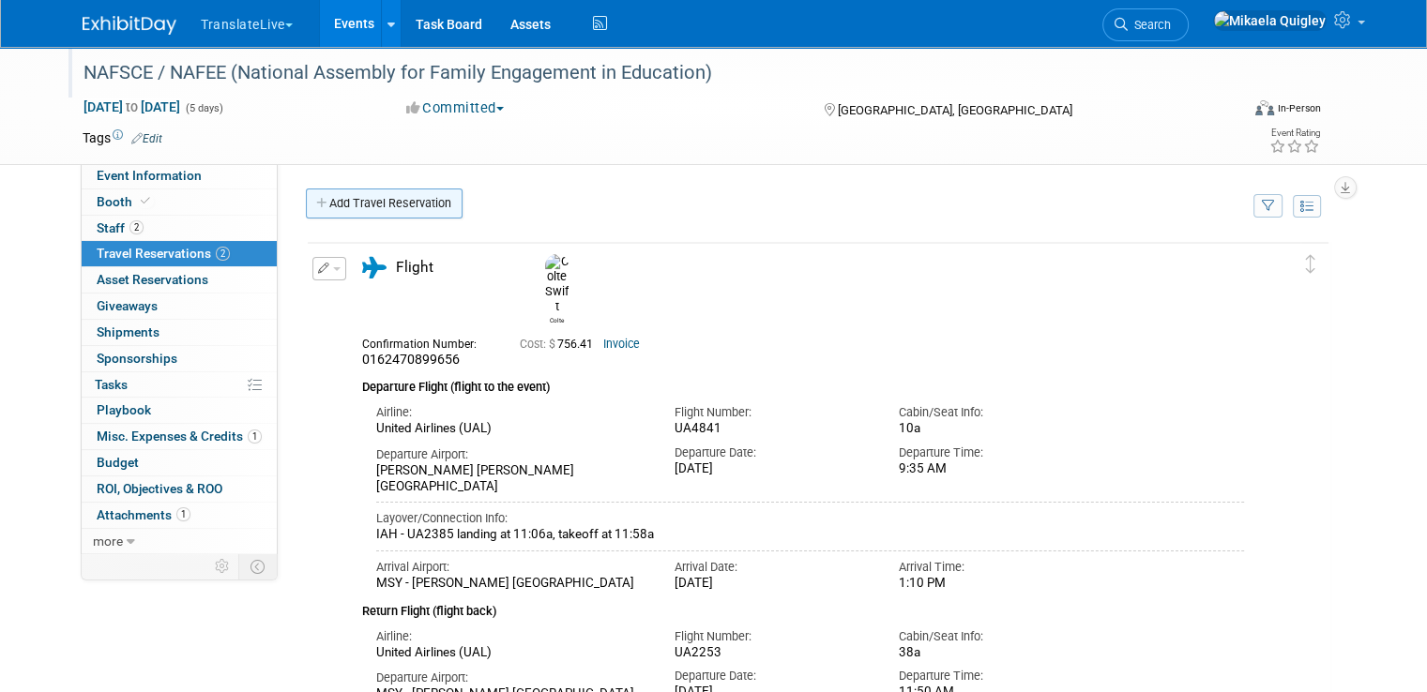
click at [417, 200] on link "Add Travel Reservation" at bounding box center [384, 204] width 157 height 30
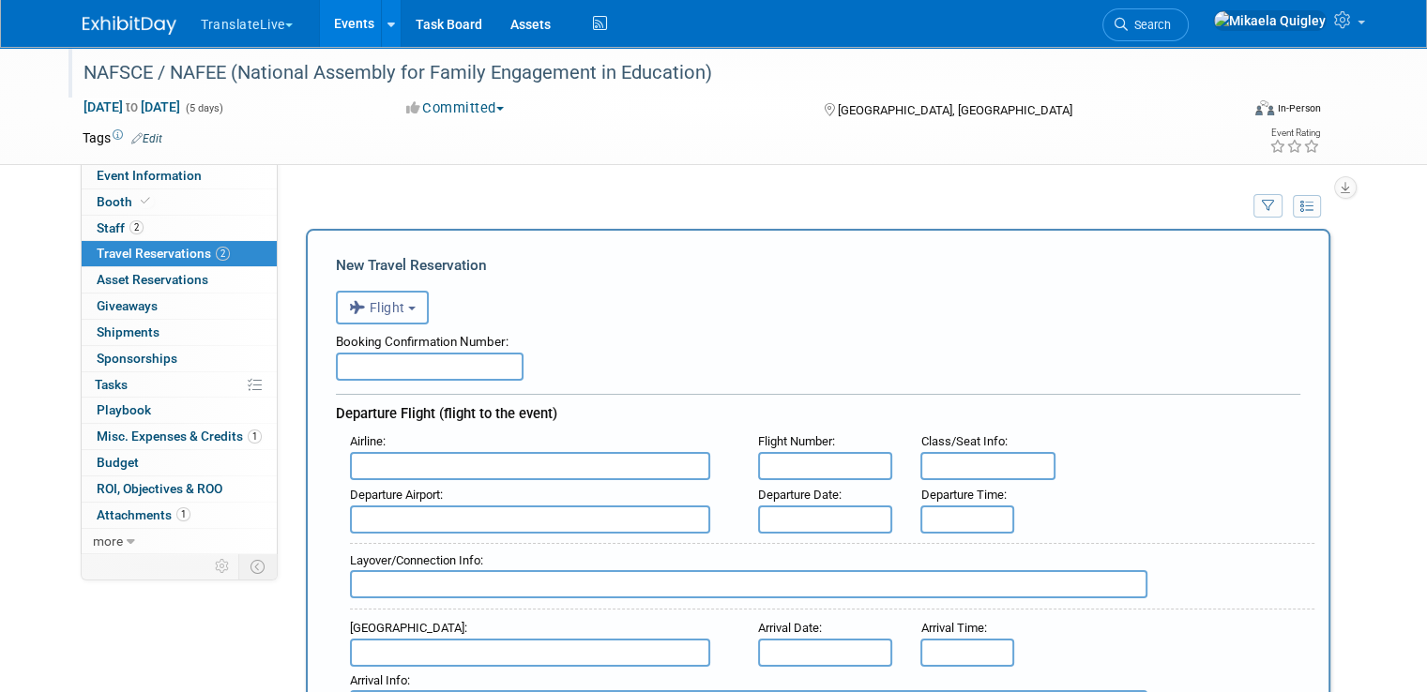
click at [405, 301] on button "Flight" at bounding box center [382, 308] width 93 height 34
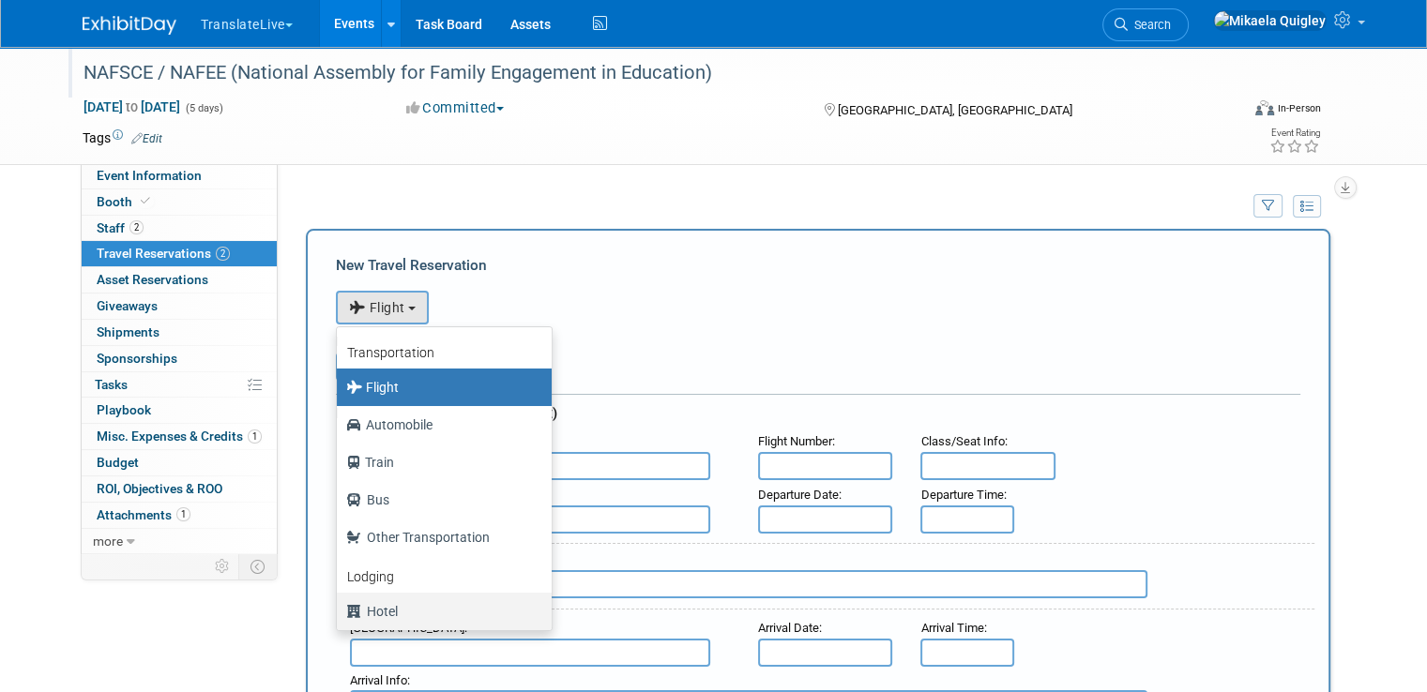
click at [397, 602] on label "Hotel" at bounding box center [439, 612] width 187 height 30
click at [340, 603] on input "Hotel" at bounding box center [333, 609] width 12 height 12
select select "6"
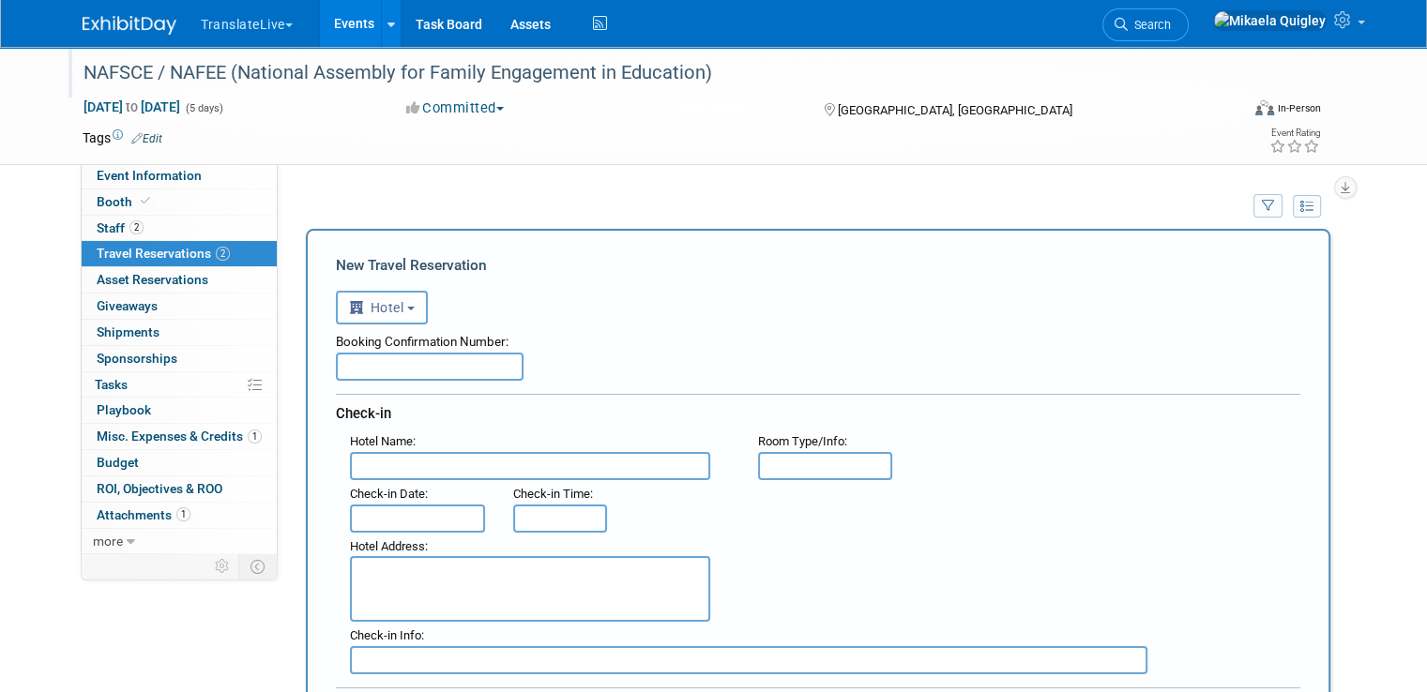
click at [384, 359] on input "text" at bounding box center [430, 367] width 188 height 28
paste input "73EJLX3R"
type input "73EJLX3R"
click at [625, 368] on div "Booking Confirmation Number: 73EJLX3R" at bounding box center [818, 353] width 965 height 56
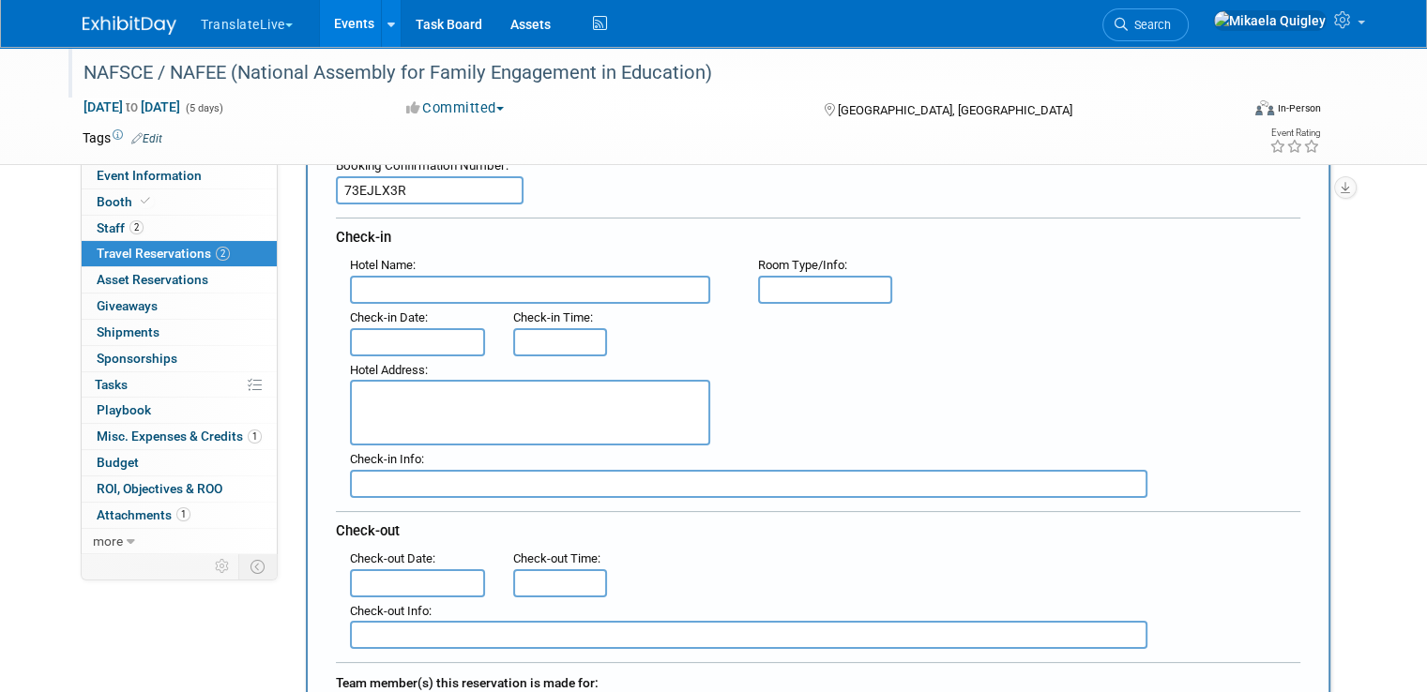
scroll to position [179, 0]
click at [379, 281] on input "text" at bounding box center [530, 287] width 360 height 28
paste input "New Orleans Marriott"
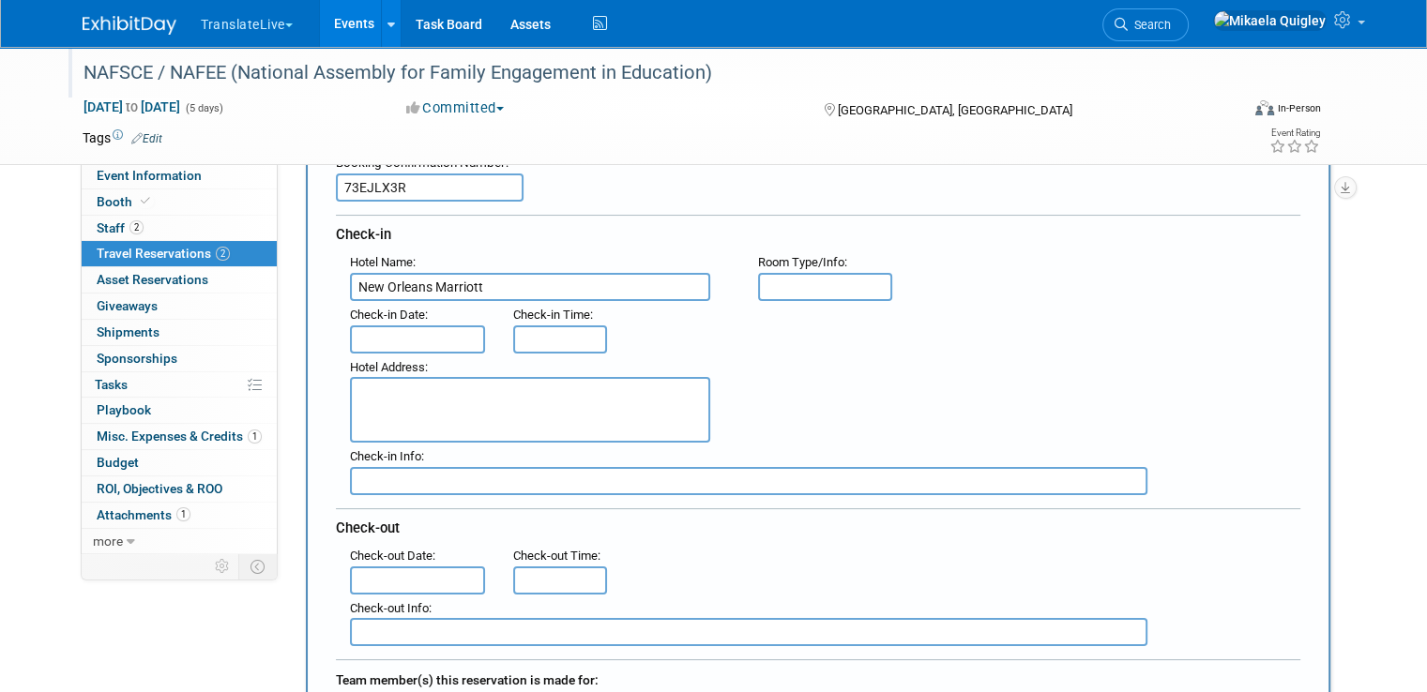
drag, startPoint x: 372, startPoint y: 284, endPoint x: 267, endPoint y: 280, distance: 104.3
click at [278, 281] on div "Event Website: Edit https://www.engageassembly.org/ Event Venue Name: New Orlea…" at bounding box center [811, 178] width 1067 height 389
type input "New Orleans Marriott"
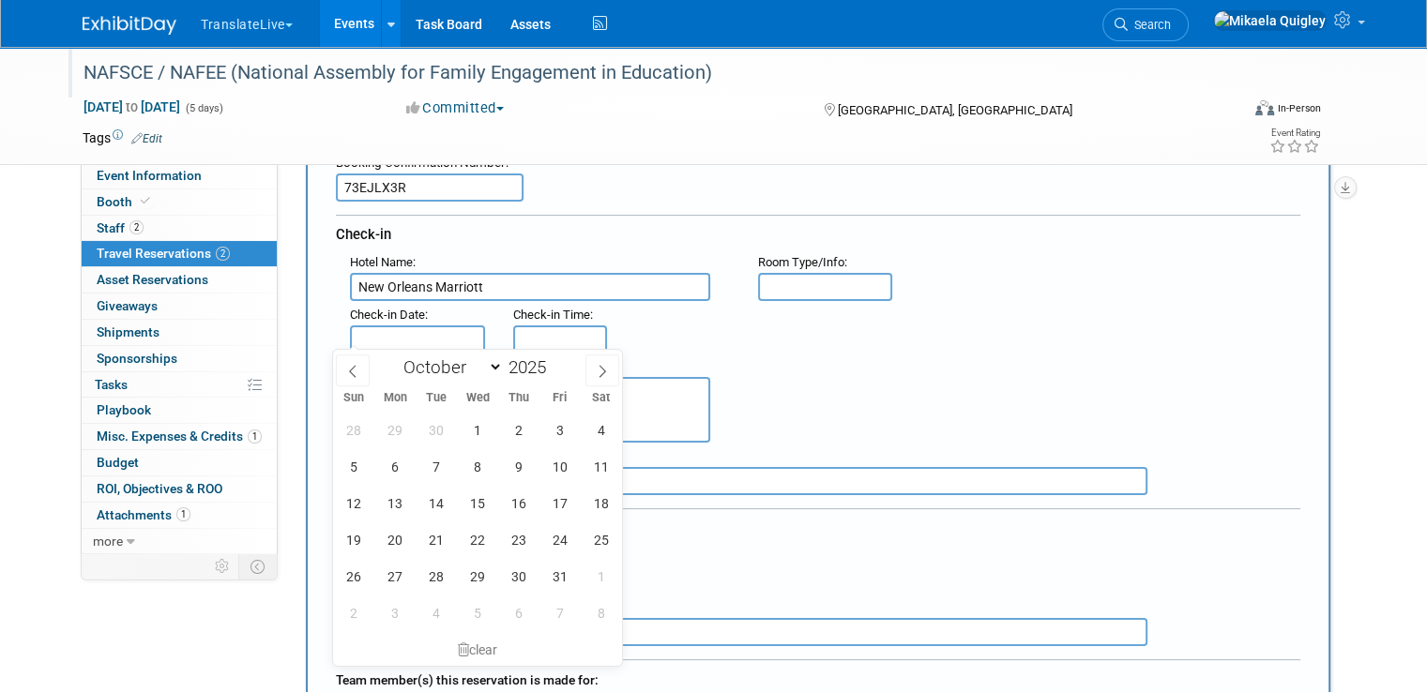
click at [417, 340] on body "TranslateLive Choose Workspace: TranslateLive TranslateLive LLC Events Add Even…" at bounding box center [713, 167] width 1427 height 692
click at [430, 466] on span "7" at bounding box center [436, 467] width 37 height 37
type input "Oct 7, 2025"
click at [642, 331] on div ": Check-in Date : Oct 7, 2025 Check-in Time :" at bounding box center [825, 327] width 979 height 53
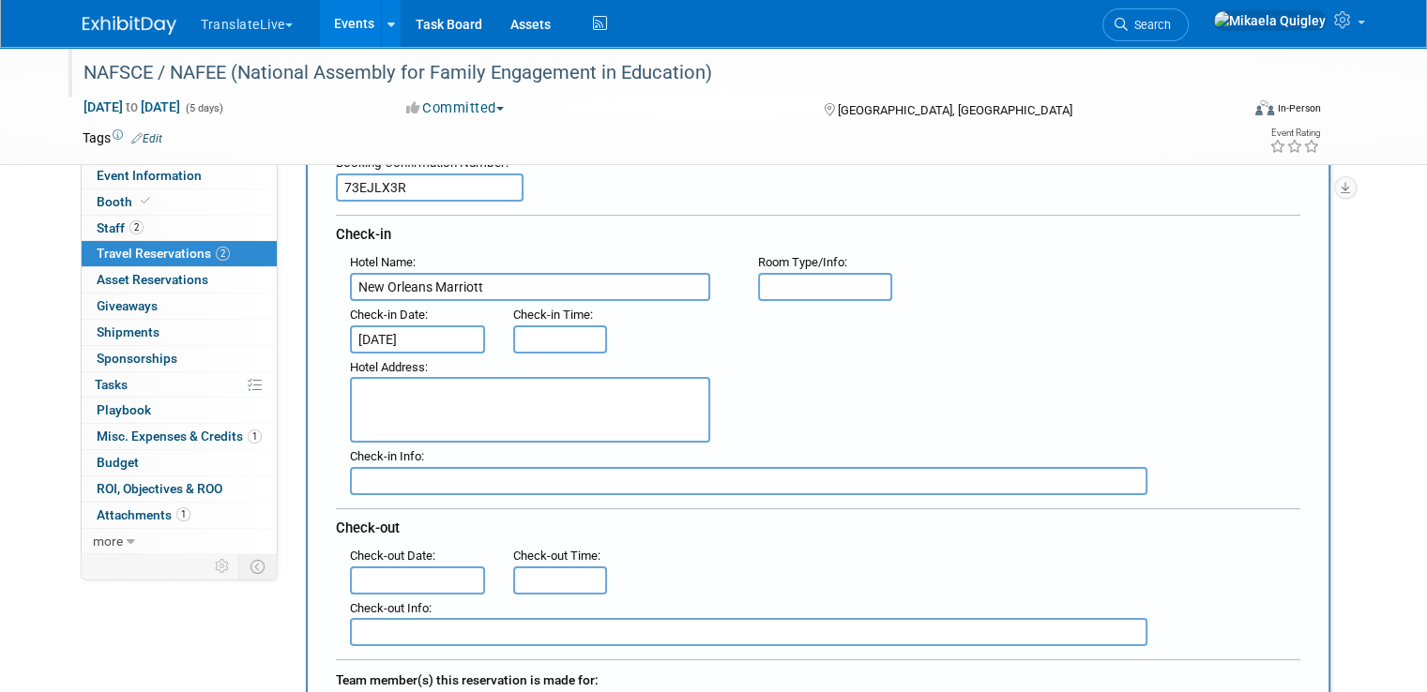
click at [394, 568] on input "text" at bounding box center [417, 581] width 135 height 28
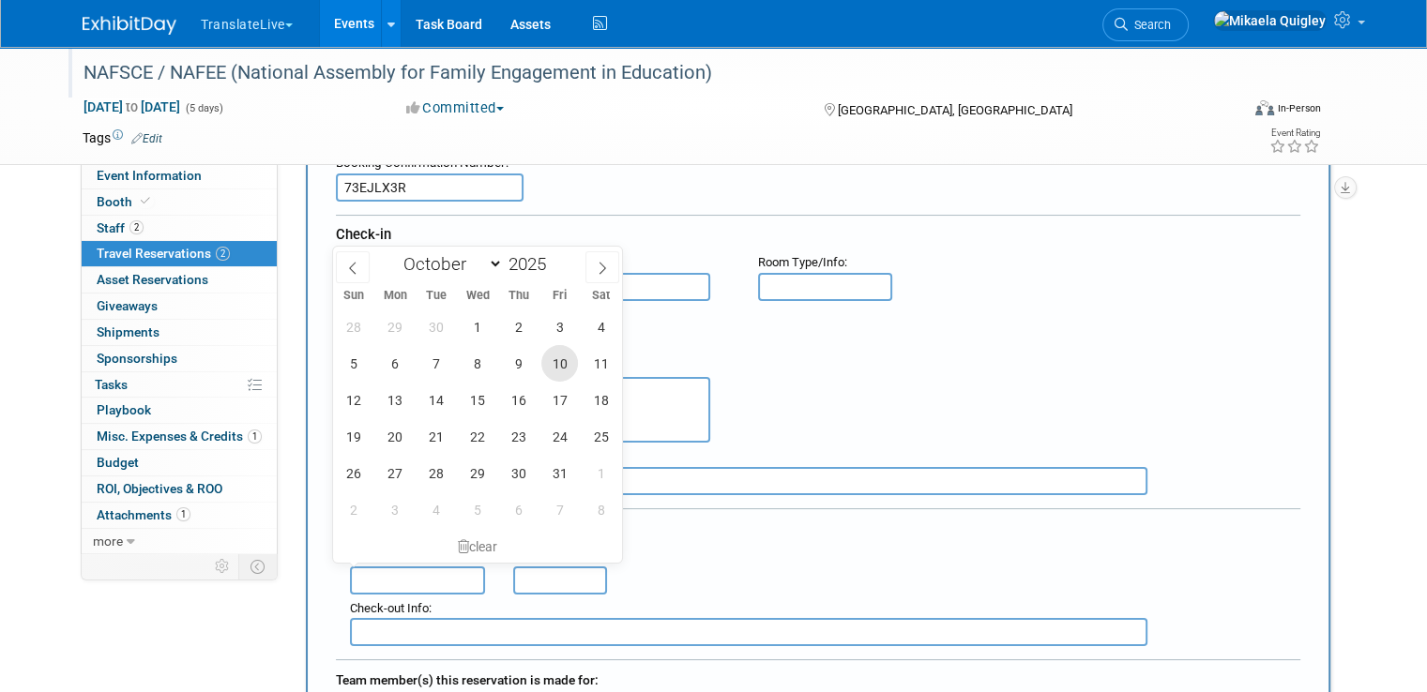
click at [552, 365] on span "10" at bounding box center [559, 363] width 37 height 37
type input "Oct 10, 2025"
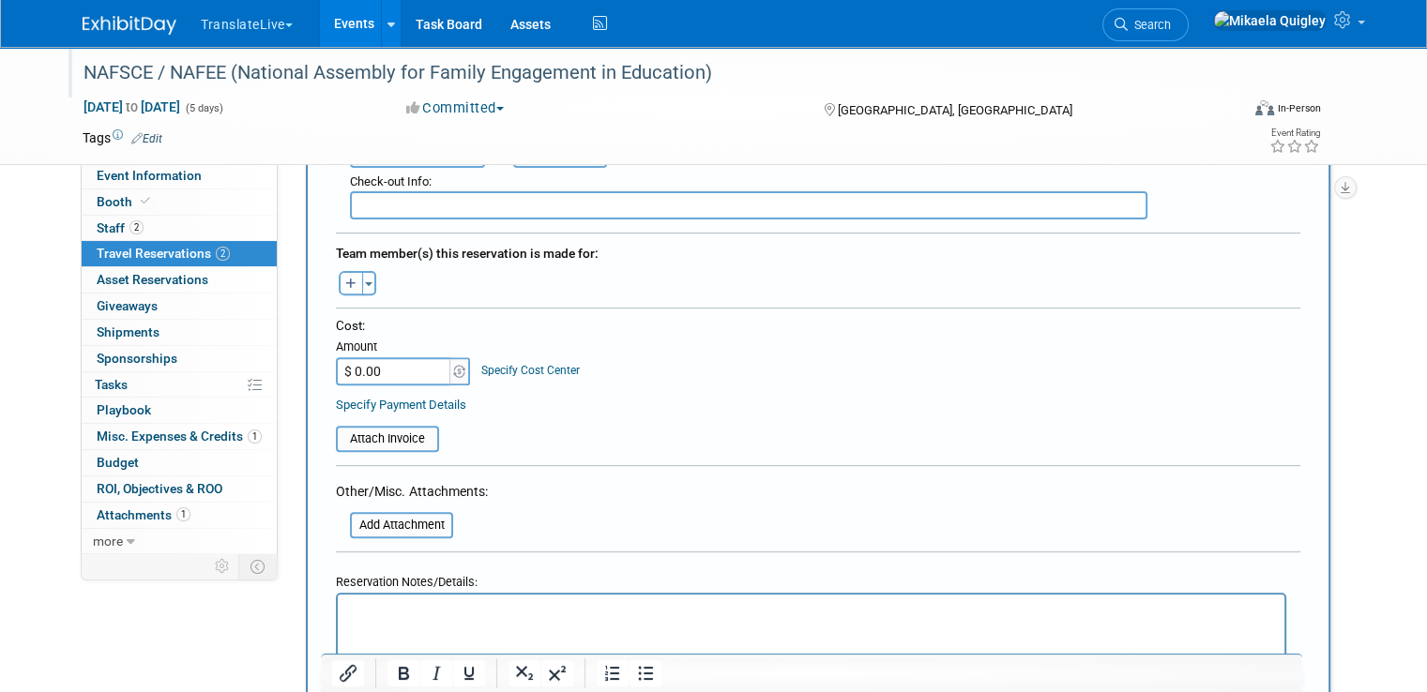
scroll to position [619, 0]
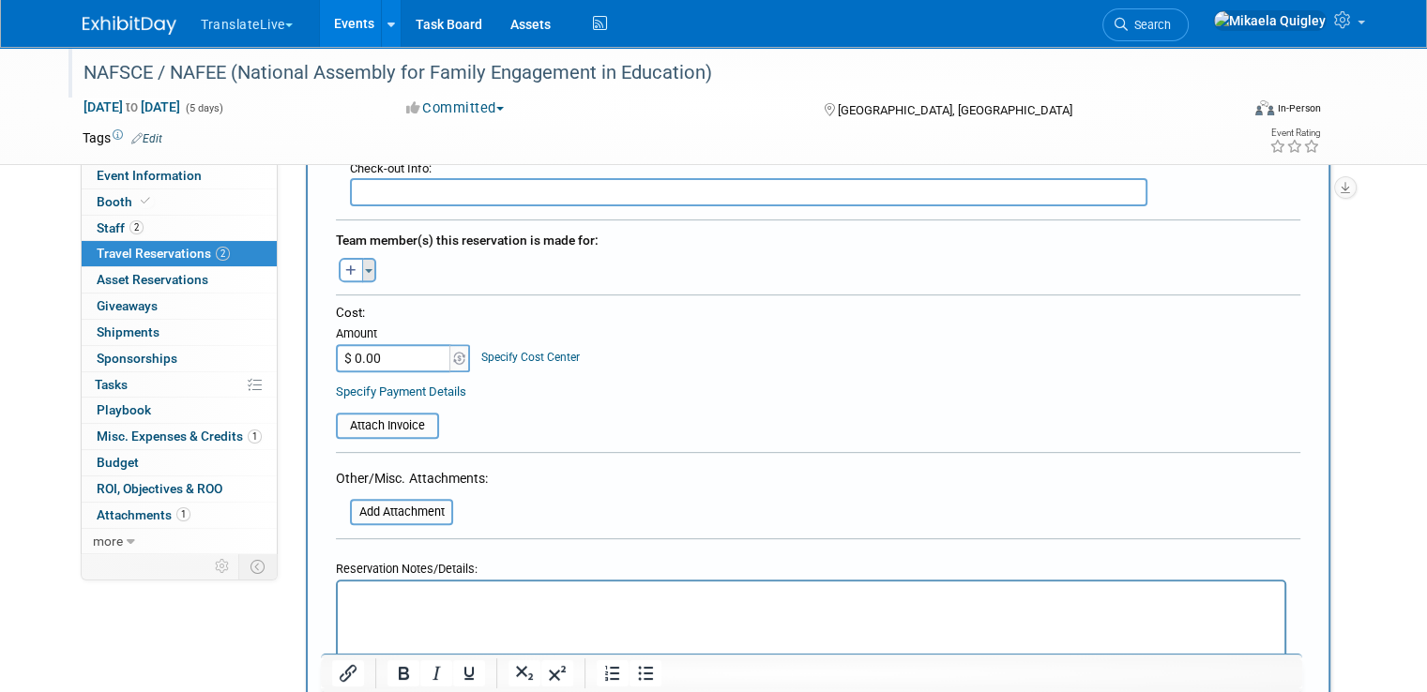
click at [362, 261] on button "Toggle Dropdown" at bounding box center [369, 270] width 14 height 24
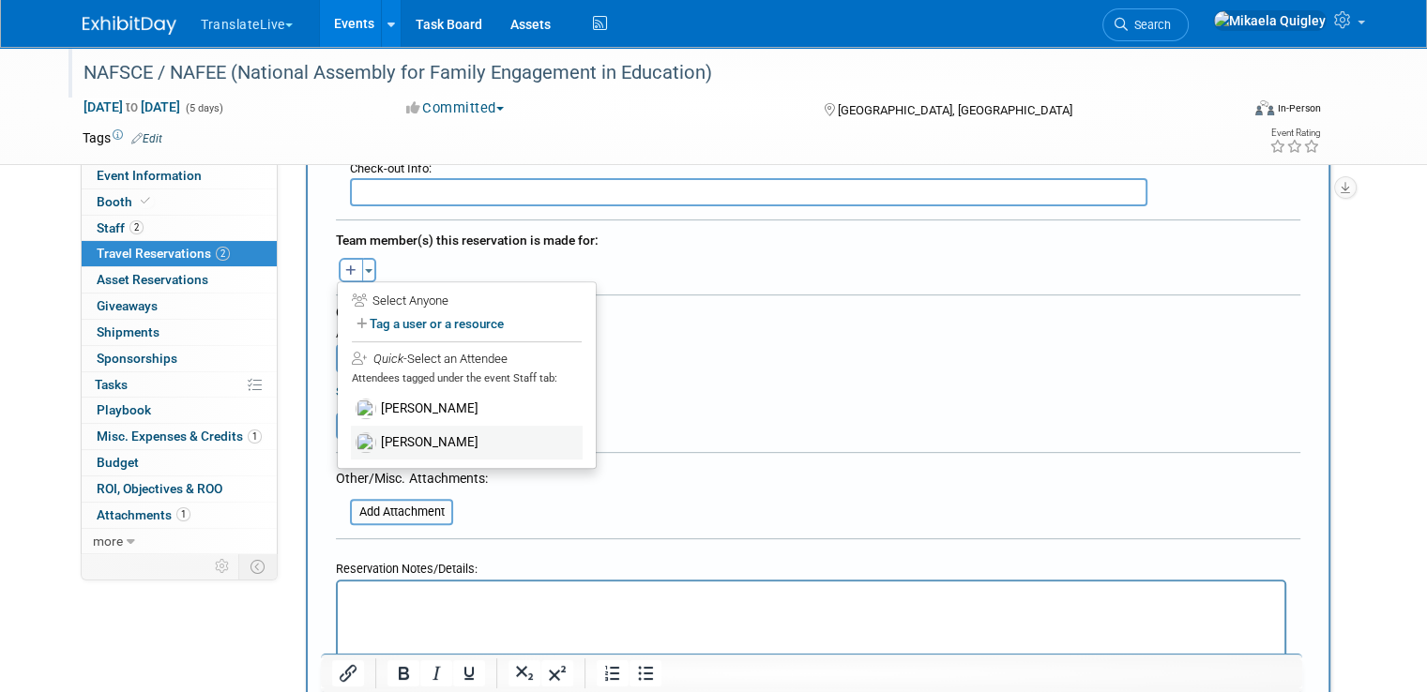
click at [432, 430] on label "Sheldon Franklin" at bounding box center [467, 443] width 232 height 34
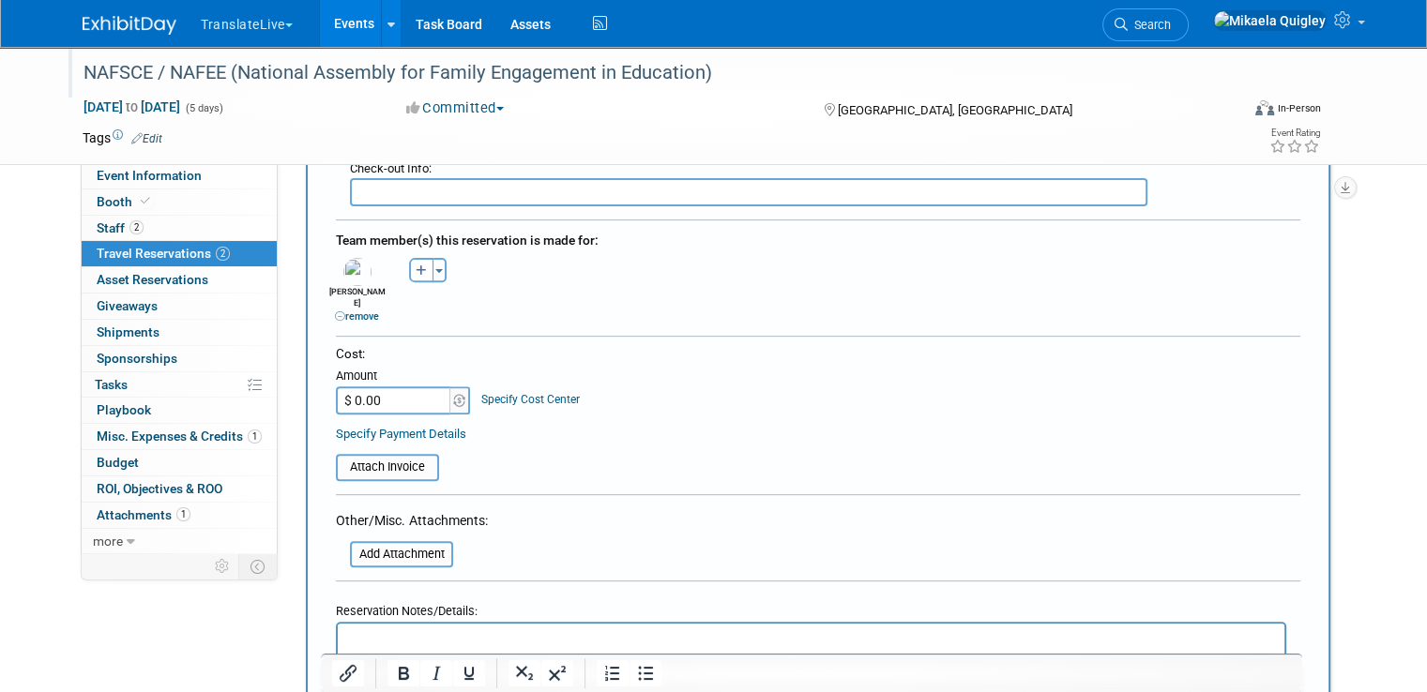
click at [381, 387] on input "$ 0.00" at bounding box center [394, 401] width 117 height 28
type input "$ 846.10"
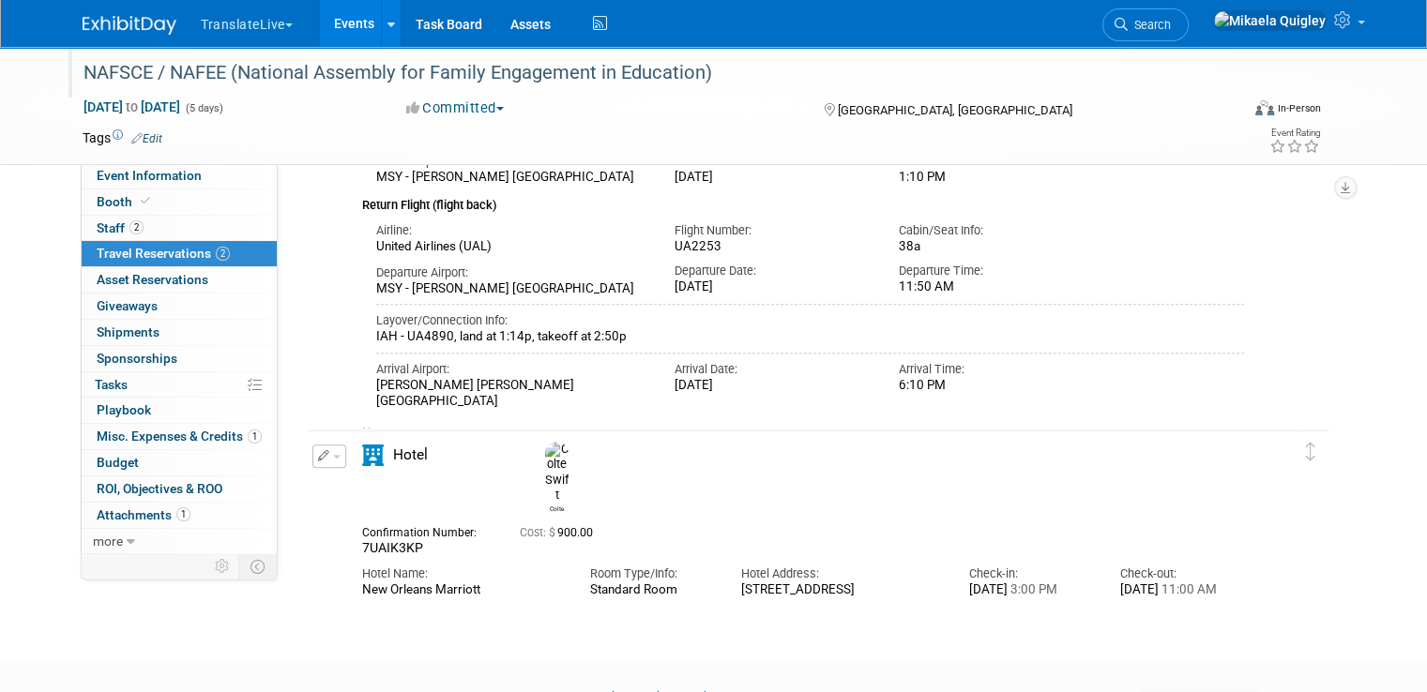
scroll to position [1645, 0]
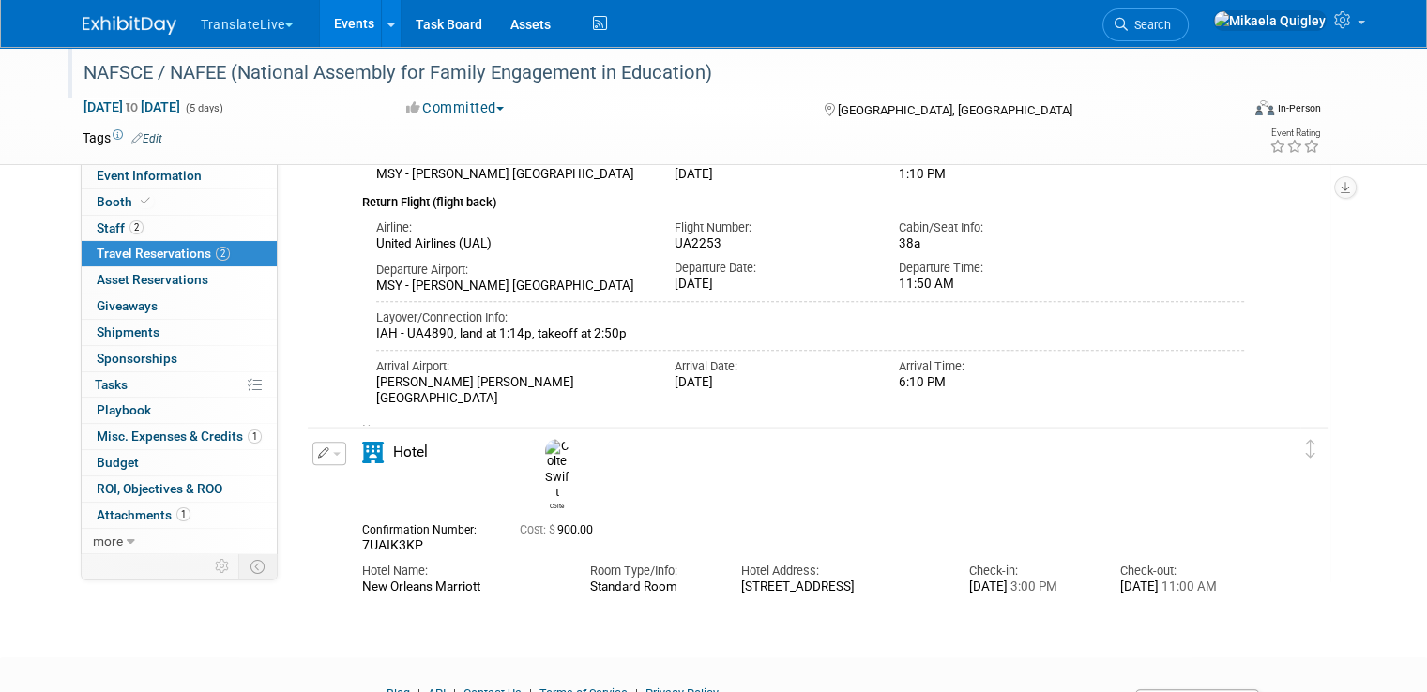
drag, startPoint x: 800, startPoint y: 550, endPoint x: 736, endPoint y: 530, distance: 67.7
click at [736, 530] on td "Delete Reservation Colte 7UAIK3KP Cost: $ 900.00" at bounding box center [804, 515] width 993 height 174
copy div "555 Canal Street, New Orleans LA 70130, US"
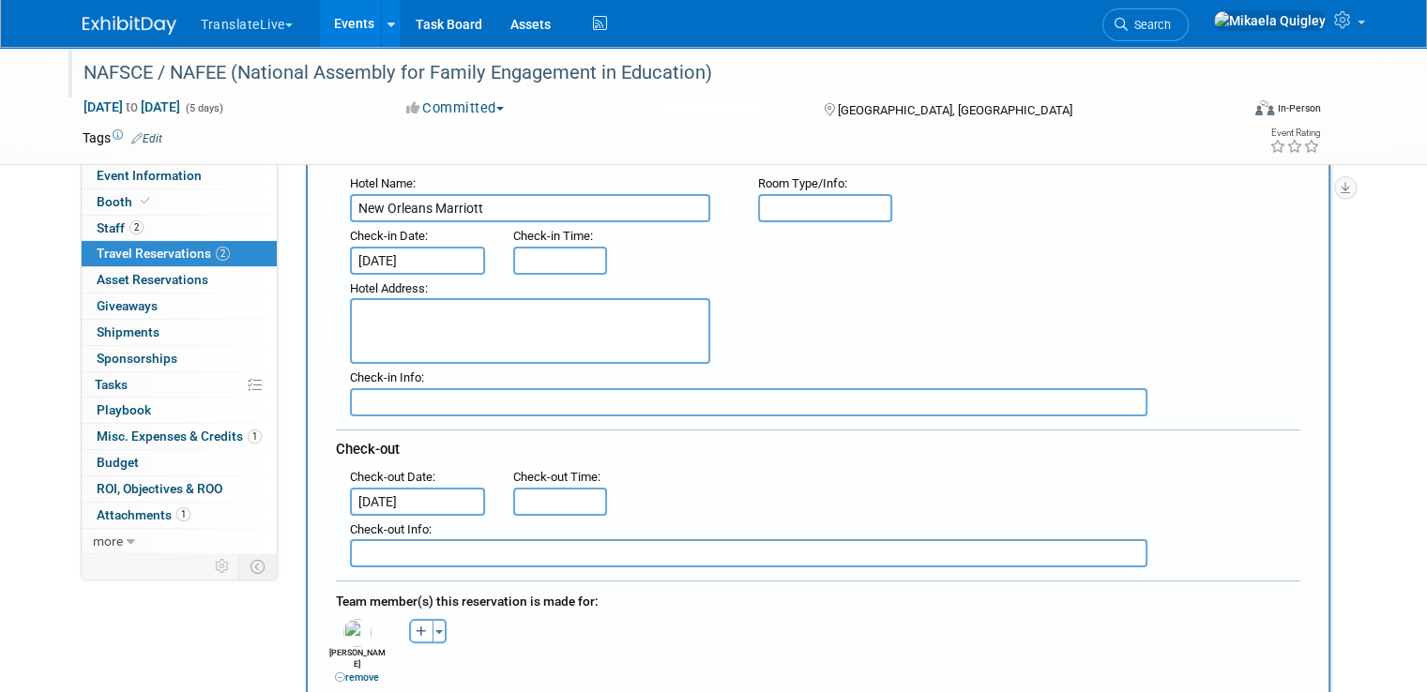
scroll to position [251, 0]
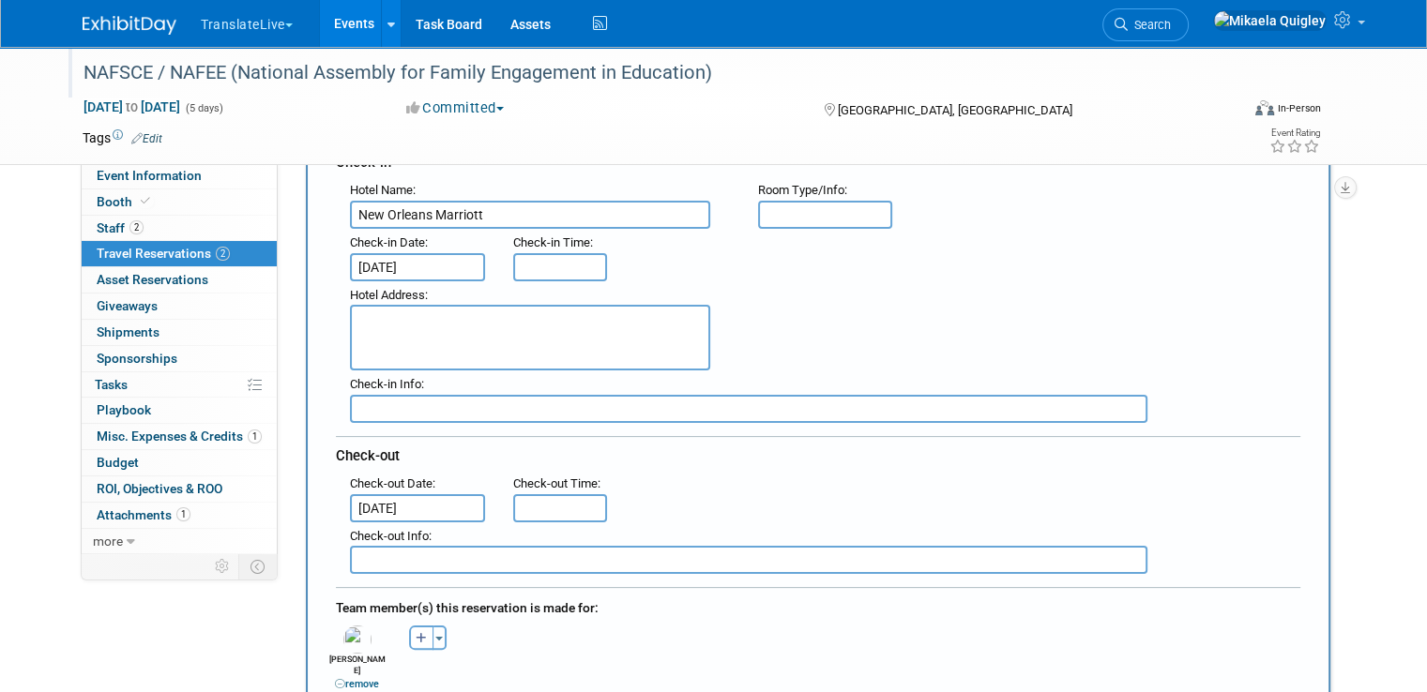
click at [529, 260] on input "text" at bounding box center [560, 267] width 94 height 28
type input "3:00 PM"
click at [837, 306] on div "Hotel Address :" at bounding box center [825, 326] width 979 height 90
type input "11:00 AM"
click at [540, 500] on input "11:00 AM" at bounding box center [560, 508] width 94 height 28
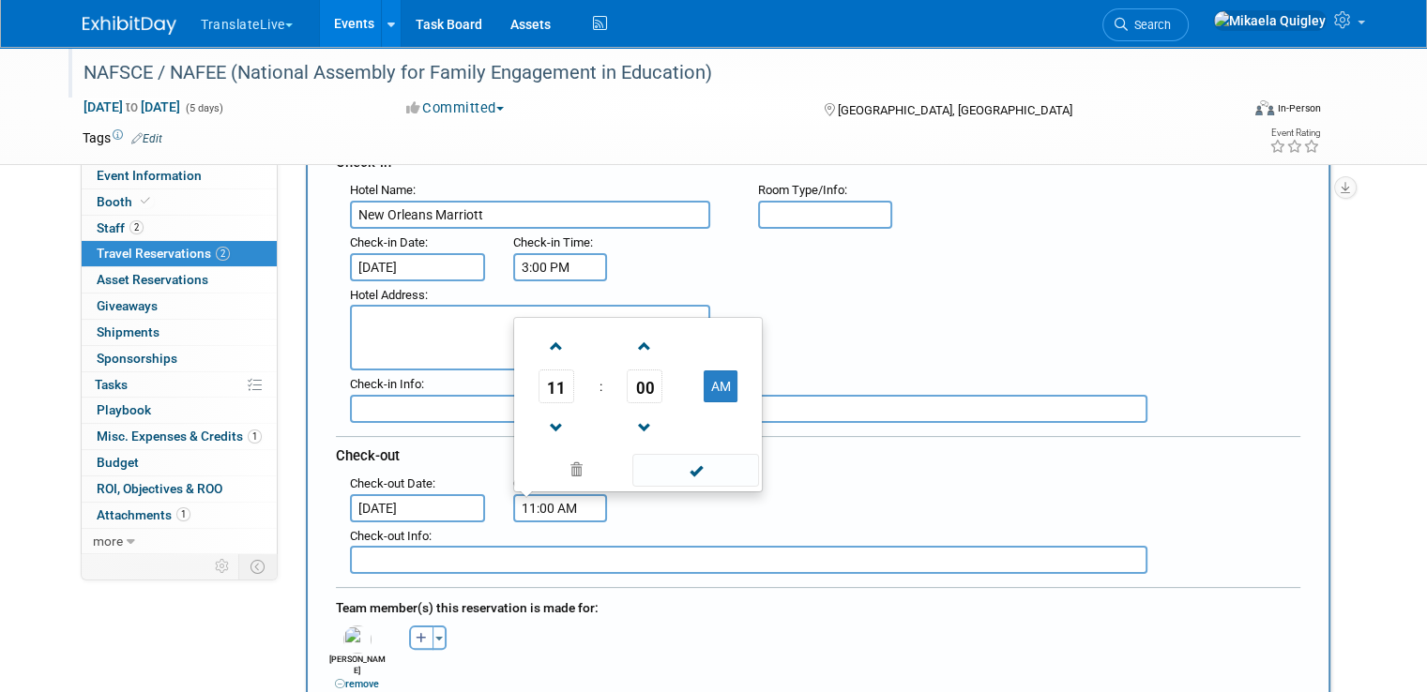
click at [890, 477] on div ": Check-out Date : Oct 10, 2025 Check-out Time : 11:00 AM 11 : 00 AM 12 01 02 0…" at bounding box center [825, 496] width 979 height 53
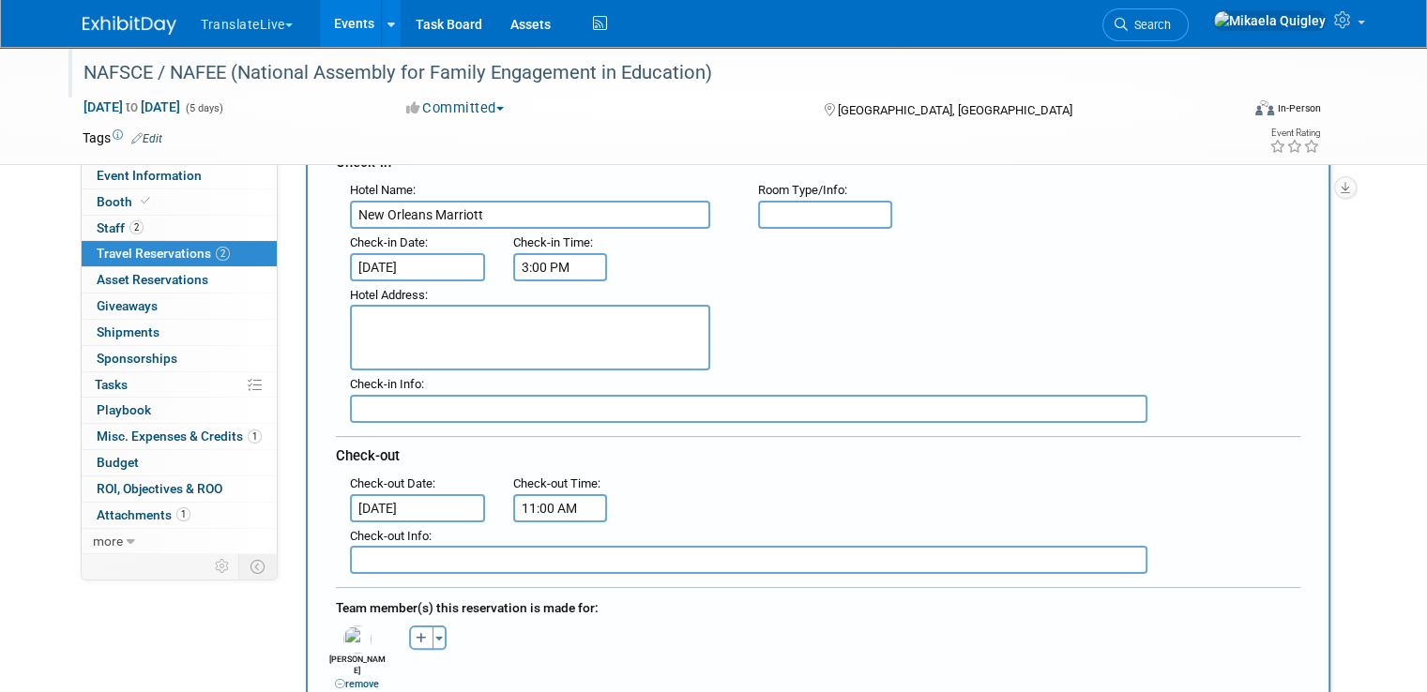
click at [394, 327] on textarea at bounding box center [530, 338] width 360 height 66
paste textarea "555 Canal Street, New Orleans LA 70130, US"
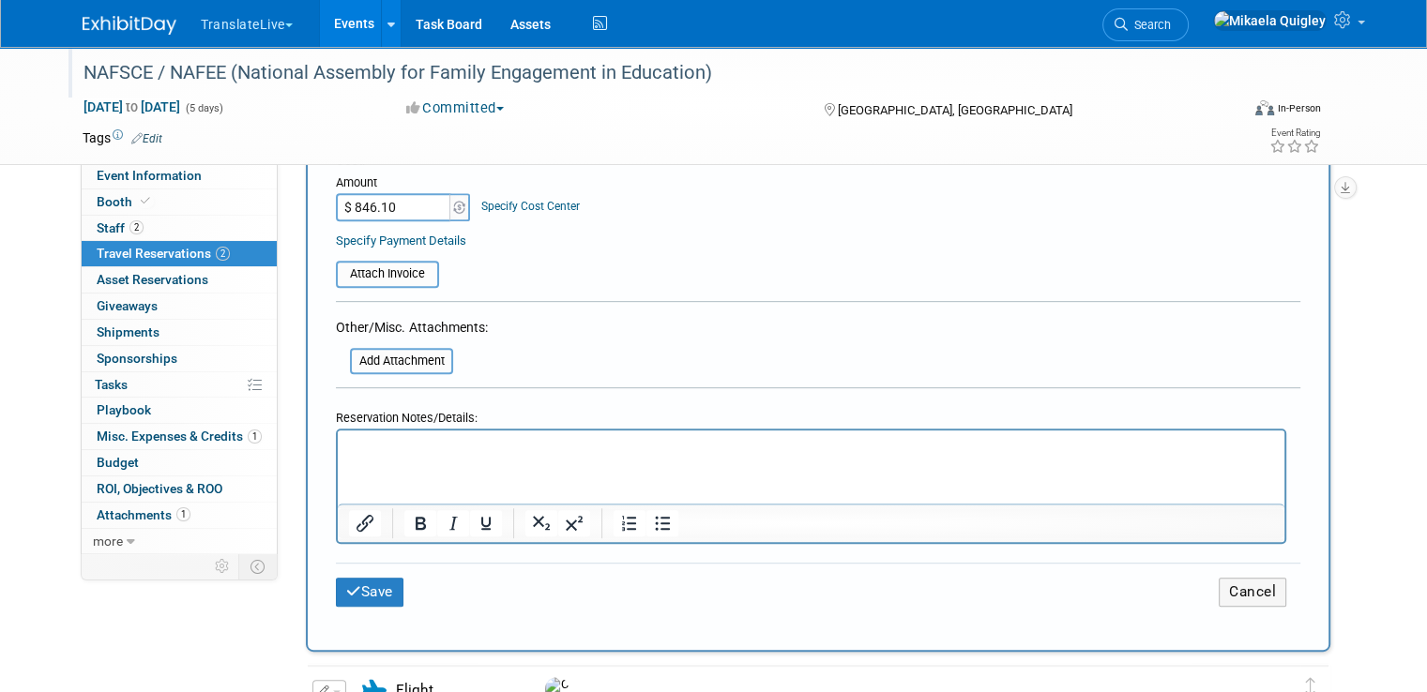
scroll to position [815, 0]
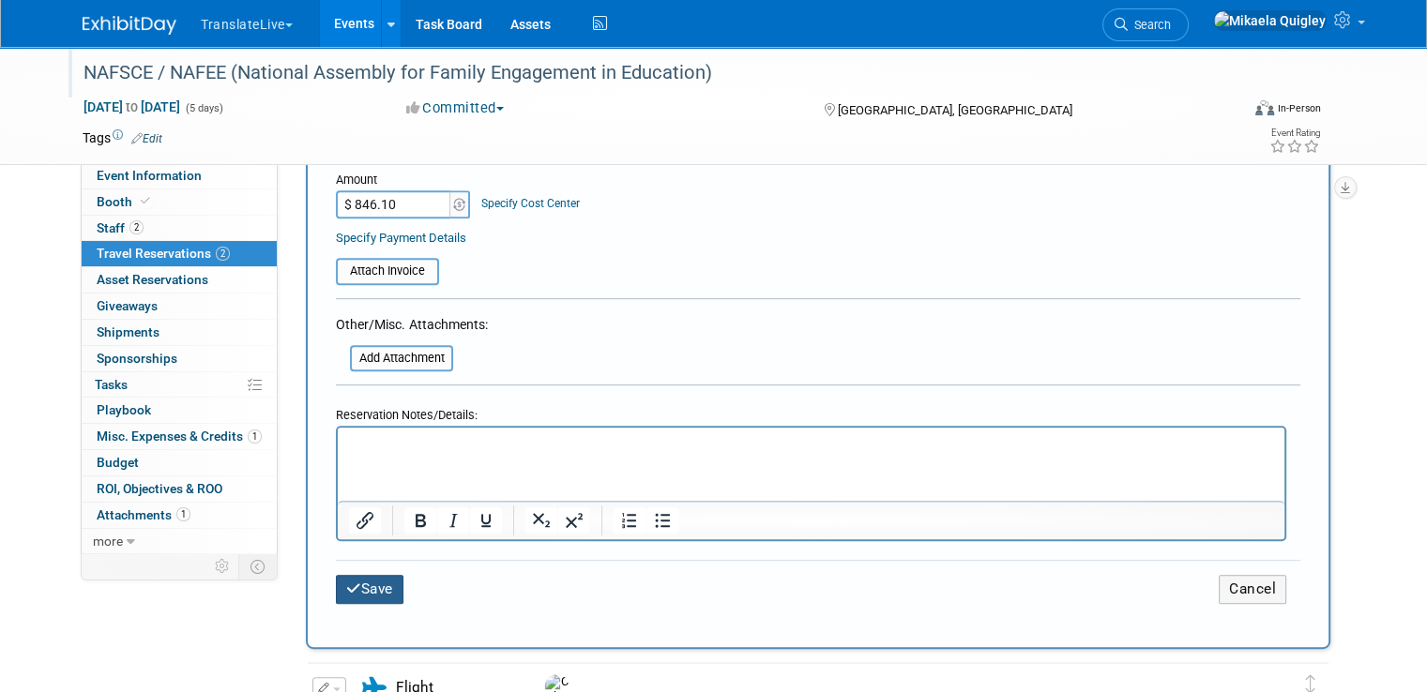
type textarea "555 Canal Street, New Orleans LA 70130, US"
click at [362, 575] on button "Save" at bounding box center [370, 589] width 68 height 29
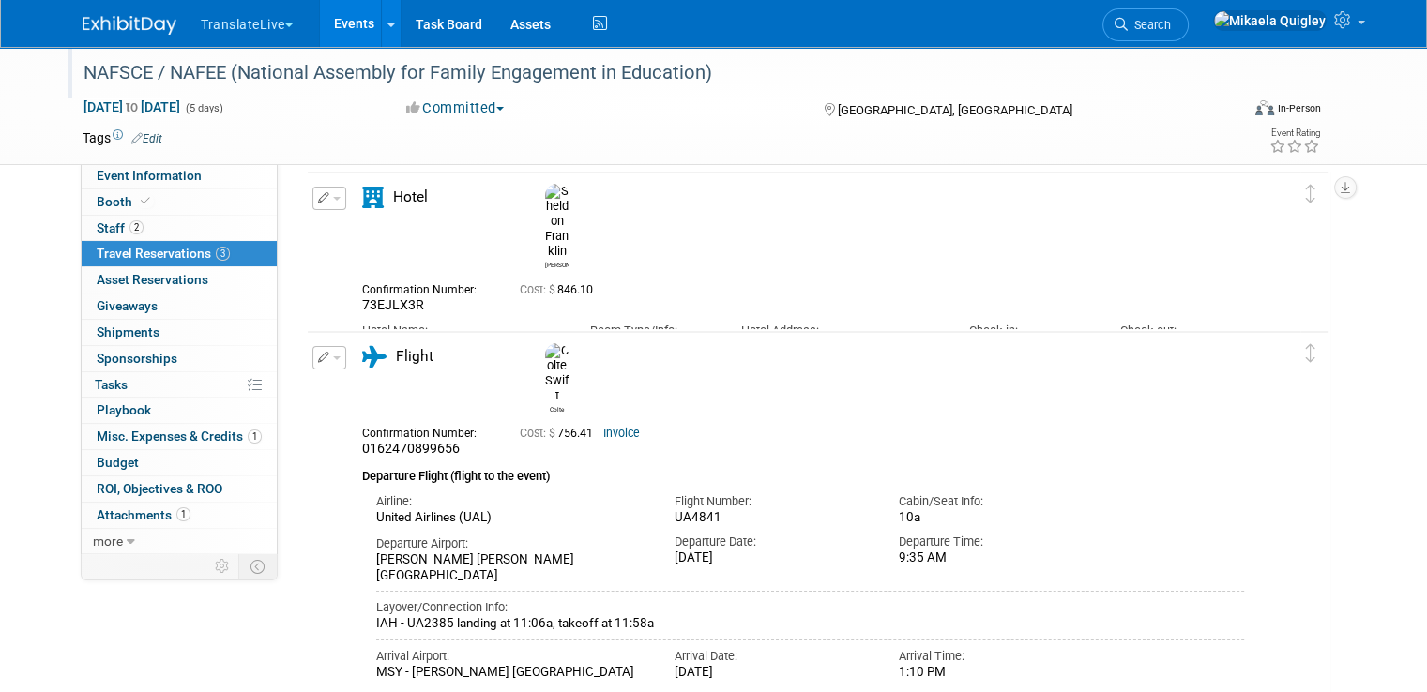
scroll to position [68, 0]
click at [318, 198] on icon "button" at bounding box center [324, 200] width 12 height 11
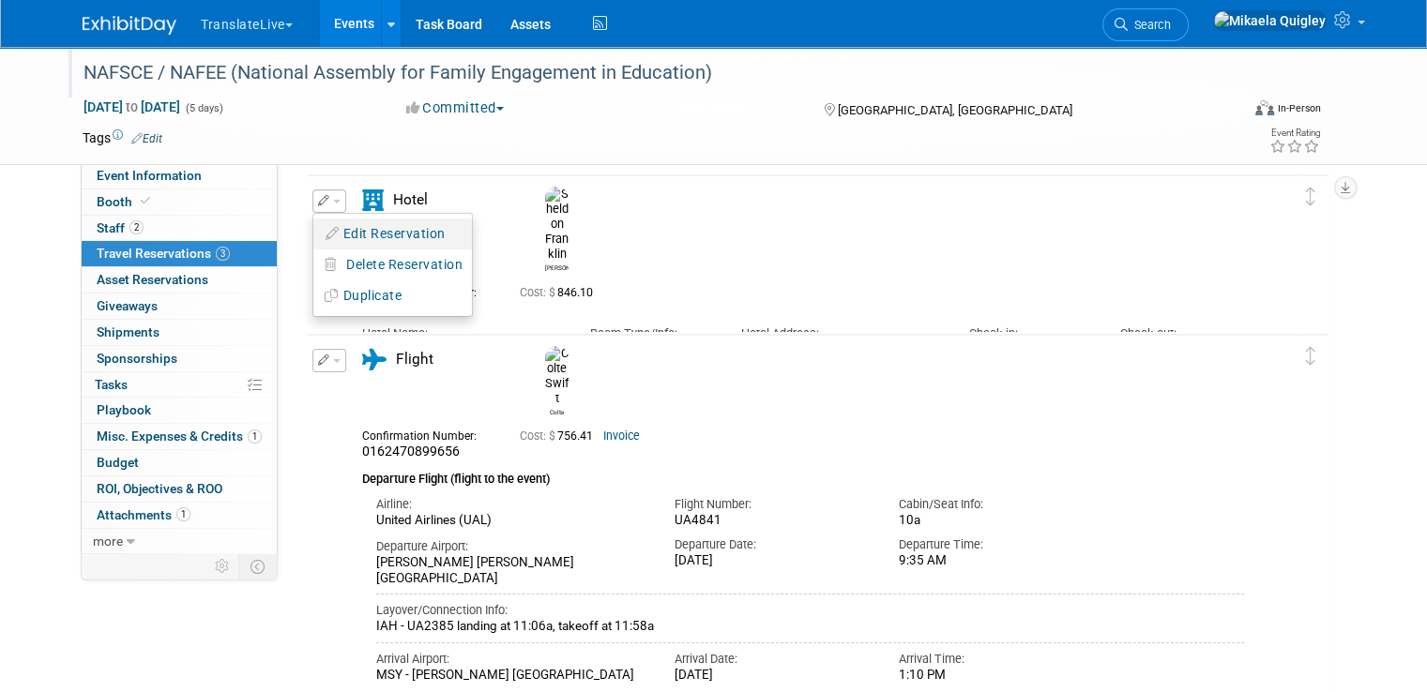
click at [394, 227] on button "Edit Reservation" at bounding box center [392, 234] width 159 height 27
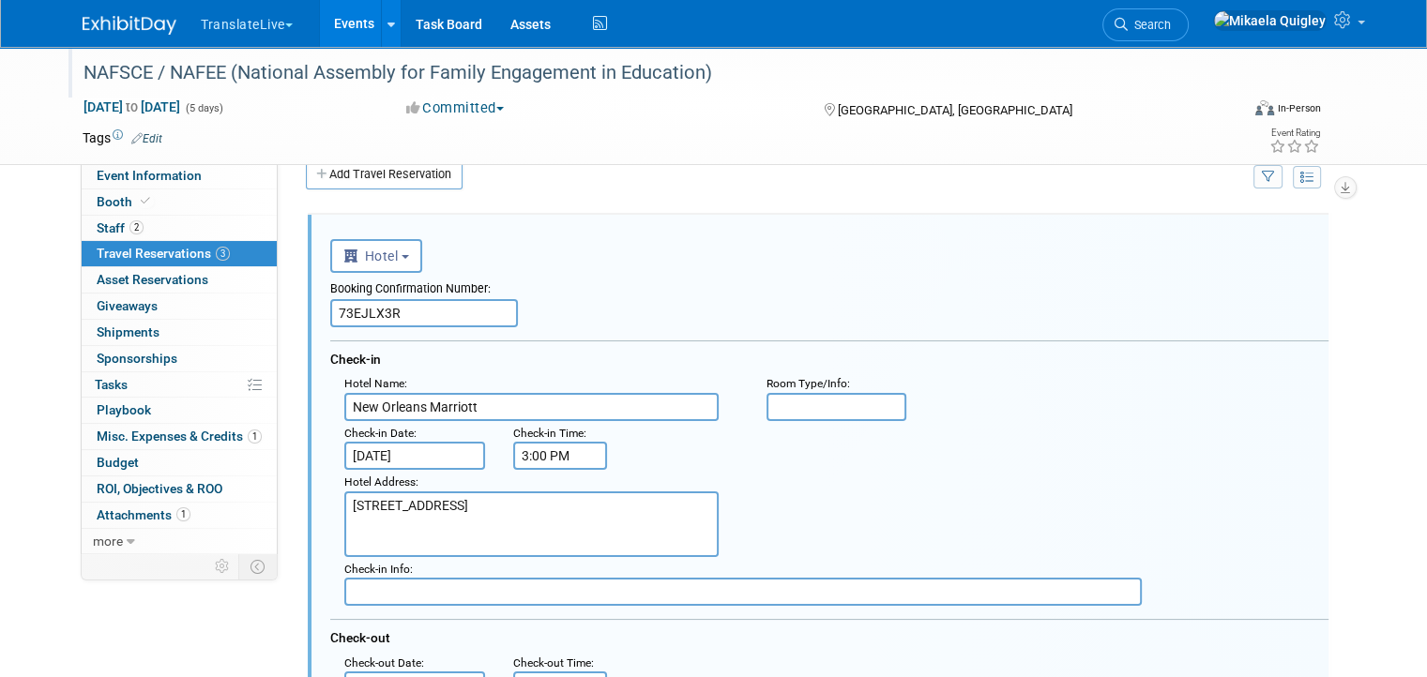
scroll to position [0, 0]
click at [822, 396] on input "text" at bounding box center [837, 407] width 141 height 28
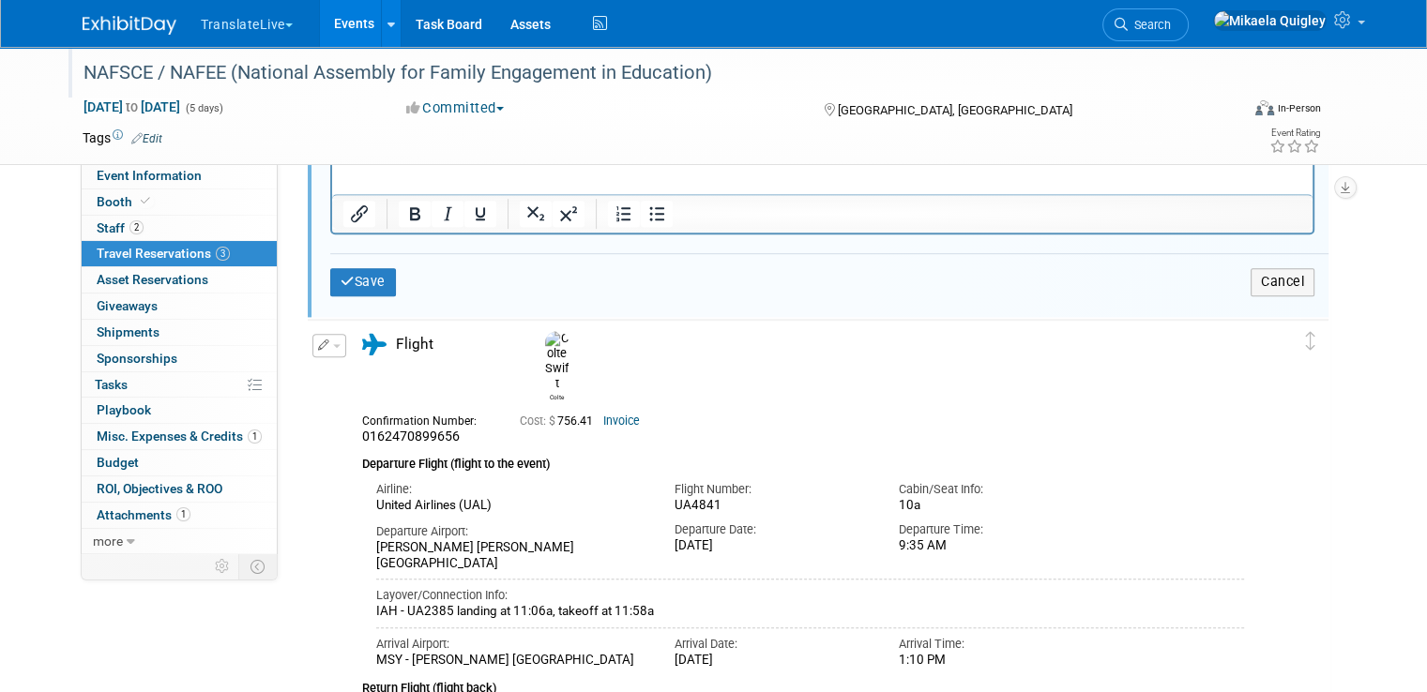
scroll to position [1043, 0]
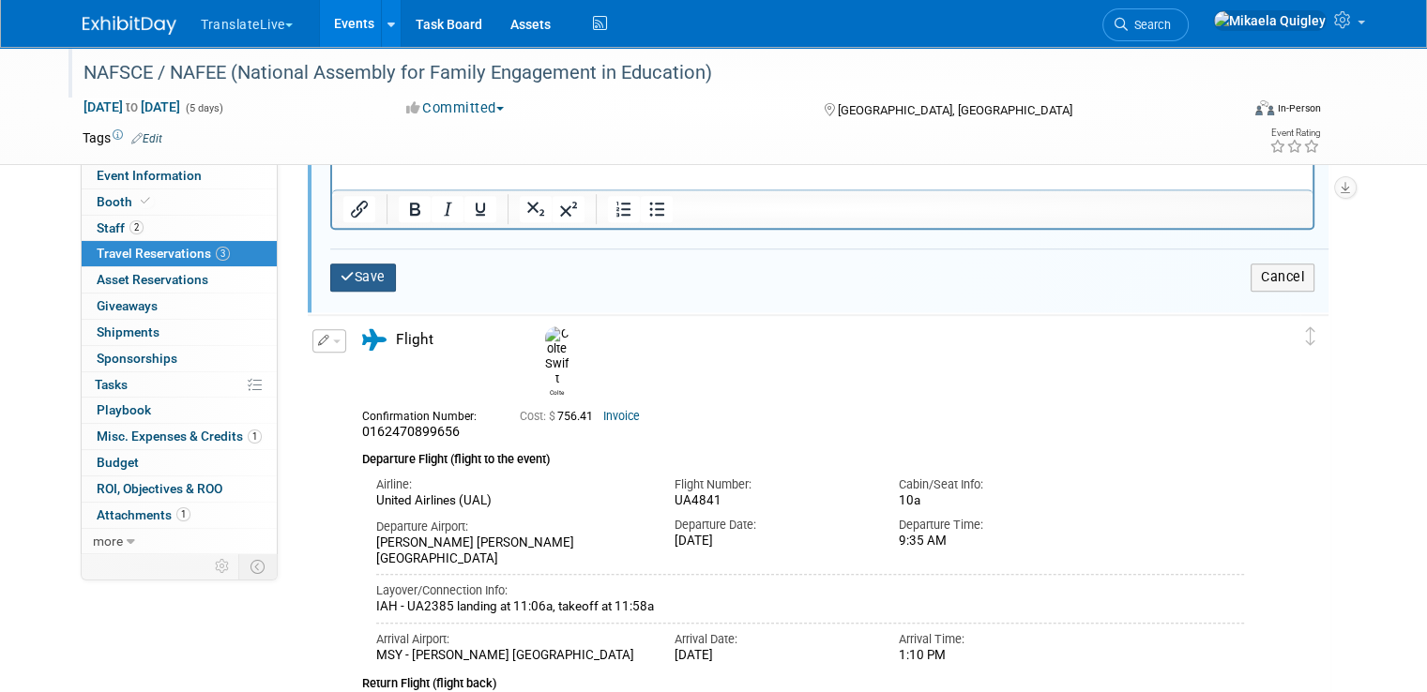
type input "Standard Room"
click at [341, 270] on icon "submit" at bounding box center [348, 276] width 14 height 13
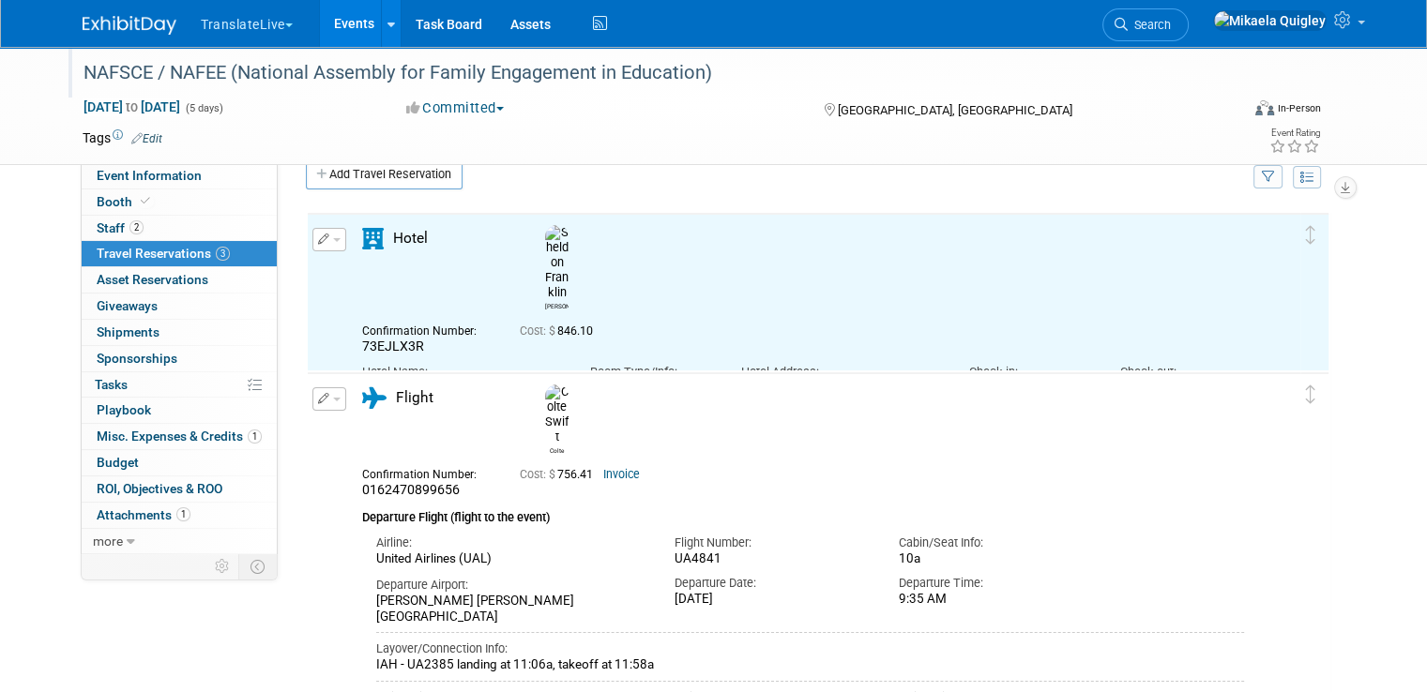
scroll to position [0, 0]
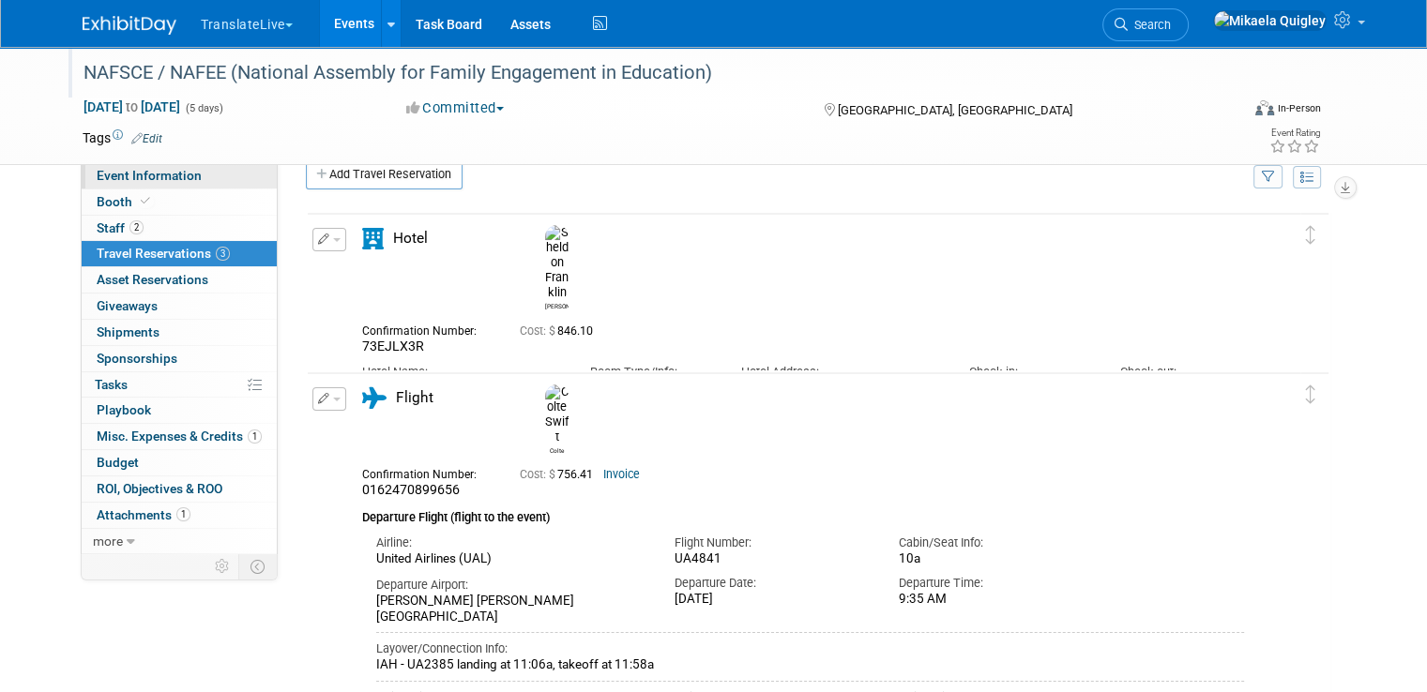
click at [182, 185] on link "Event Information" at bounding box center [179, 175] width 195 height 25
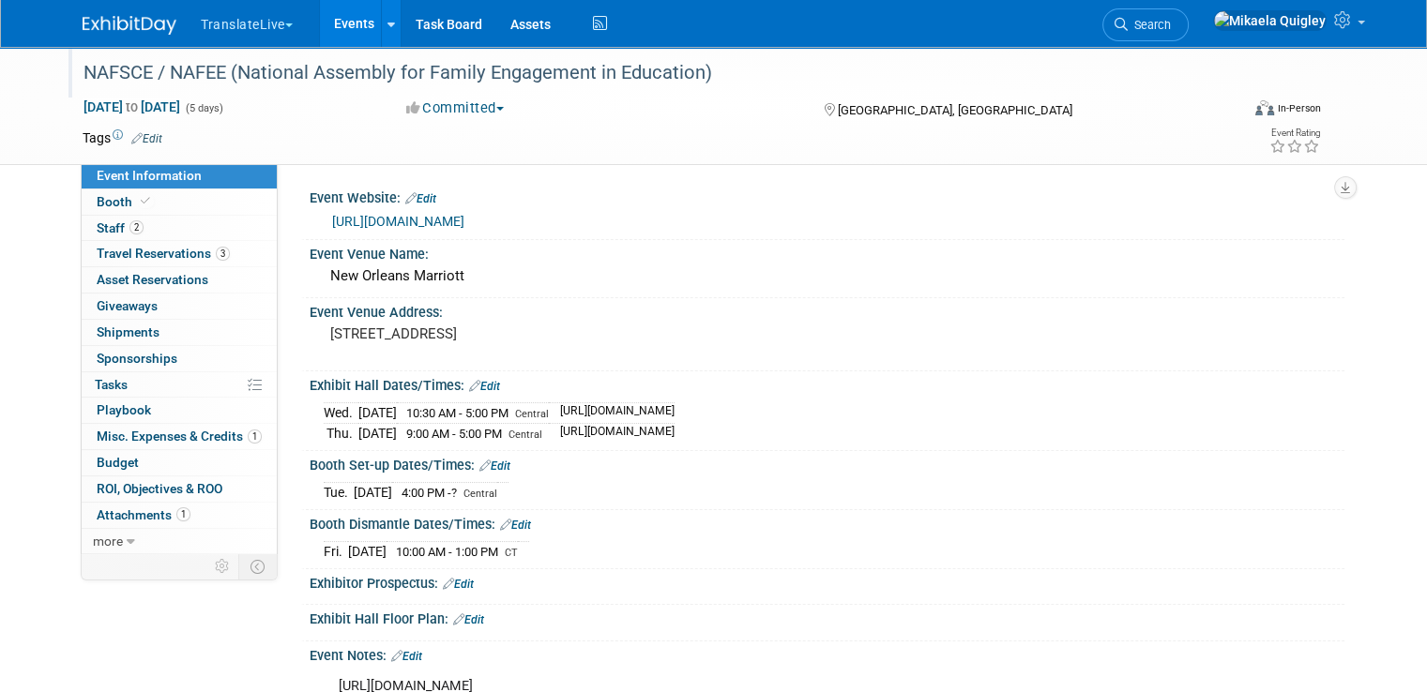
click at [338, 20] on link "Events" at bounding box center [354, 23] width 68 height 47
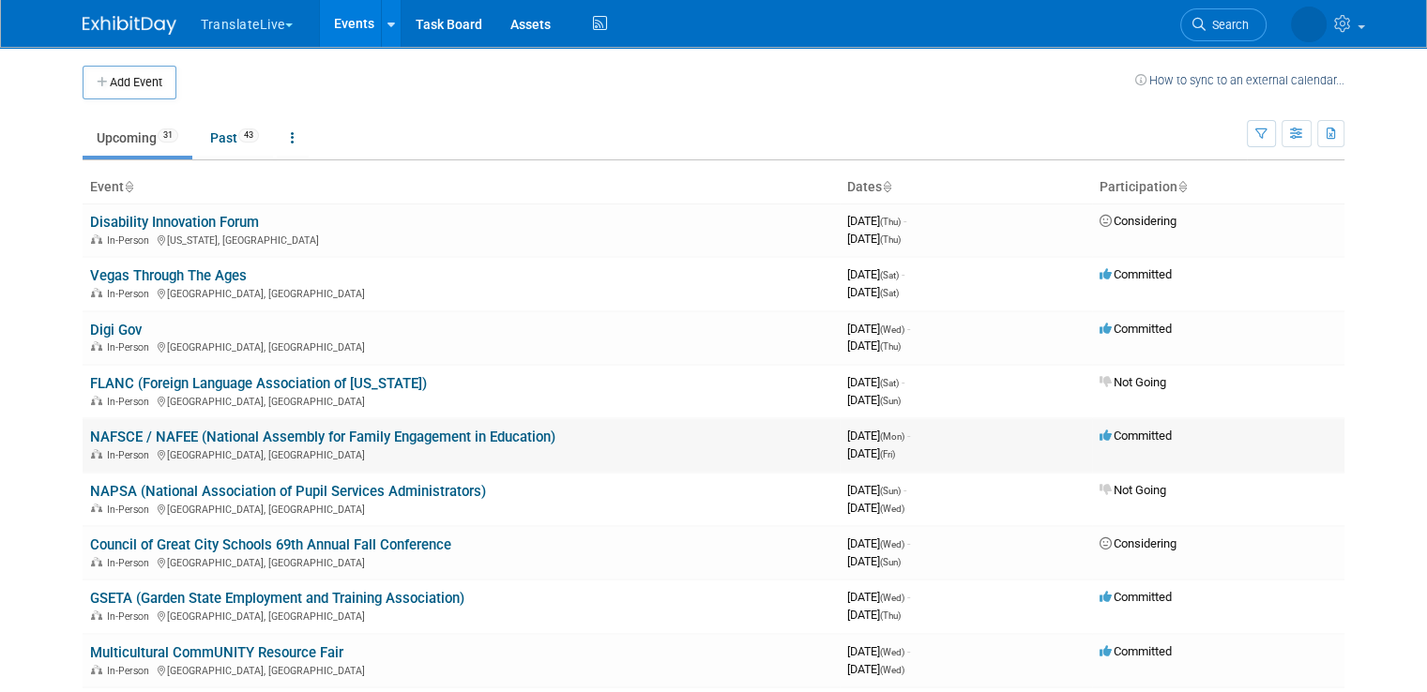
click at [415, 433] on link "NAFSCE / NAFEE (National Assembly for Family Engagement in Education)" at bounding box center [322, 437] width 465 height 17
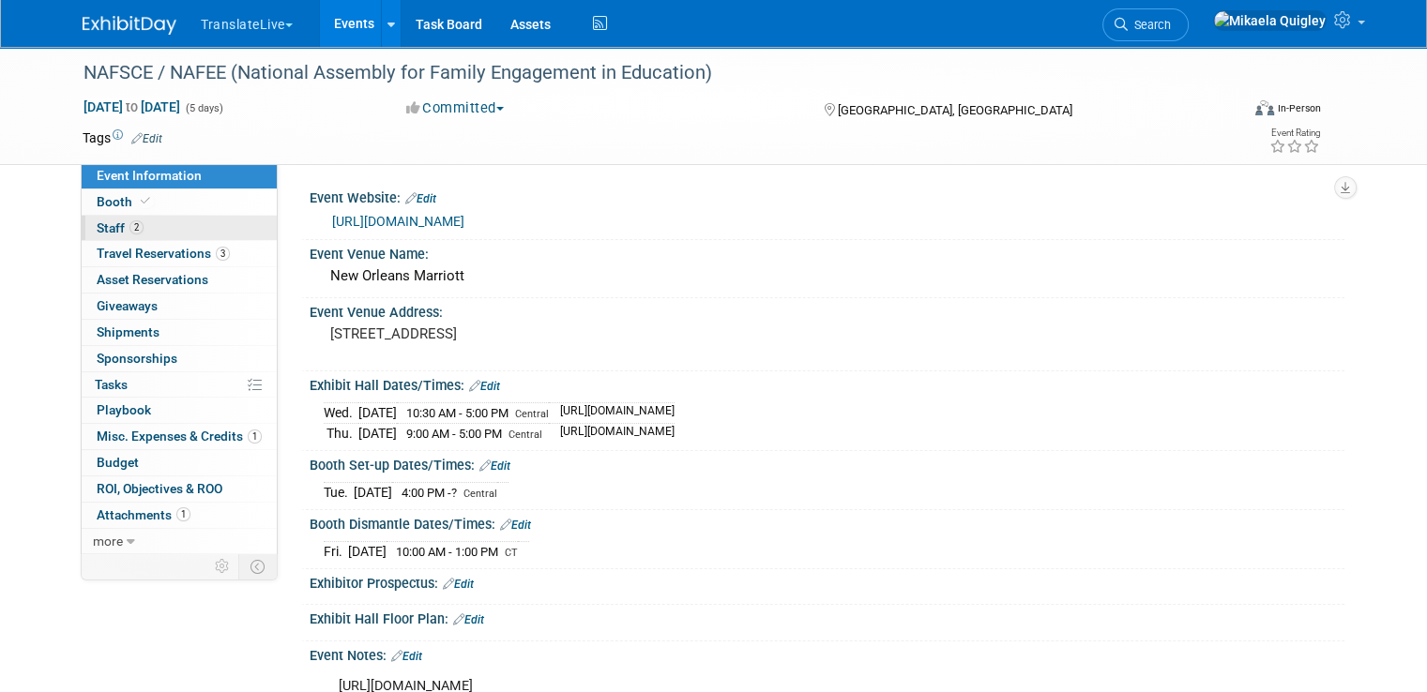
click at [183, 234] on link "2 Staff 2" at bounding box center [179, 228] width 195 height 25
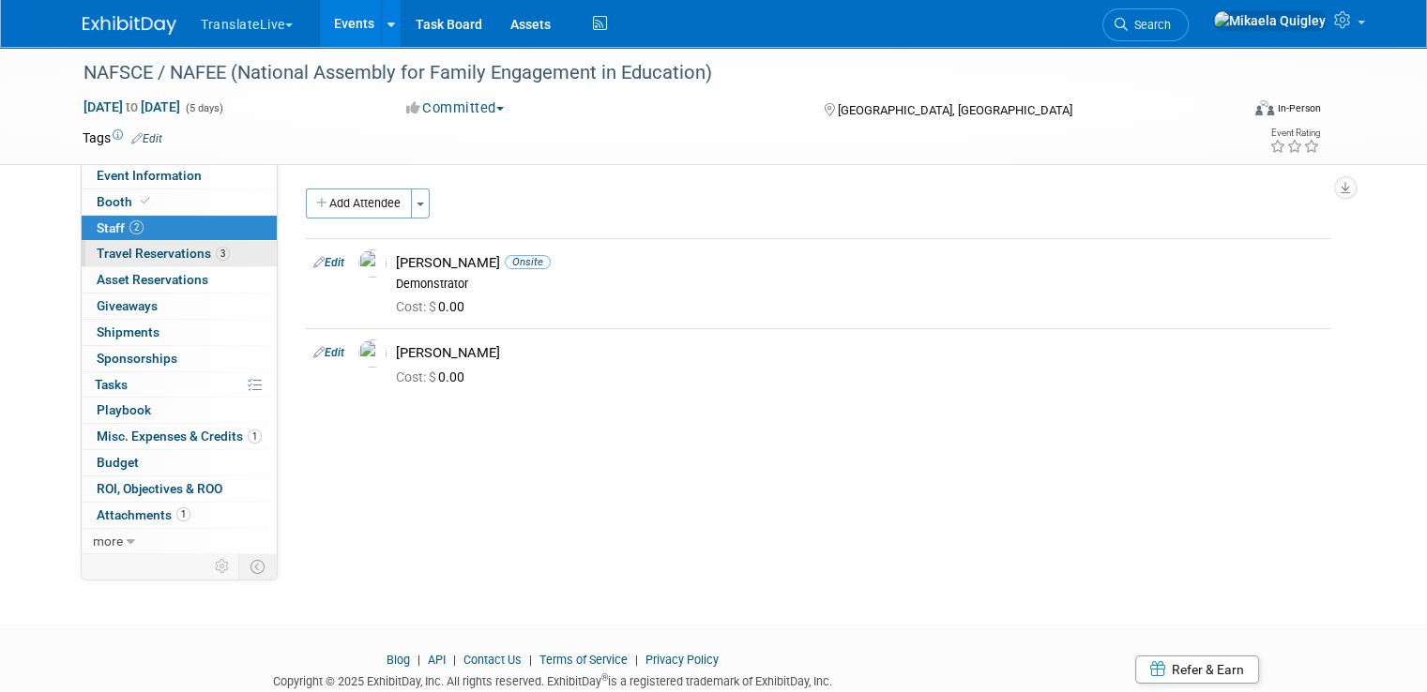
click at [219, 246] on link "3 Travel Reservations 3" at bounding box center [179, 253] width 195 height 25
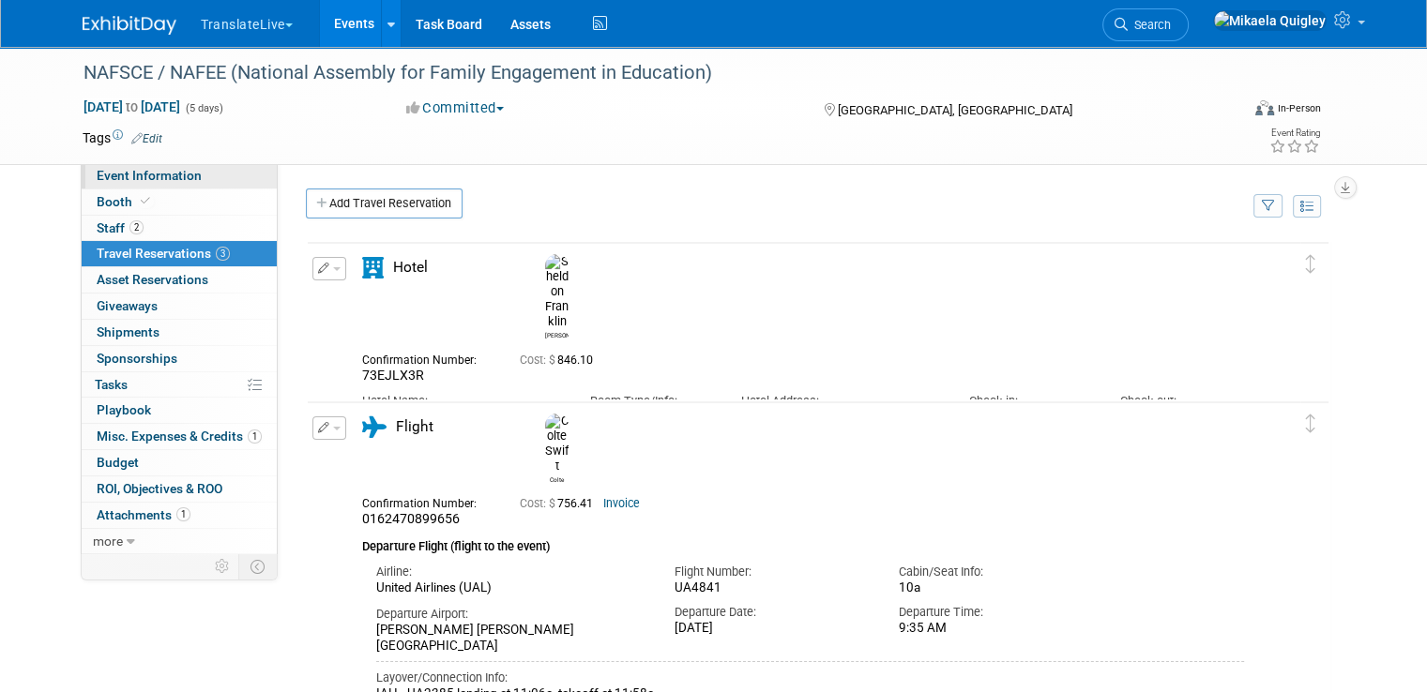
click at [171, 169] on span "Event Information" at bounding box center [149, 175] width 105 height 15
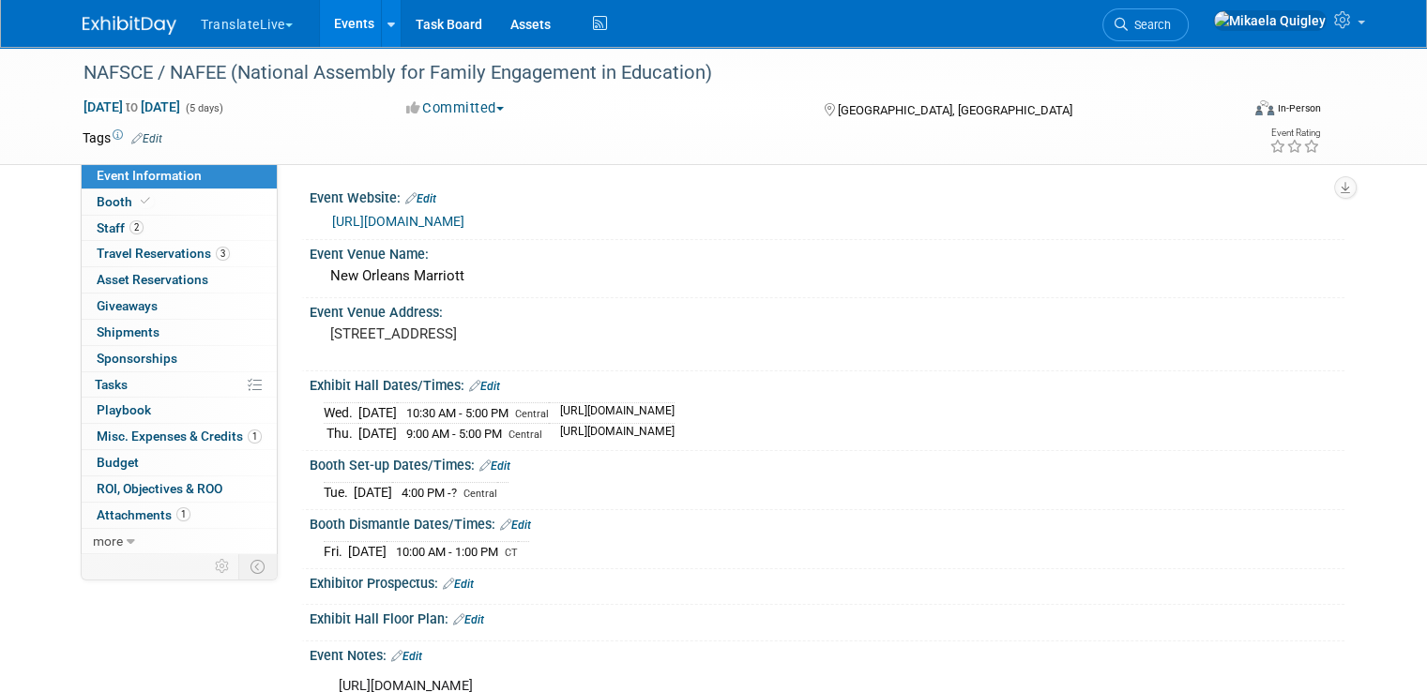
click at [338, 33] on link "Events" at bounding box center [354, 23] width 68 height 47
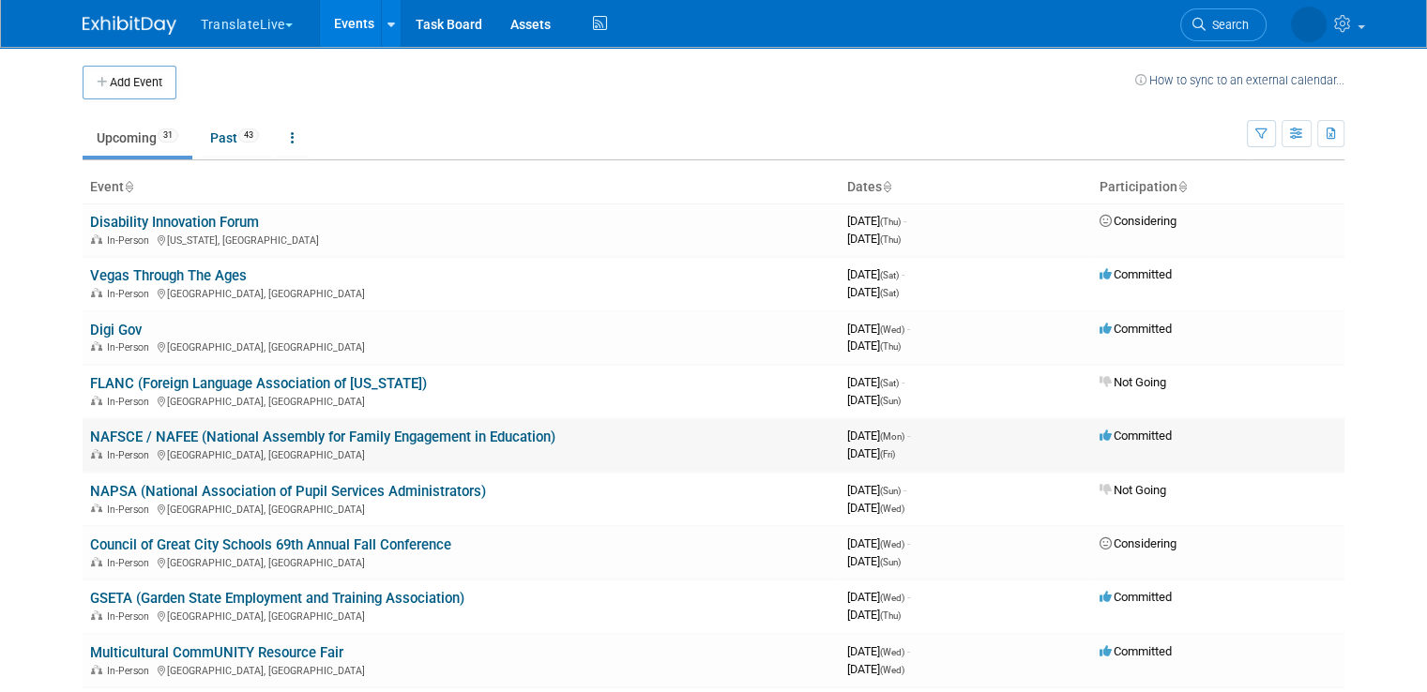
click at [268, 436] on link "NAFSCE / NAFEE (National Assembly for Family Engagement in Education)" at bounding box center [322, 437] width 465 height 17
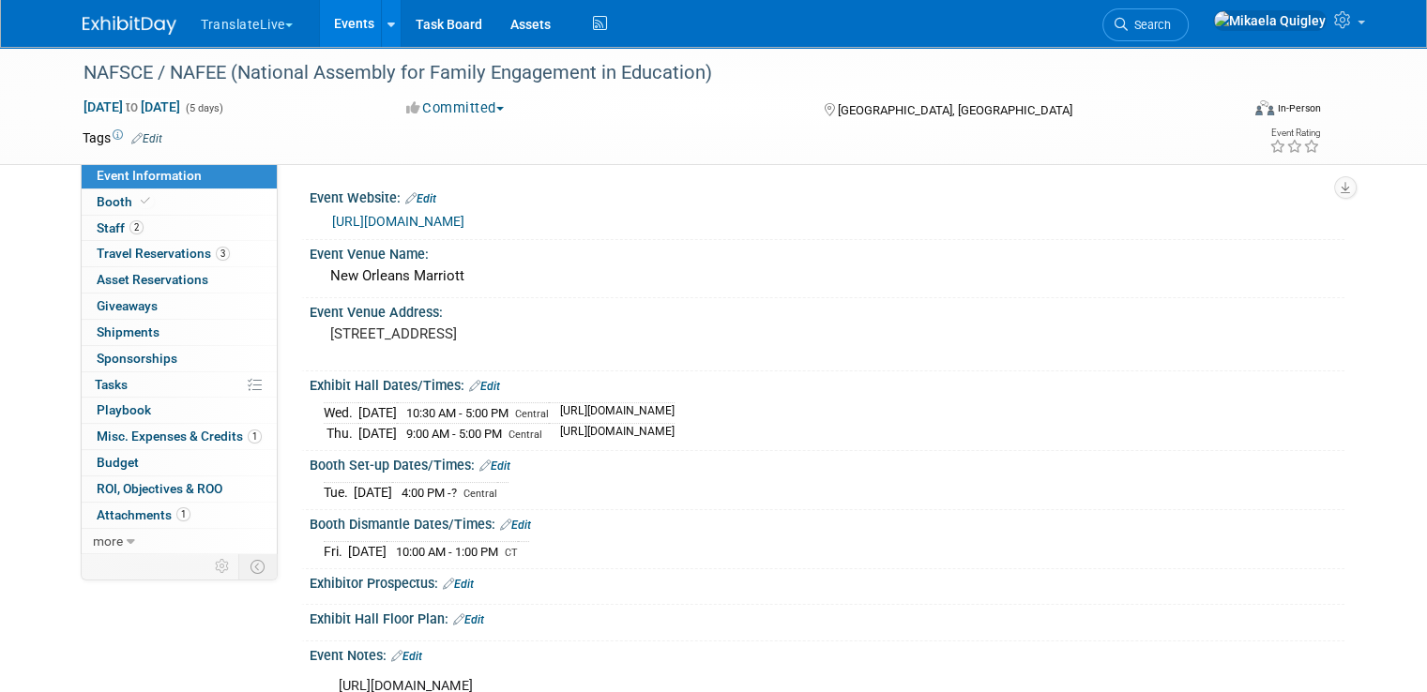
click at [452, 218] on link "[URL][DOMAIN_NAME]" at bounding box center [398, 221] width 132 height 15
click at [330, 28] on link "Events" at bounding box center [354, 23] width 68 height 47
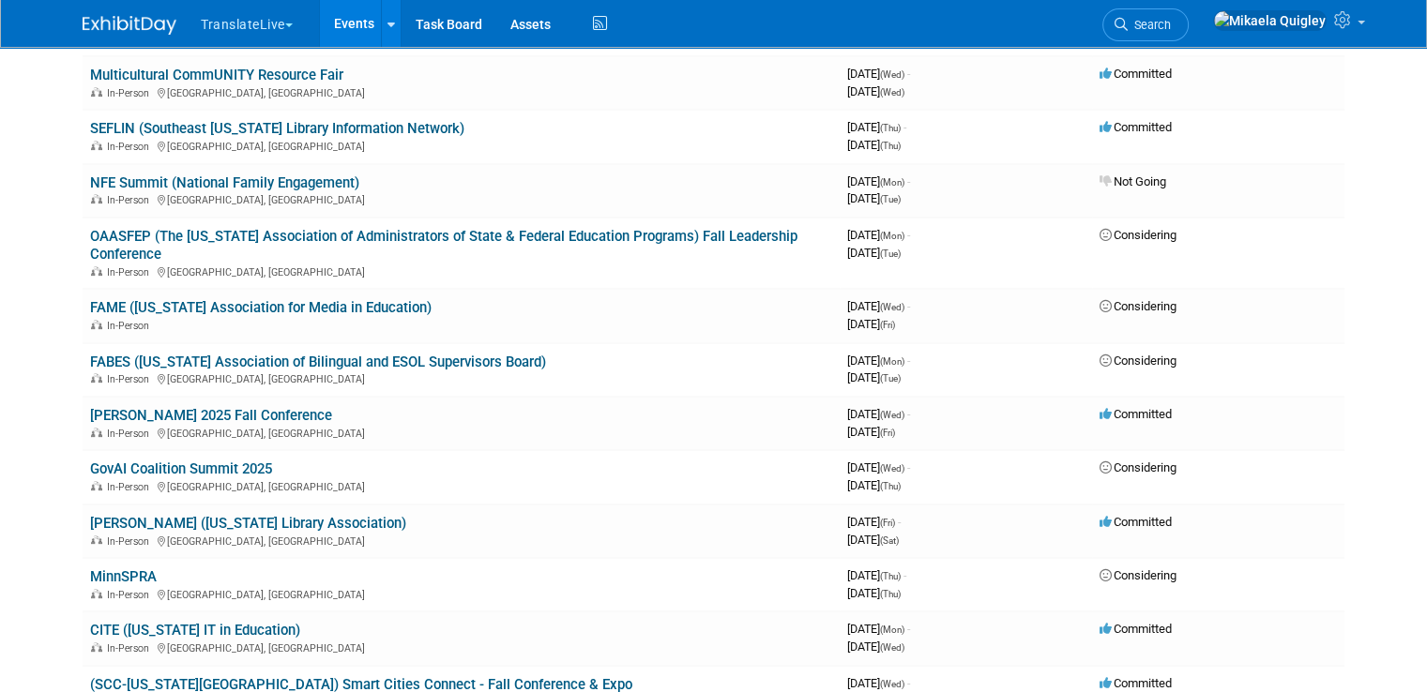
scroll to position [589, 0]
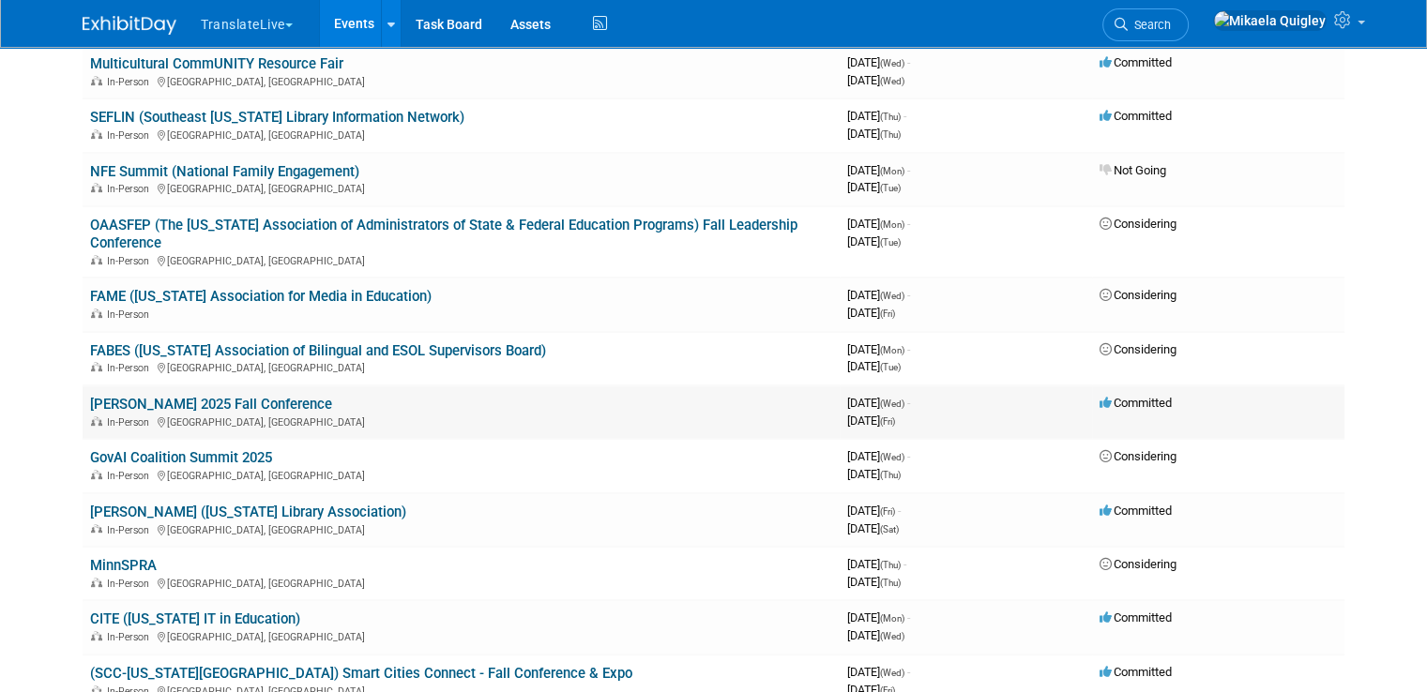
click at [218, 396] on link "[PERSON_NAME] 2025 Fall Conference" at bounding box center [211, 404] width 242 height 17
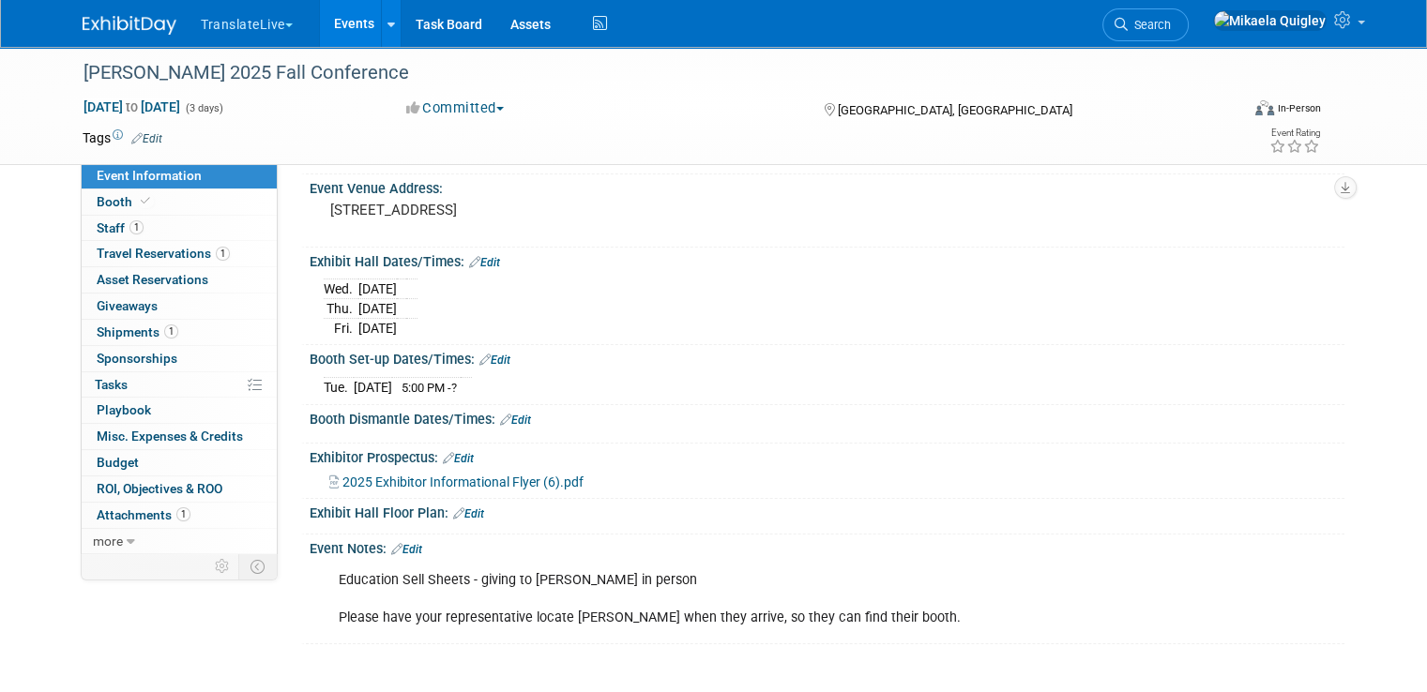
scroll to position [127, 0]
click at [341, 29] on link "Events" at bounding box center [354, 23] width 68 height 47
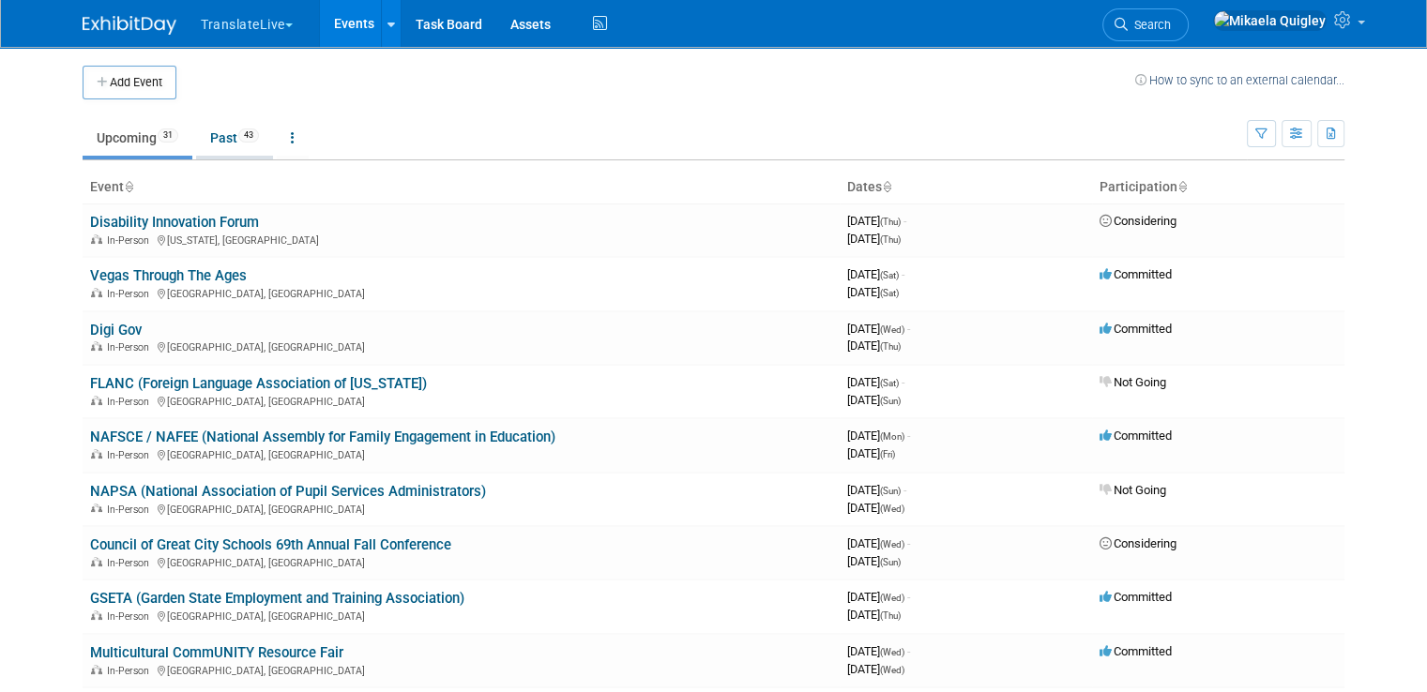
click at [220, 138] on link "Past 43" at bounding box center [234, 138] width 77 height 36
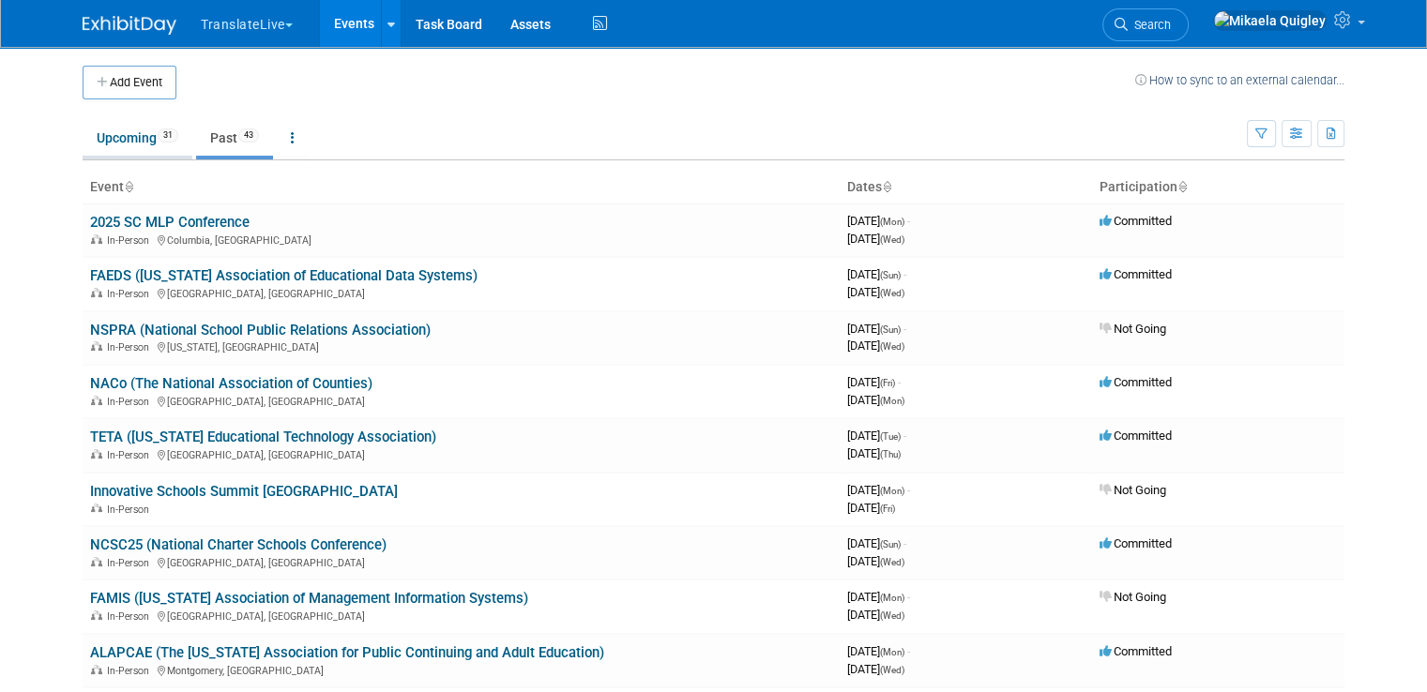
click at [122, 138] on link "Upcoming 31" at bounding box center [138, 138] width 110 height 36
